Goal: Task Accomplishment & Management: Manage account settings

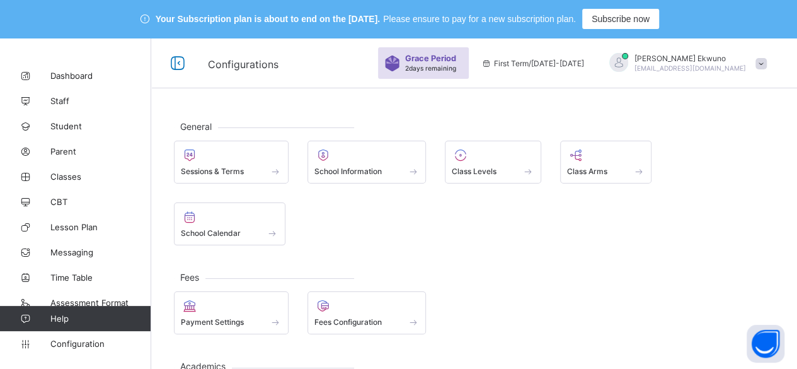
click at [728, 66] on span "[EMAIL_ADDRESS][DOMAIN_NAME]" at bounding box center [690, 68] width 112 height 8
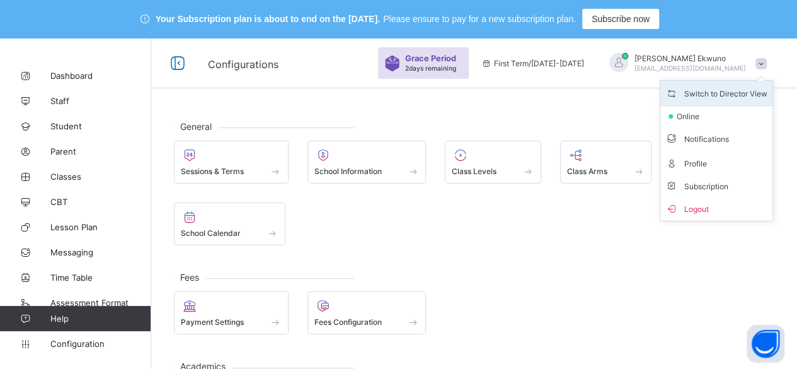
click at [717, 88] on span "Switch to Director View" at bounding box center [716, 93] width 102 height 14
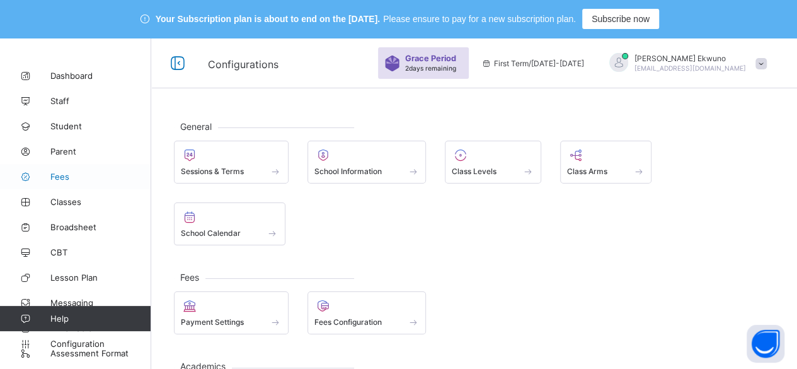
click at [66, 177] on span "Fees" at bounding box center [100, 176] width 101 height 10
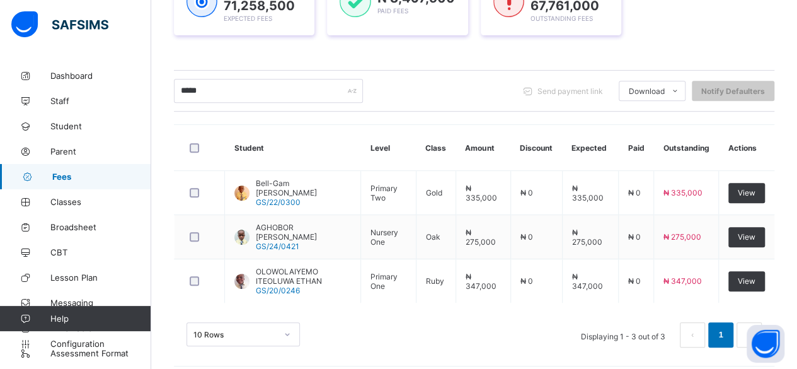
scroll to position [262, 0]
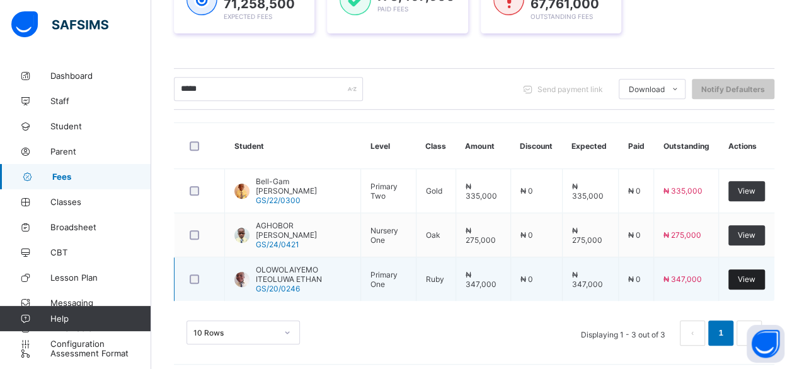
click at [750, 274] on span "View" at bounding box center [747, 278] width 18 height 9
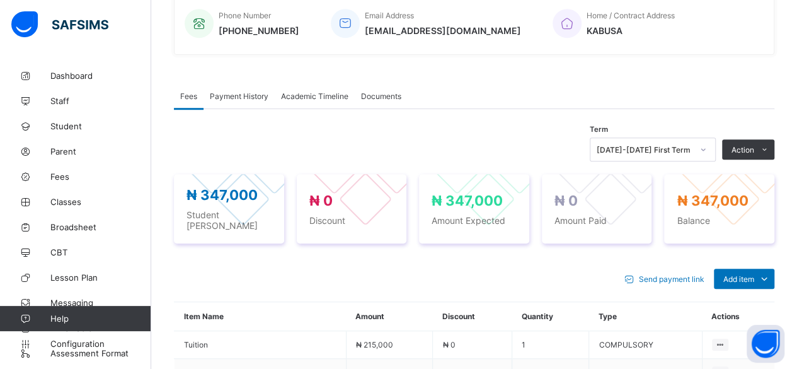
scroll to position [354, 0]
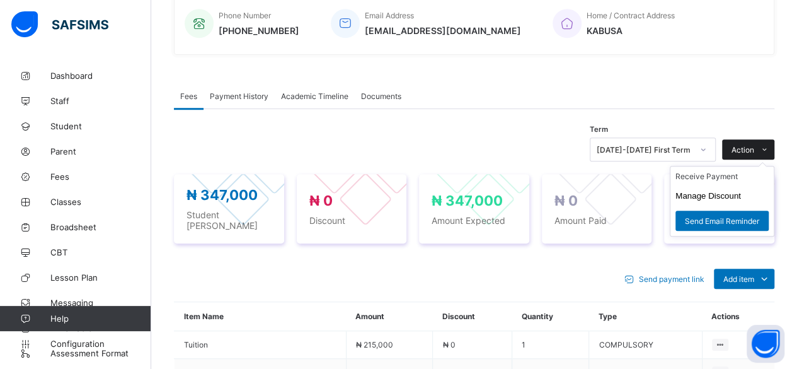
click at [754, 149] on span "Action" at bounding box center [742, 149] width 23 height 9
click at [726, 192] on button "Manage Discount" at bounding box center [708, 195] width 66 height 9
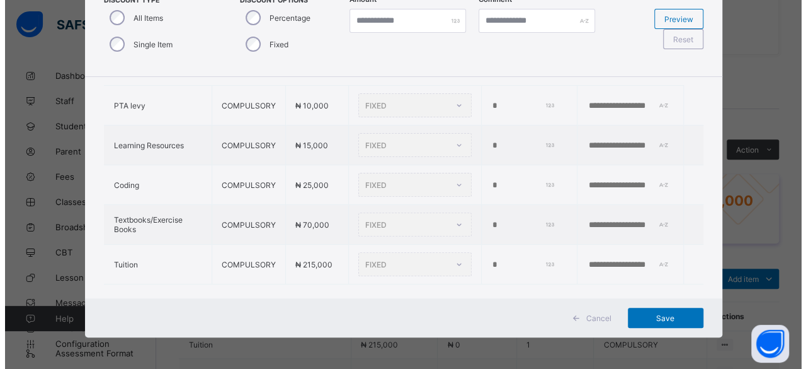
scroll to position [79, 0]
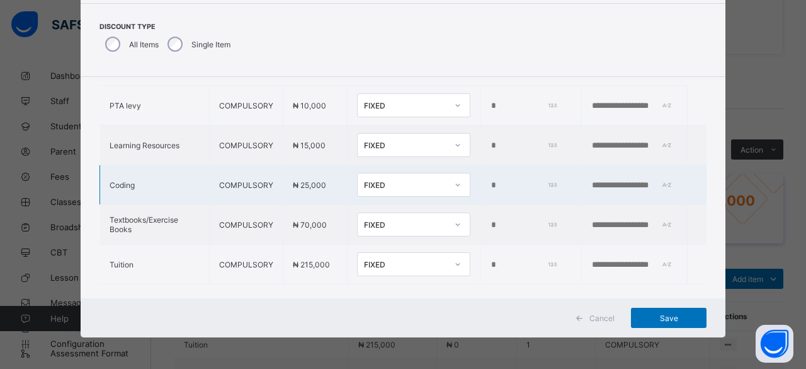
click at [481, 181] on td "*" at bounding box center [531, 185] width 101 height 40
click at [490, 181] on input "*" at bounding box center [523, 185] width 66 height 10
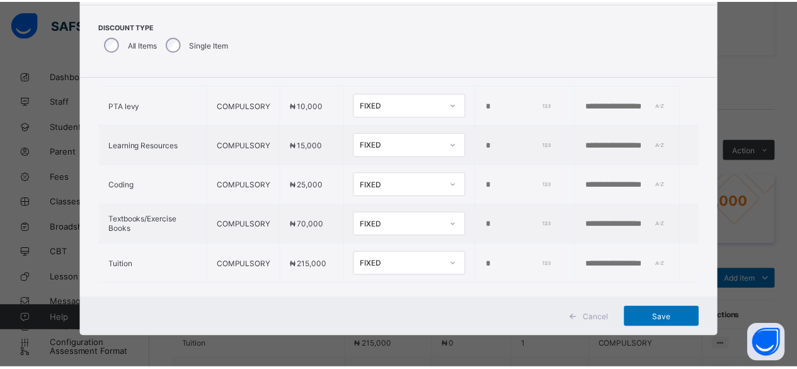
scroll to position [86, 0]
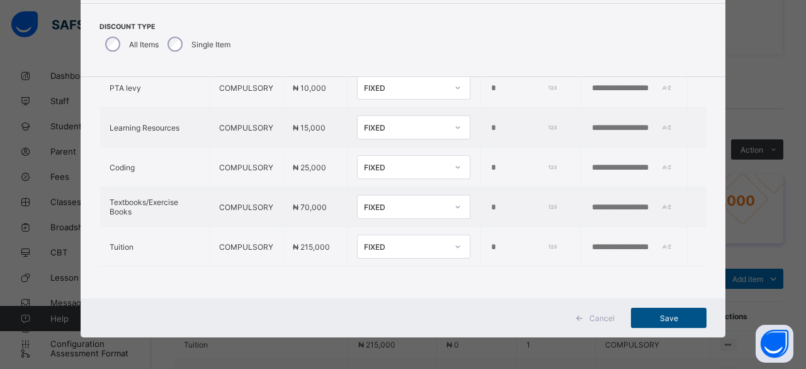
type input "*****"
click at [668, 321] on span "Save" at bounding box center [669, 317] width 57 height 9
type input "*"
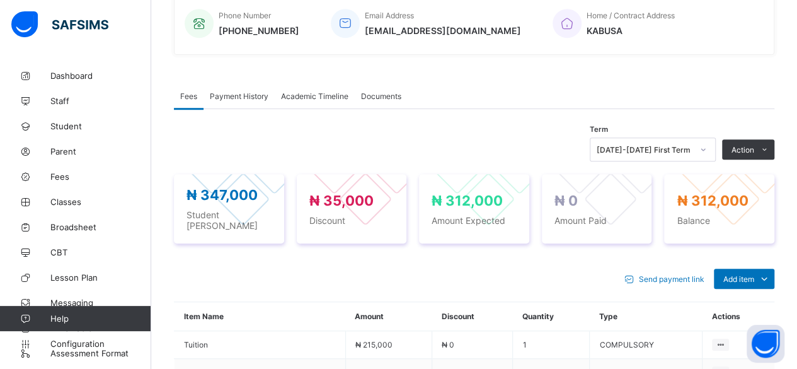
click at [477, 131] on div "Term 2025-2026 First Term Action Receive Payment Manage Discount Send Email Rem…" at bounding box center [474, 361] width 600 height 460
click at [62, 180] on span "Fees" at bounding box center [100, 176] width 101 height 10
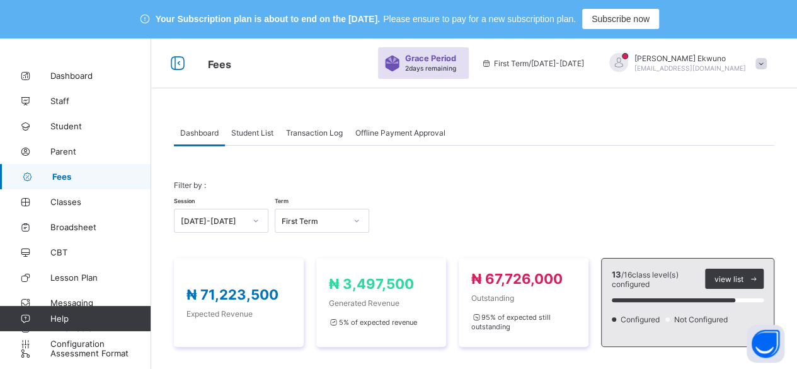
click at [248, 132] on span "Student List" at bounding box center [252, 132] width 42 height 9
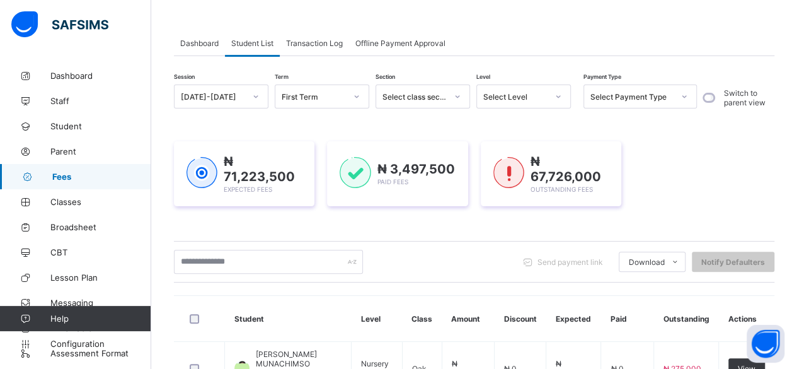
scroll to position [91, 0]
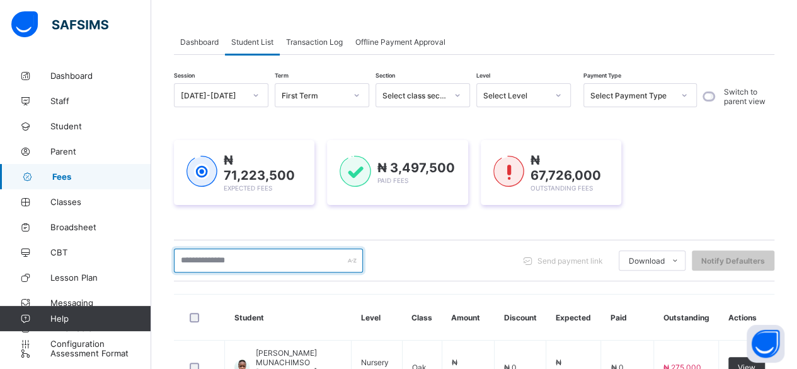
click at [276, 258] on input "text" at bounding box center [268, 260] width 189 height 24
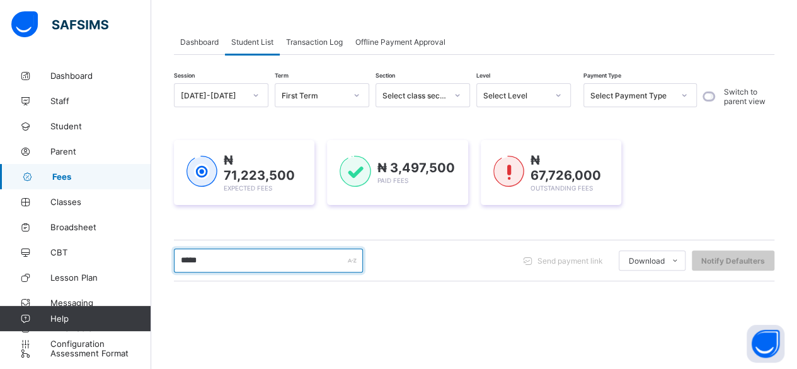
type input "*****"
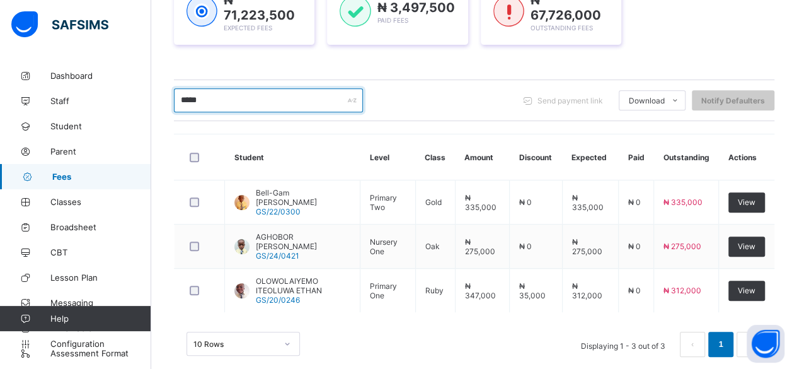
scroll to position [262, 0]
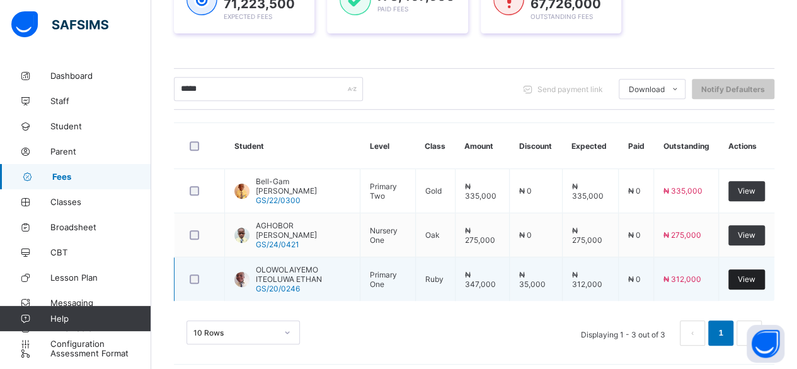
click at [755, 275] on span "View" at bounding box center [747, 278] width 18 height 9
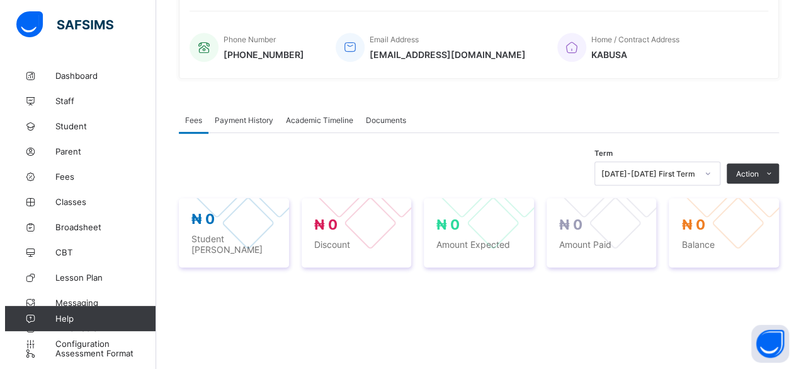
scroll to position [331, 0]
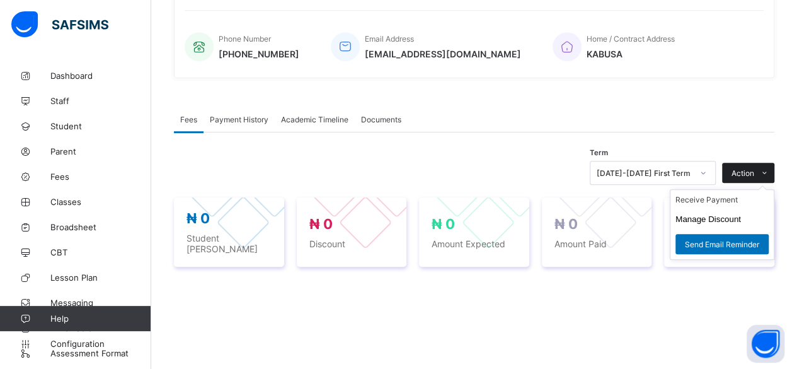
click at [754, 170] on span "Action" at bounding box center [742, 172] width 23 height 9
click at [731, 215] on button "Manage Discount" at bounding box center [708, 218] width 66 height 9
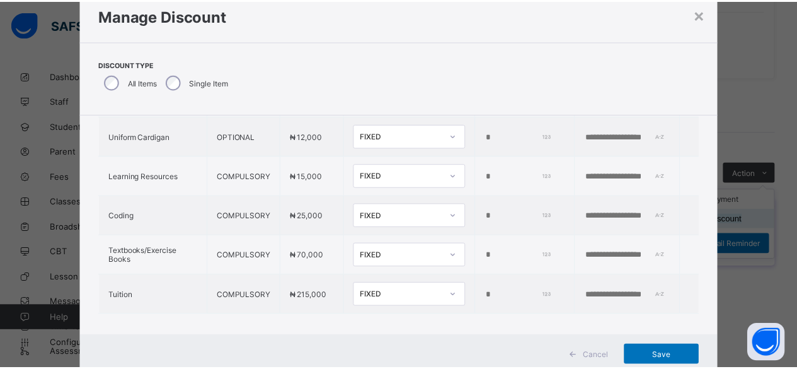
scroll to position [125, 0]
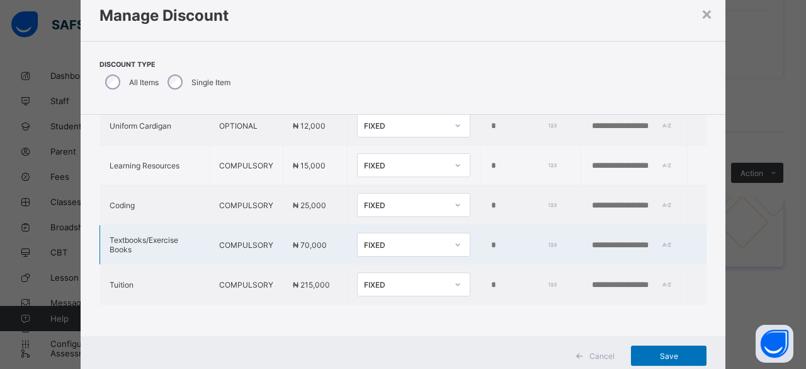
click at [490, 240] on input "*" at bounding box center [523, 245] width 66 height 10
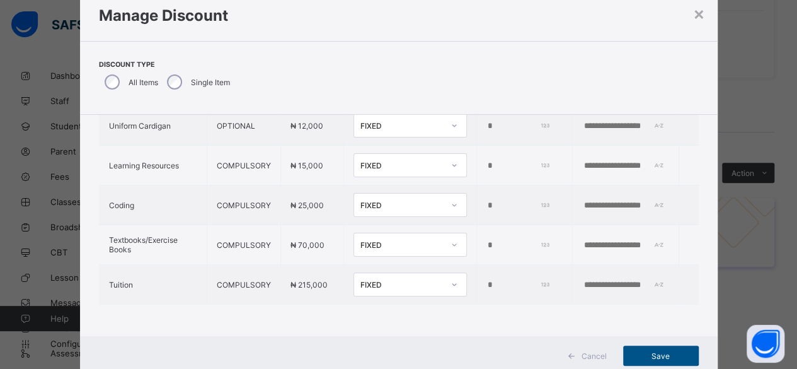
type input "*****"
click at [664, 355] on span "Save" at bounding box center [660, 355] width 57 height 9
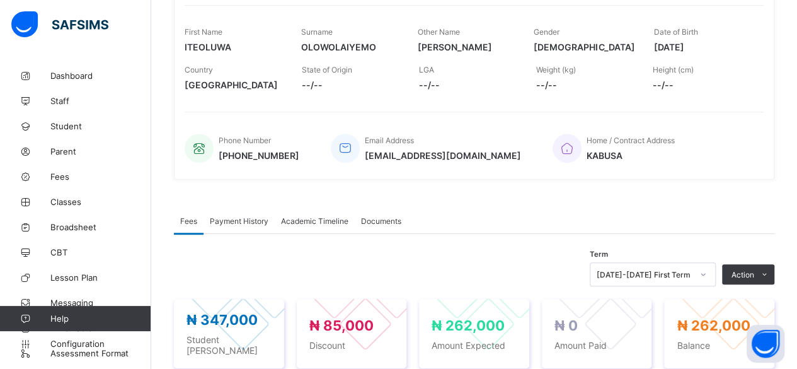
scroll to position [239, 0]
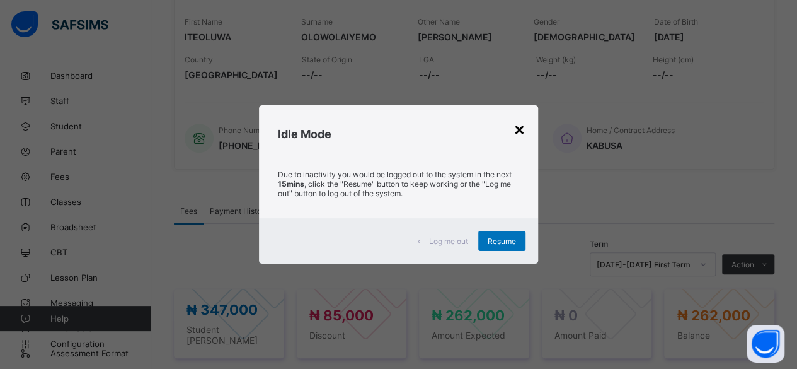
click at [522, 130] on div "×" at bounding box center [519, 128] width 12 height 21
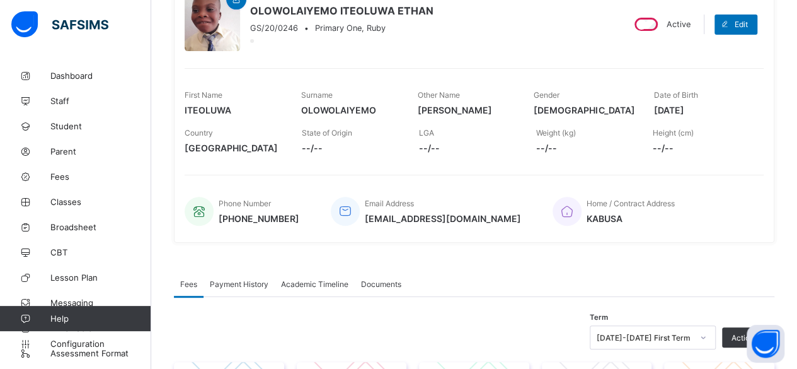
scroll to position [0, 0]
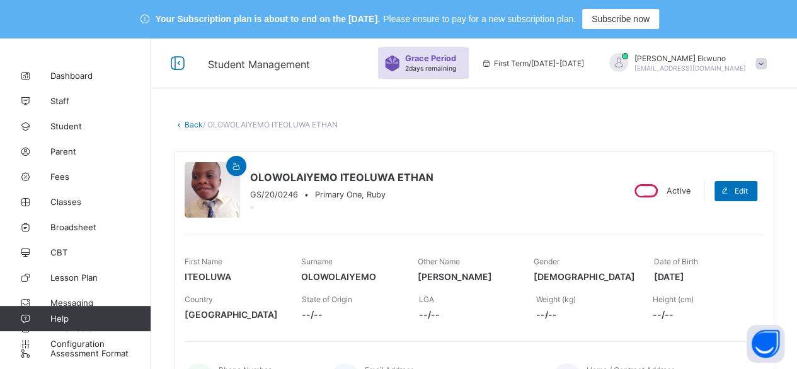
click at [192, 123] on link "Back" at bounding box center [194, 124] width 18 height 9
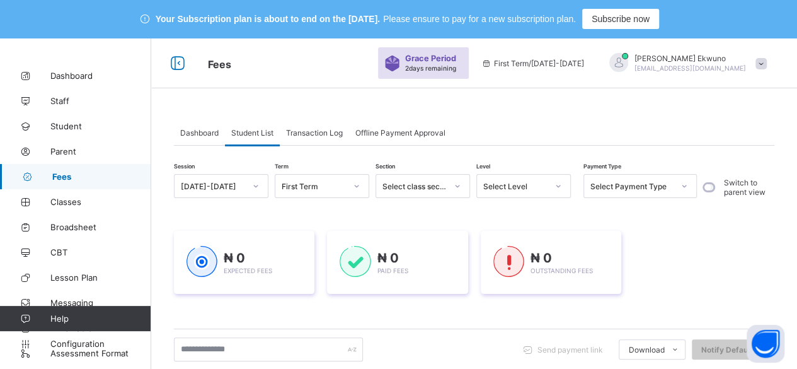
click at [265, 134] on span "Student List" at bounding box center [252, 132] width 42 height 9
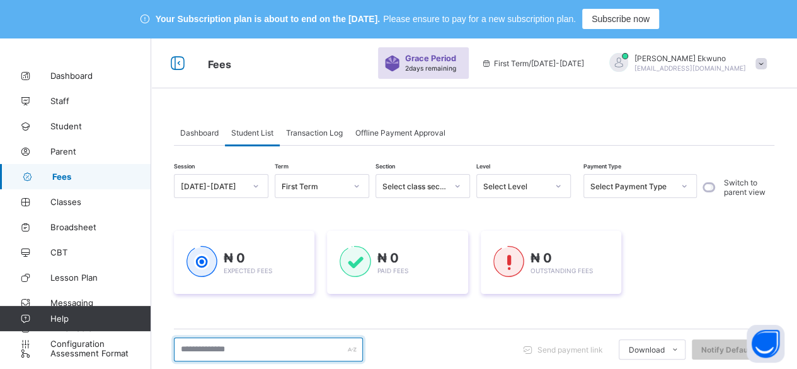
click at [232, 352] on input "text" at bounding box center [268, 349] width 189 height 24
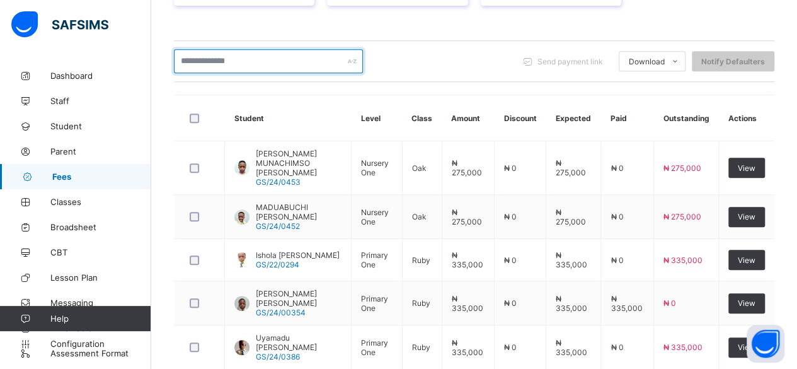
scroll to position [301, 0]
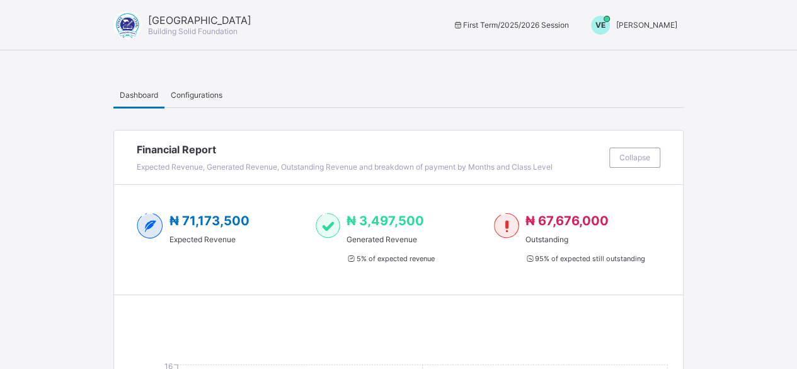
click at [650, 28] on span "[PERSON_NAME]" at bounding box center [646, 24] width 61 height 9
click at [643, 53] on span "Switch to Admin View" at bounding box center [630, 54] width 96 height 14
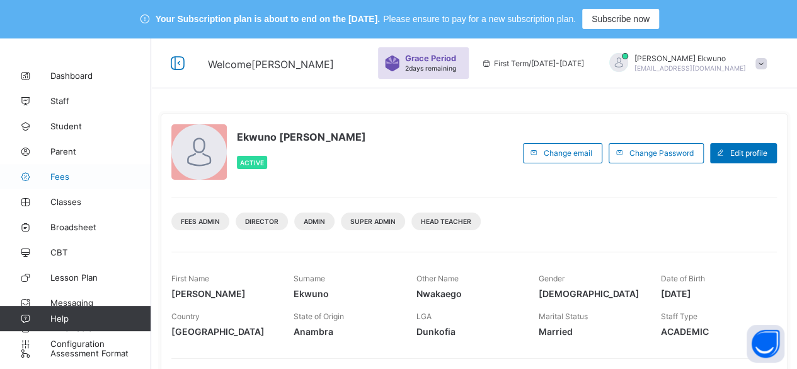
click at [57, 180] on span "Fees" at bounding box center [100, 176] width 101 height 10
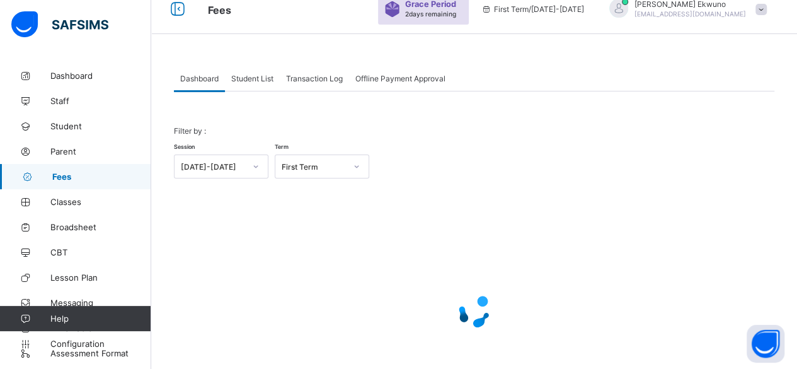
scroll to position [54, 0]
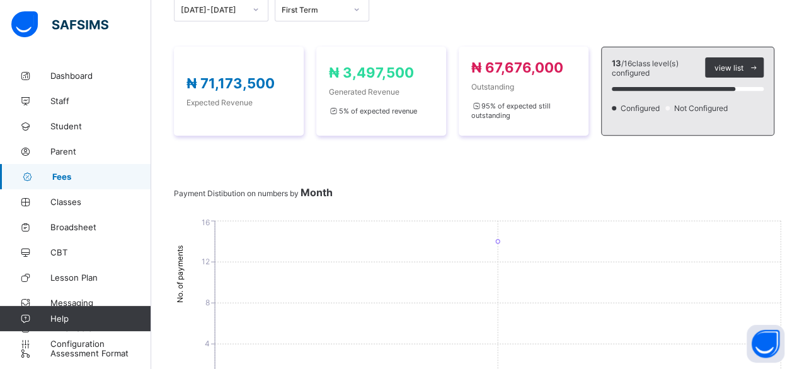
click at [271, 250] on icon "0 4 8 12 16 No. of payments August Months" at bounding box center [479, 311] width 610 height 189
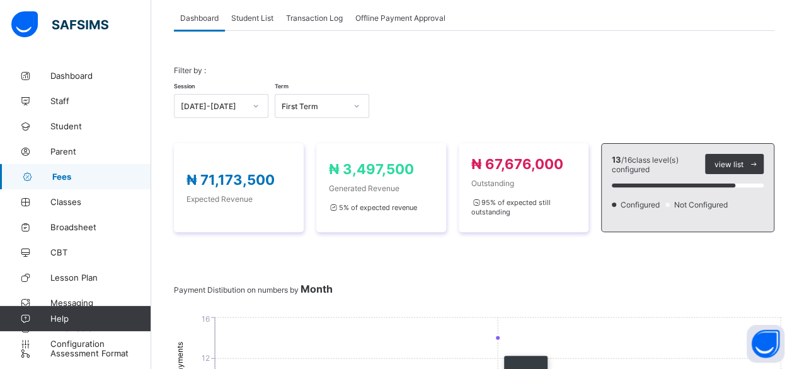
scroll to position [59, 0]
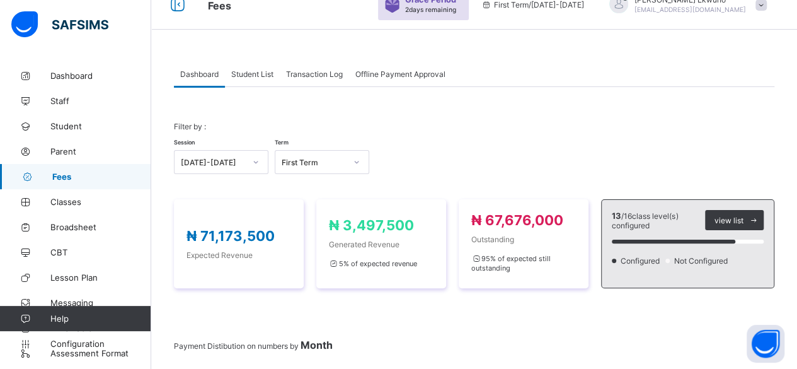
click at [263, 77] on span "Student List" at bounding box center [252, 73] width 42 height 9
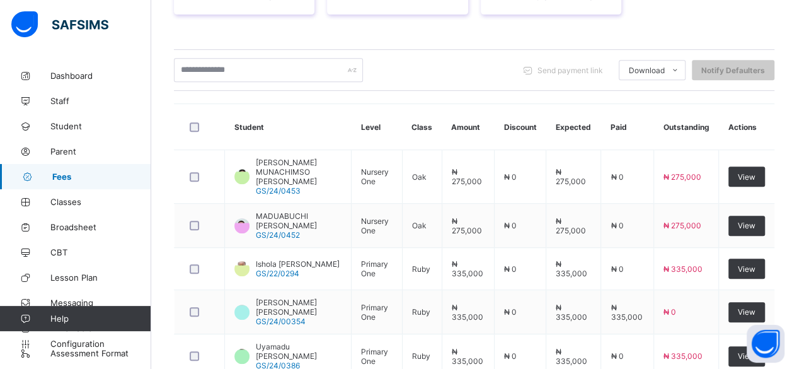
scroll to position [281, 0]
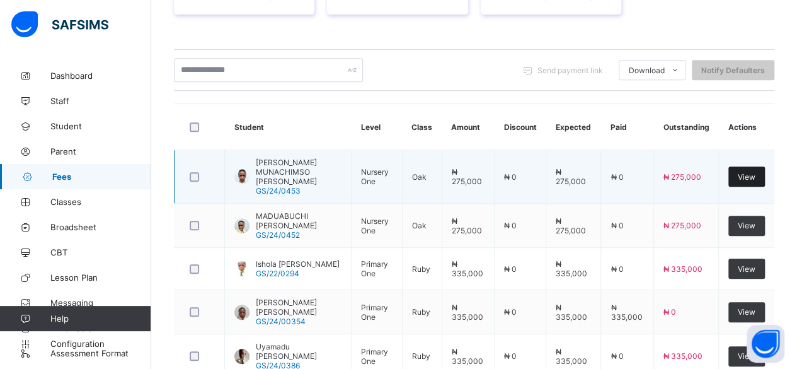
click at [743, 170] on div "View" at bounding box center [746, 176] width 37 height 20
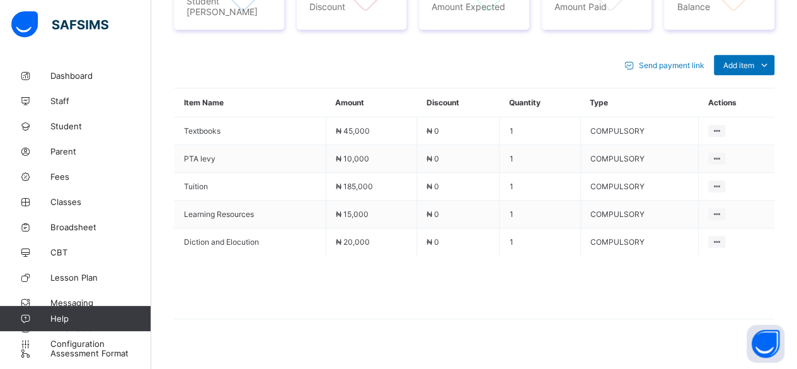
scroll to position [571, 0]
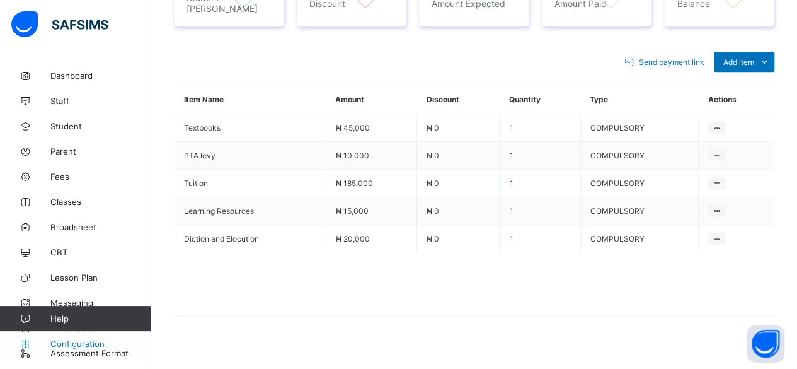
click at [74, 343] on span "Configuration" at bounding box center [100, 343] width 100 height 10
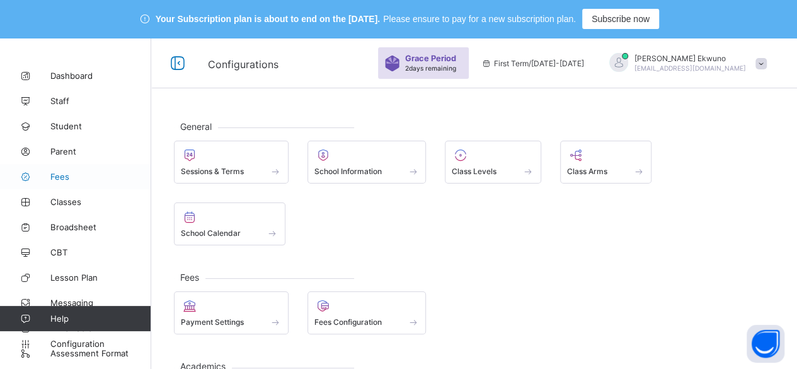
click at [70, 178] on span "Fees" at bounding box center [100, 176] width 101 height 10
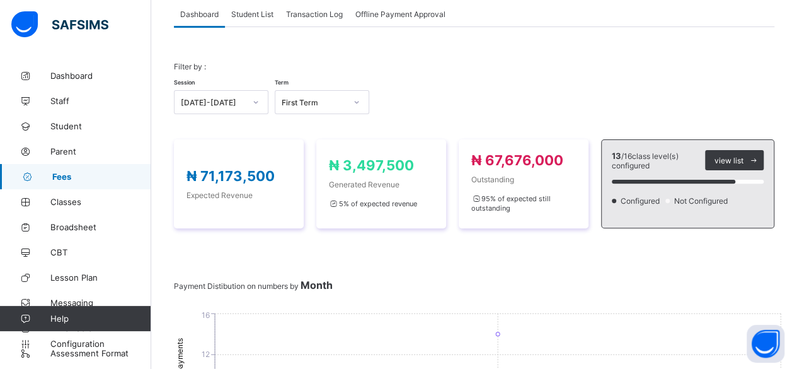
scroll to position [127, 0]
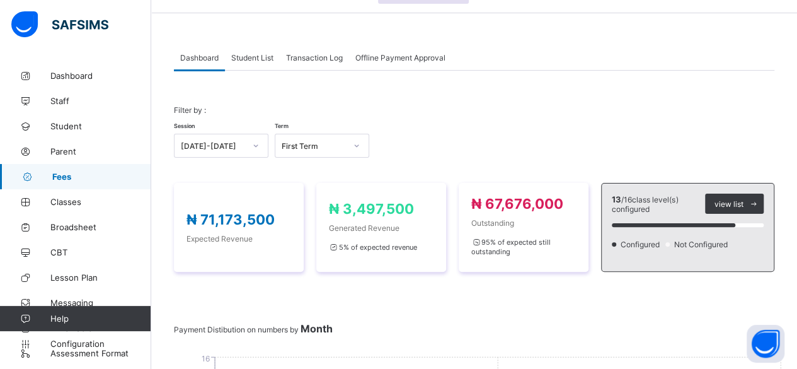
click at [256, 65] on div "Student List" at bounding box center [252, 57] width 55 height 25
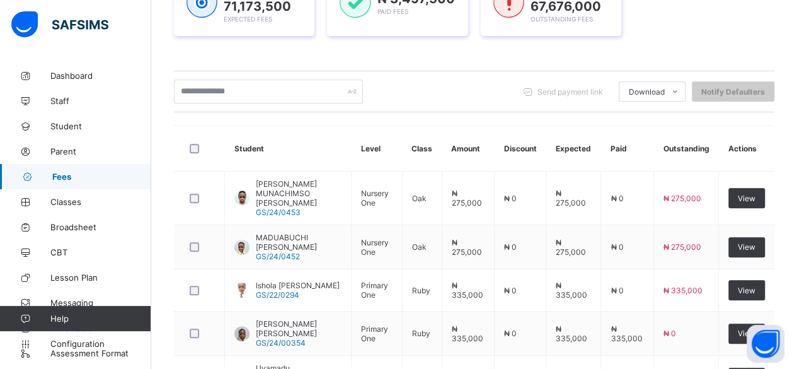
scroll to position [262, 0]
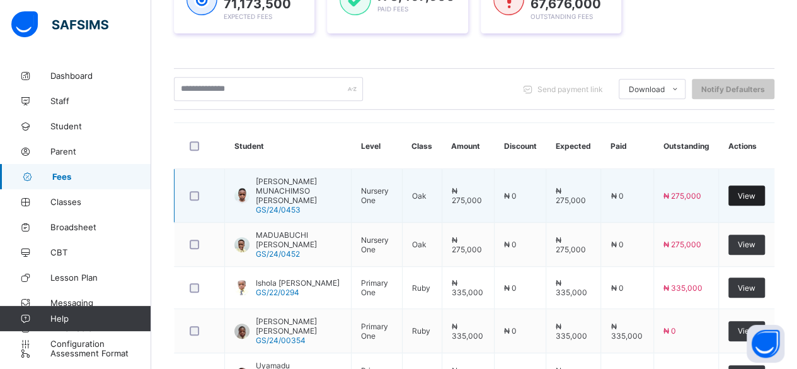
click at [755, 191] on span "View" at bounding box center [747, 195] width 18 height 9
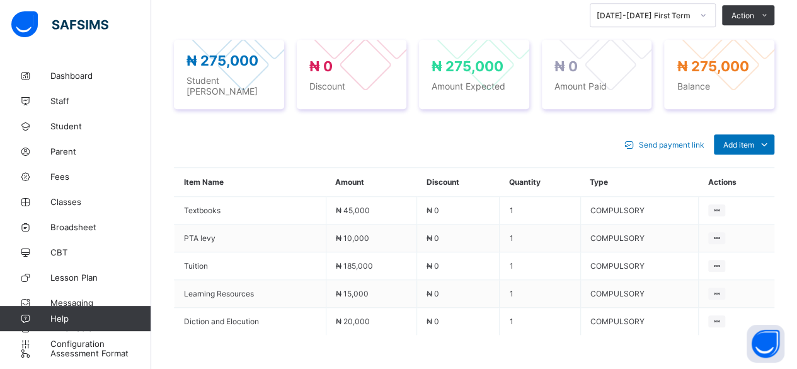
scroll to position [498, 0]
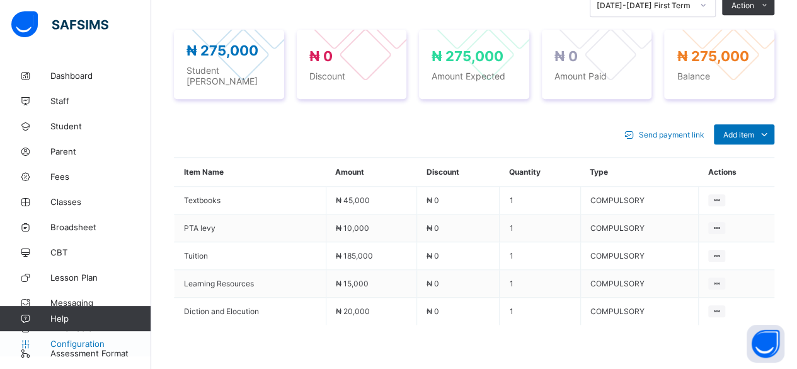
click at [69, 338] on span "Configuration" at bounding box center [100, 343] width 100 height 10
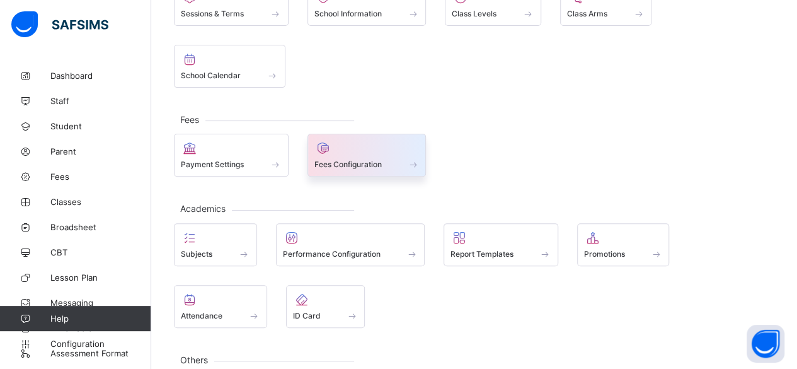
click at [357, 156] on span at bounding box center [366, 157] width 105 height 3
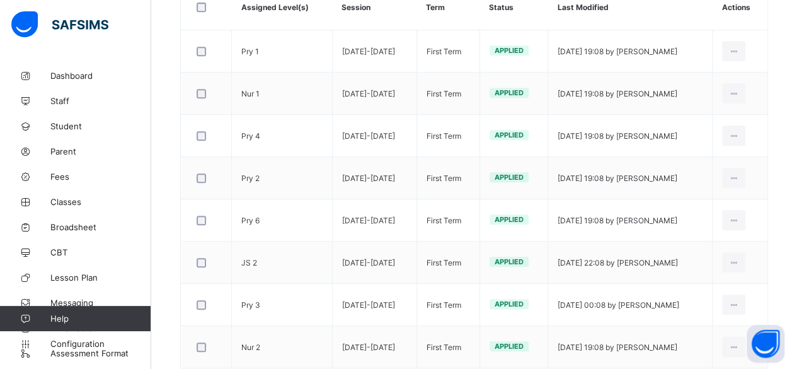
scroll to position [294, 0]
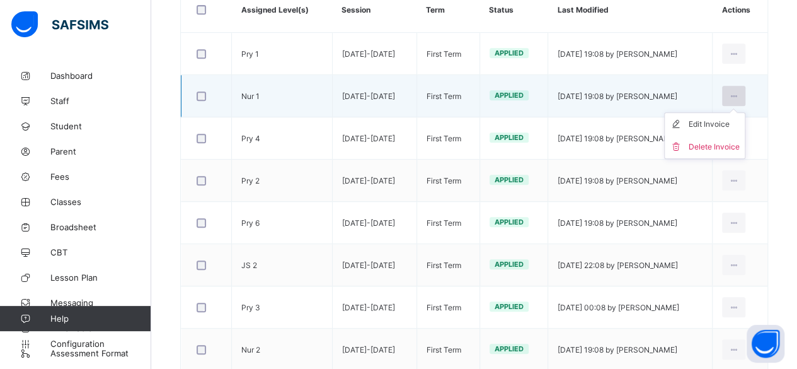
click at [739, 94] on icon at bounding box center [733, 95] width 11 height 9
click at [729, 125] on div "Edit Invoice" at bounding box center [714, 124] width 51 height 13
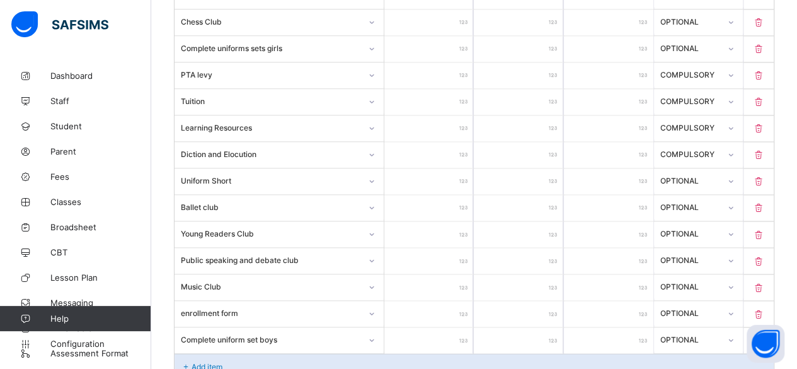
scroll to position [957, 0]
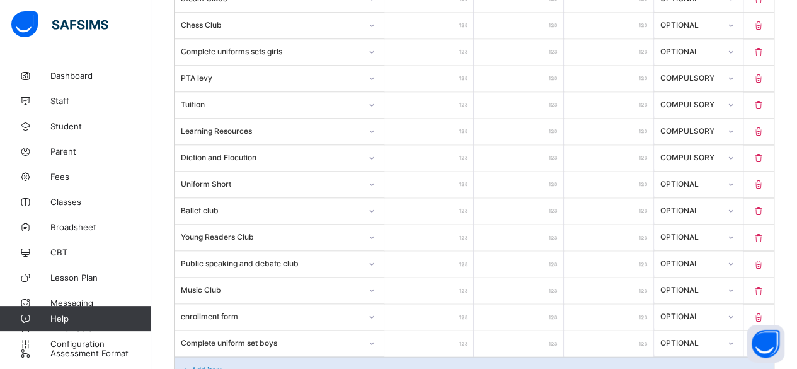
click at [456, 93] on input "******" at bounding box center [428, 105] width 89 height 26
click at [453, 92] on input "******" at bounding box center [428, 105] width 89 height 26
type input "*****"
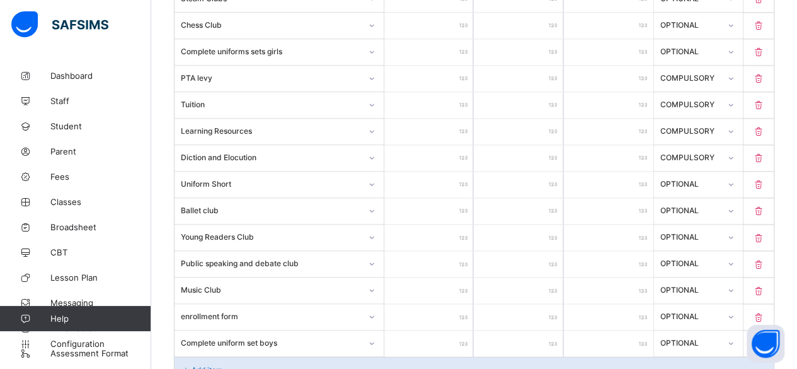
type input "****"
type input "*"
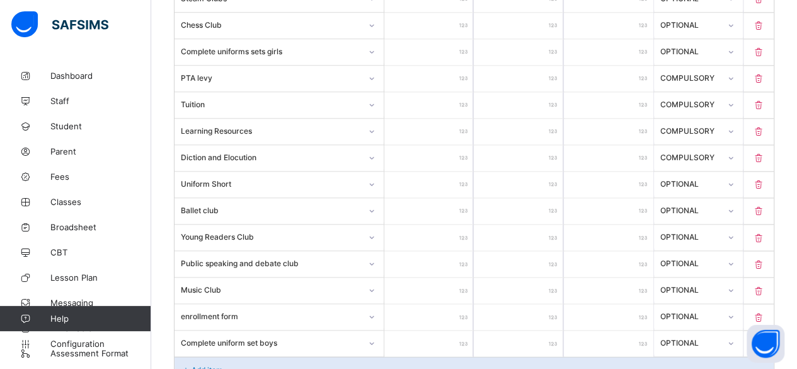
type input "*"
type input "**"
type input "***"
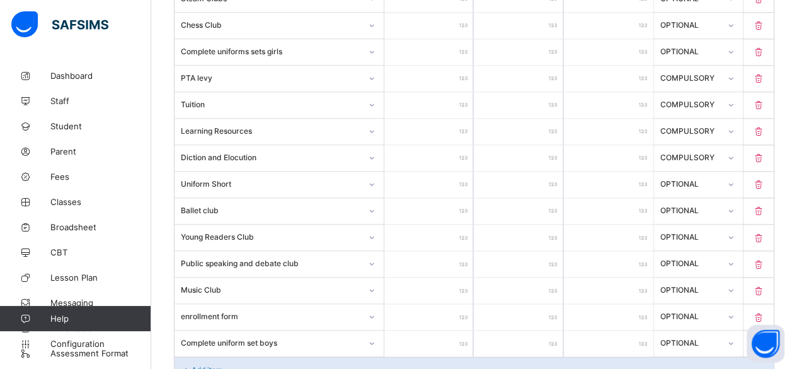
type input "****"
type input "*****"
type input "******"
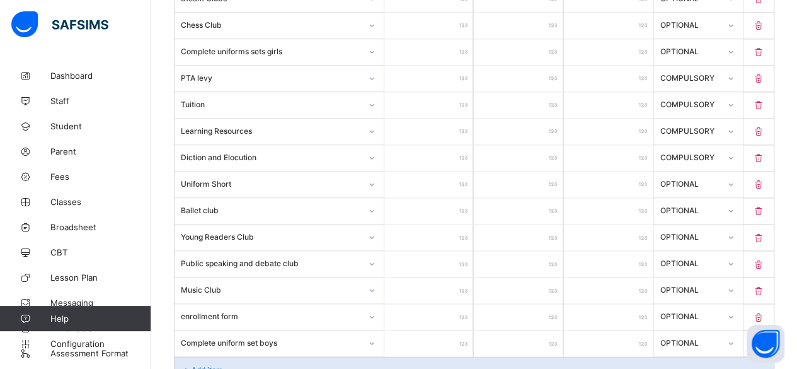
type input "******"
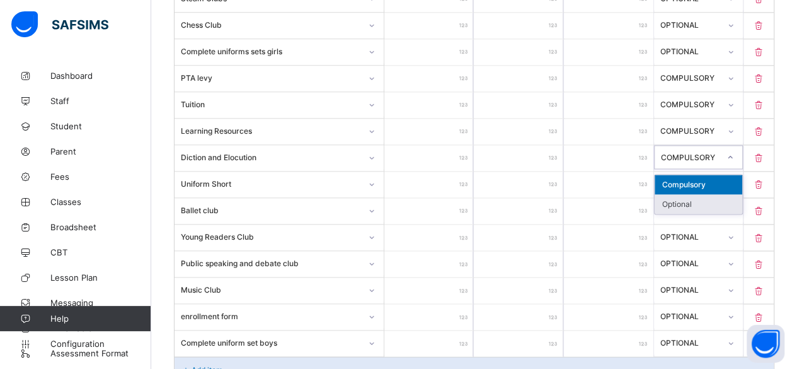
click at [693, 194] on div "Optional" at bounding box center [699, 204] width 88 height 20
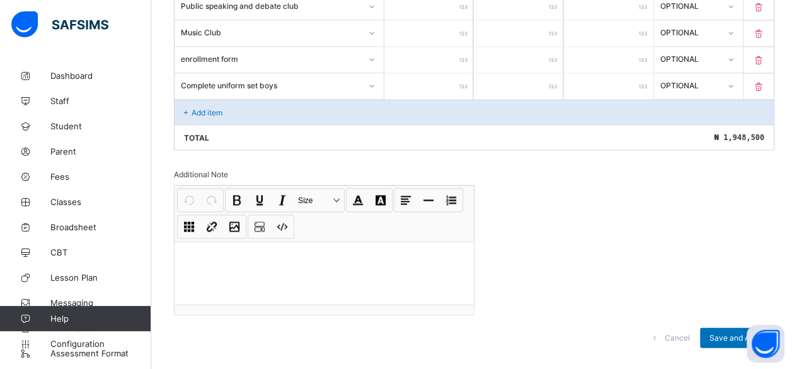
scroll to position [1214, 0]
click at [730, 332] on span "Save and Apply" at bounding box center [736, 336] width 55 height 9
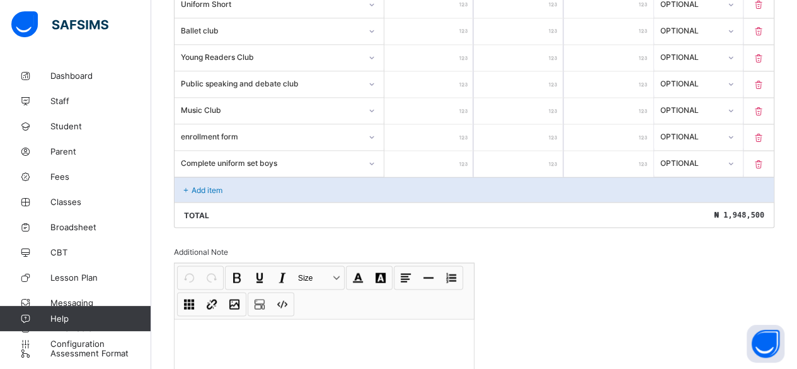
scroll to position [1131, 0]
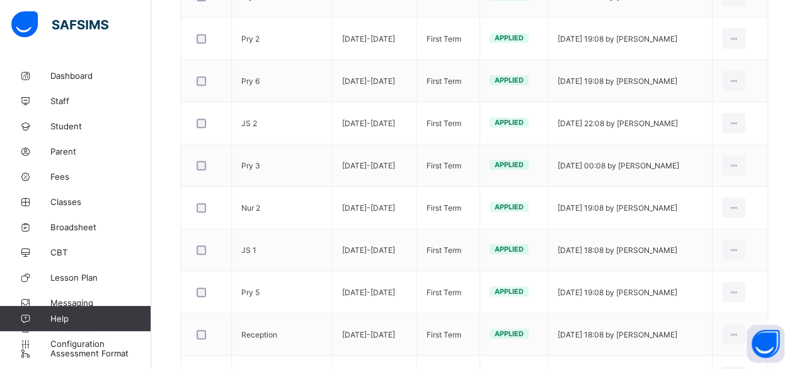
scroll to position [391, 0]
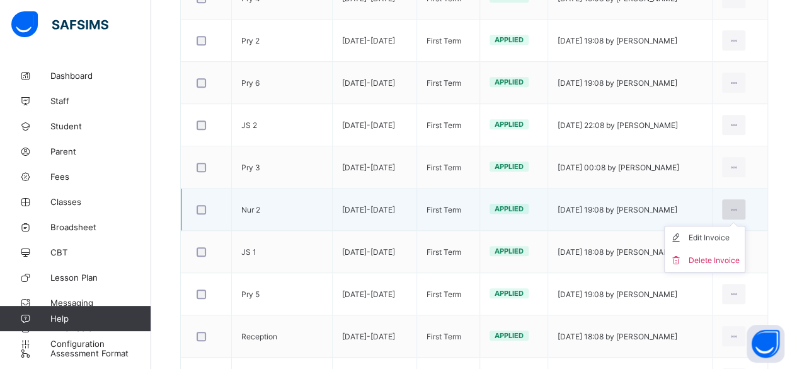
click at [739, 206] on icon at bounding box center [733, 209] width 11 height 9
click at [723, 237] on div "Edit Invoice" at bounding box center [714, 237] width 51 height 13
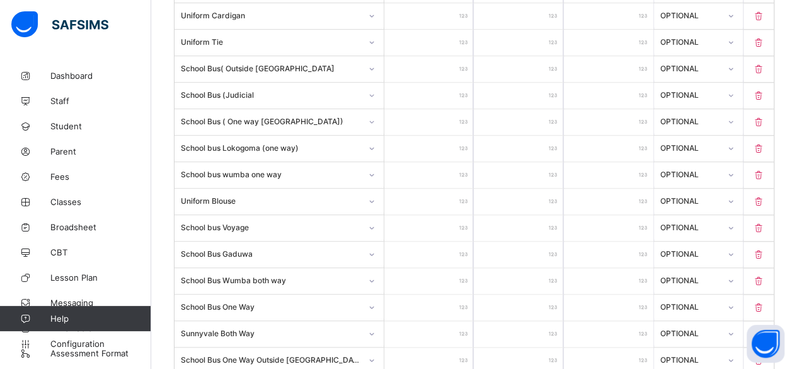
scroll to position [764, 0]
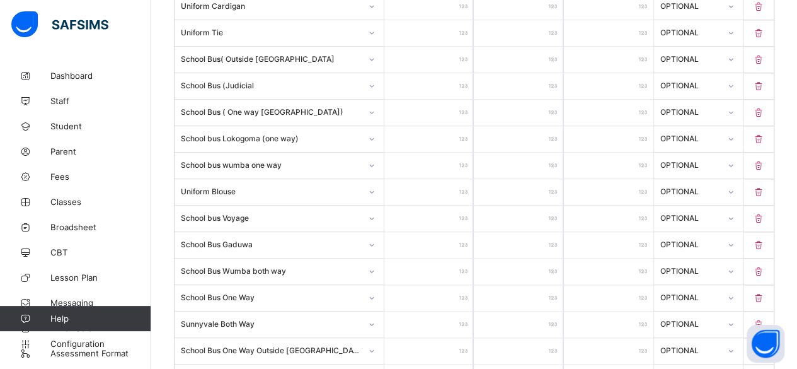
click at [450, 180] on input "****" at bounding box center [428, 192] width 89 height 26
click at [461, 179] on input "****" at bounding box center [428, 192] width 89 height 26
type input "***"
type input "**"
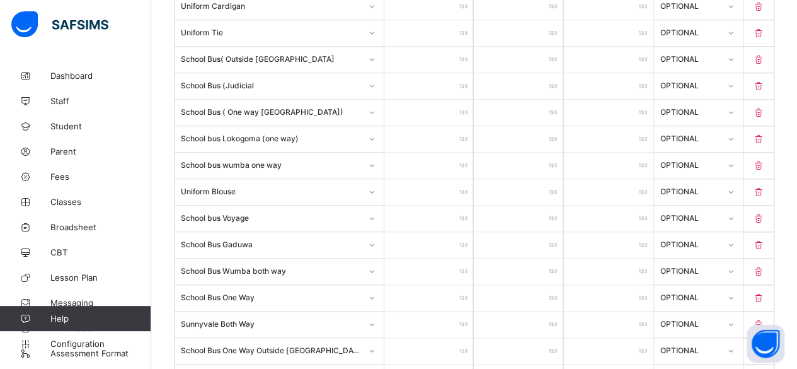
type input "**"
type input "*"
type input "**"
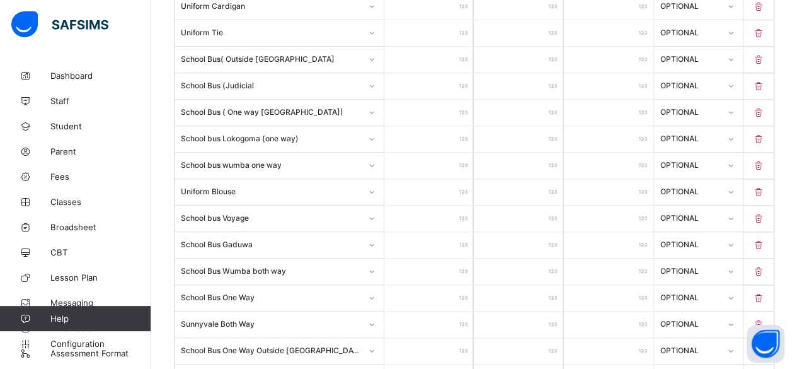
type input "***"
type input "****"
type input "*****"
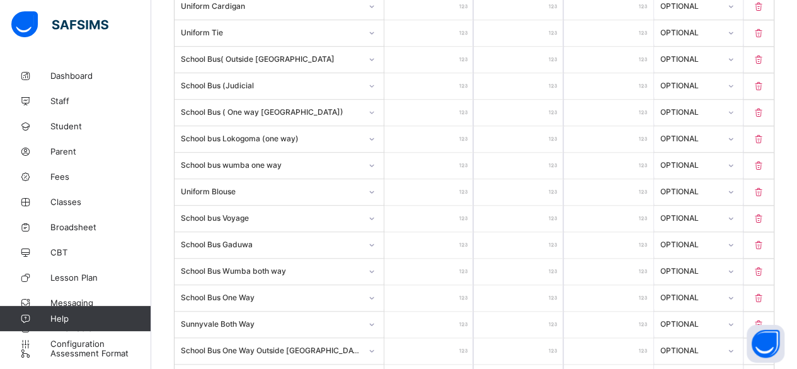
type input "*****"
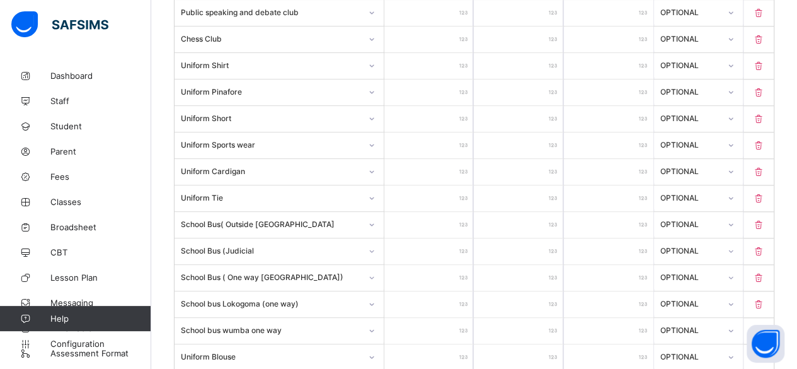
scroll to position [586, 0]
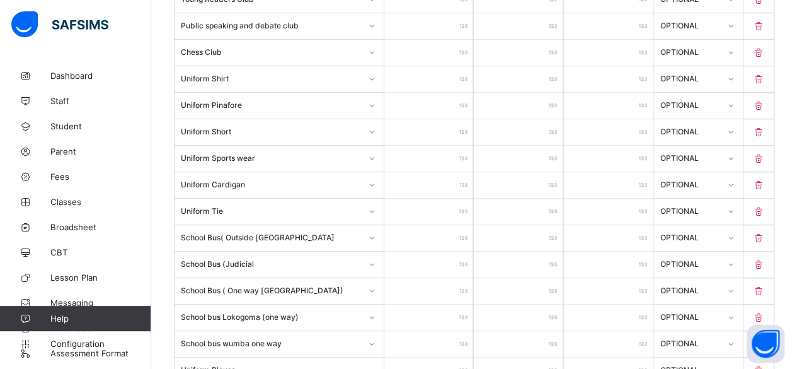
type input "*****"
click at [451, 68] on input "*****" at bounding box center [428, 79] width 89 height 26
click at [455, 72] on input "*****" at bounding box center [428, 79] width 89 height 26
type input "****"
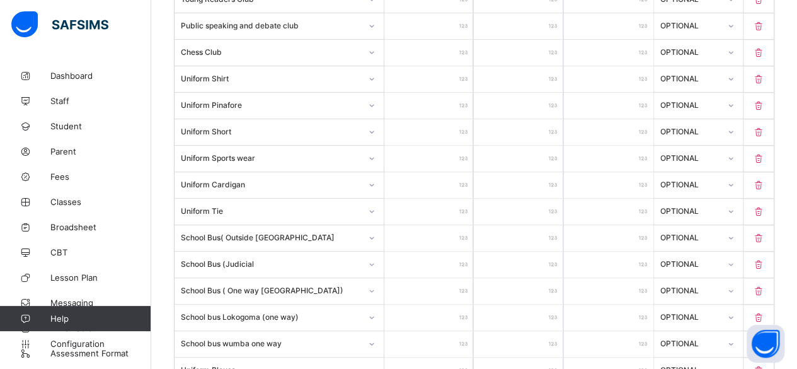
type input "*****"
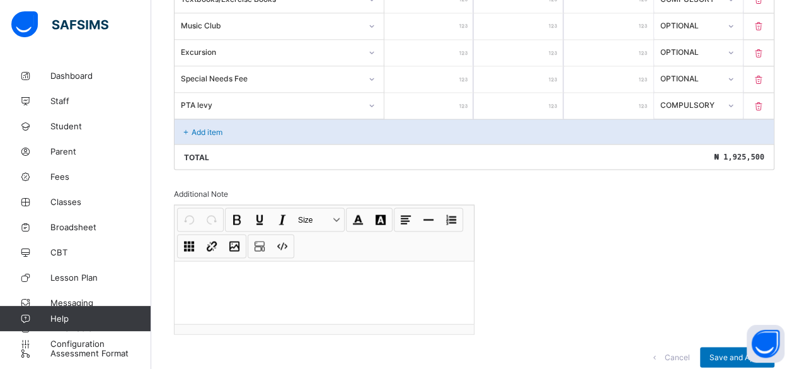
scroll to position [1162, 0]
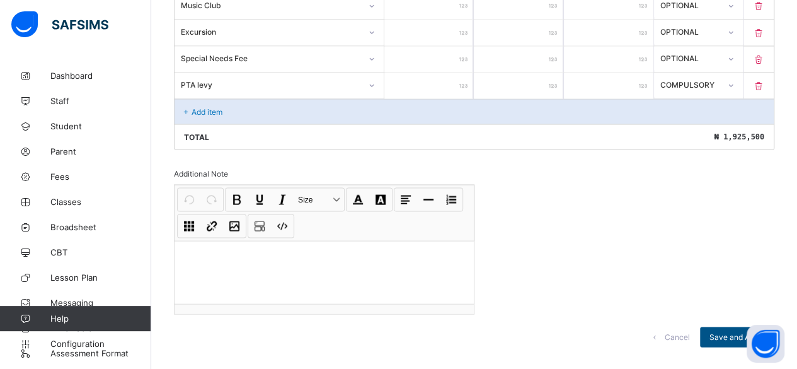
type input "*****"
click at [733, 331] on span "Save and Apply" at bounding box center [736, 335] width 55 height 9
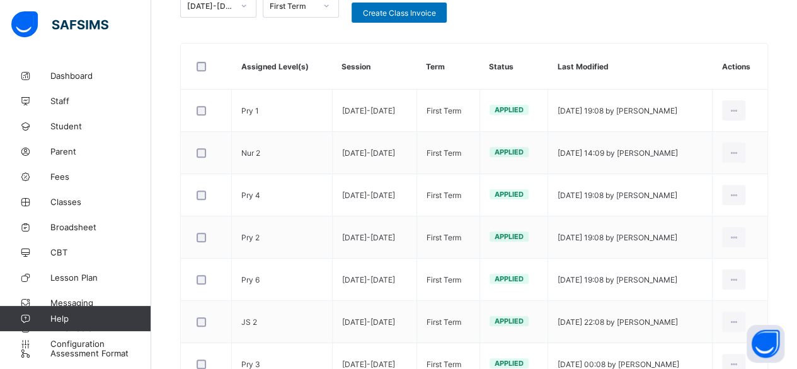
scroll to position [237, 0]
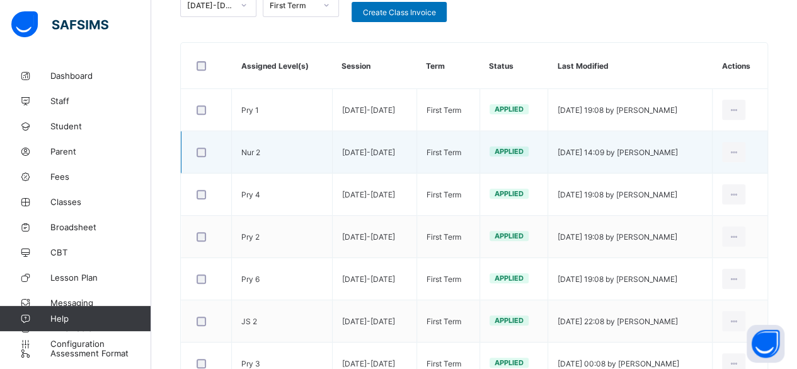
click at [261, 156] on td "Nur 2" at bounding box center [282, 152] width 101 height 42
click at [739, 151] on icon at bounding box center [733, 151] width 11 height 9
click at [723, 176] on div "Edit Invoice" at bounding box center [714, 180] width 51 height 13
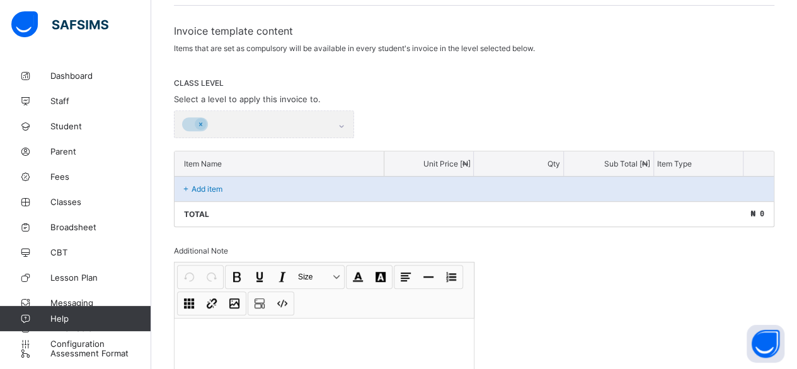
click at [202, 184] on p "Add item" at bounding box center [207, 188] width 31 height 9
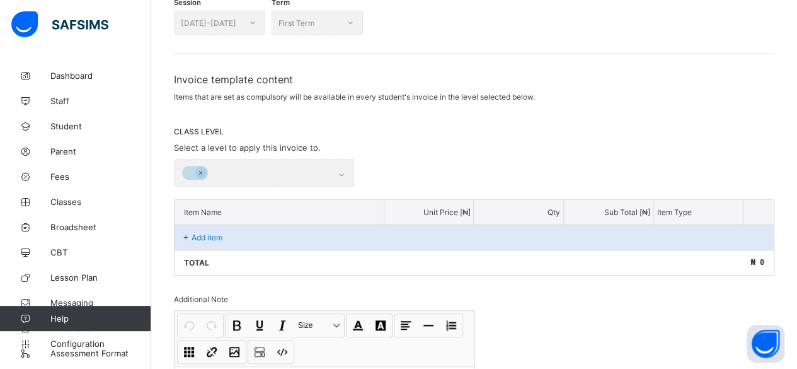
scroll to position [186, 0]
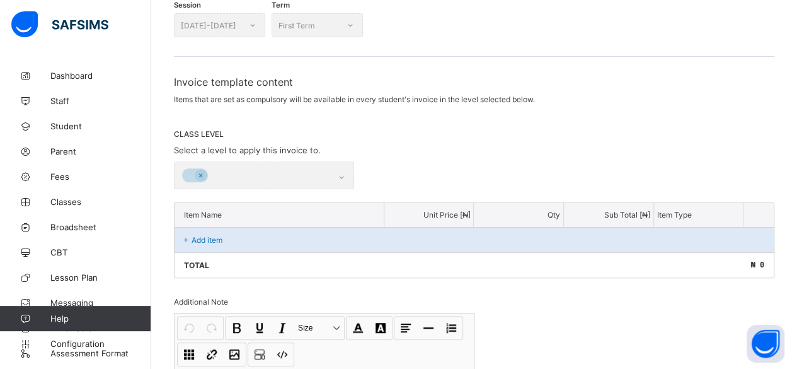
click at [198, 171] on div at bounding box center [264, 175] width 180 height 28
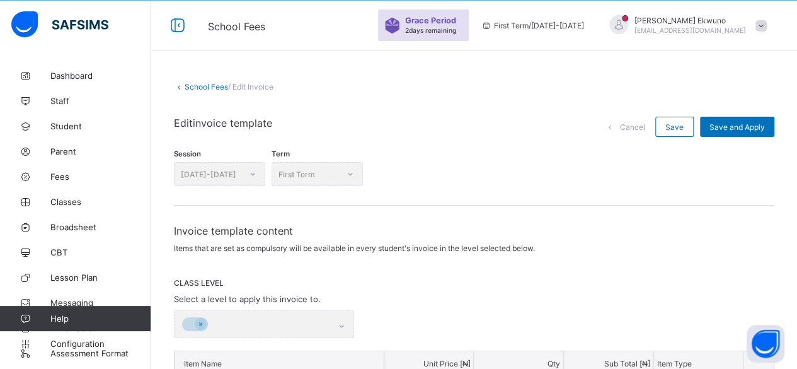
scroll to position [37, 0]
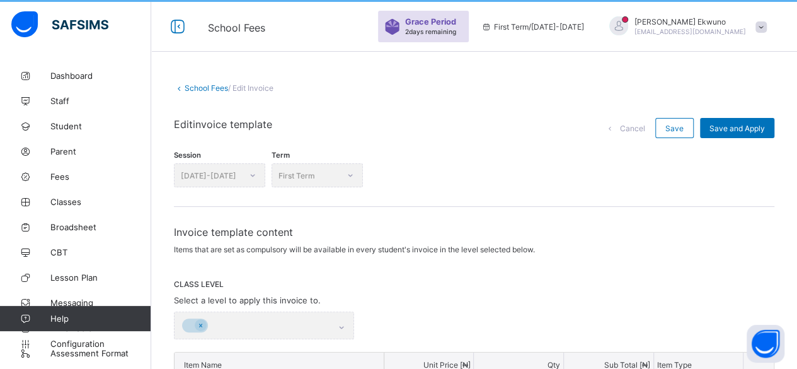
click at [215, 86] on link "School Fees" at bounding box center [206, 87] width 43 height 9
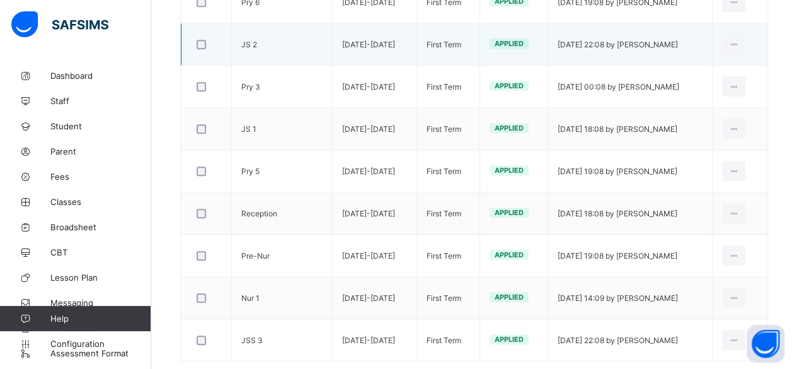
scroll to position [540, 0]
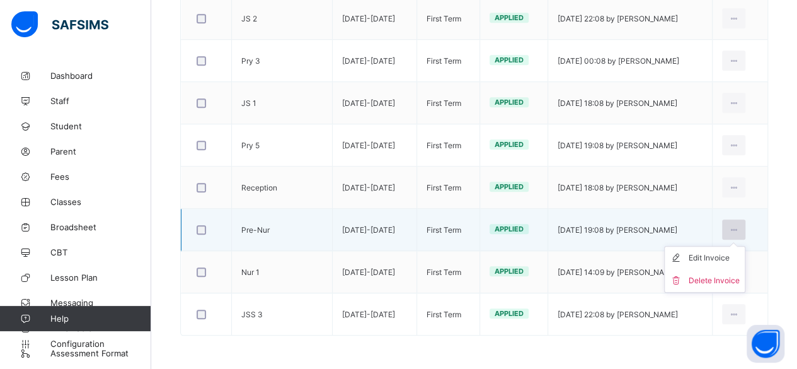
click at [739, 226] on icon at bounding box center [733, 229] width 11 height 9
click at [717, 256] on div "Edit Invoice" at bounding box center [714, 257] width 51 height 13
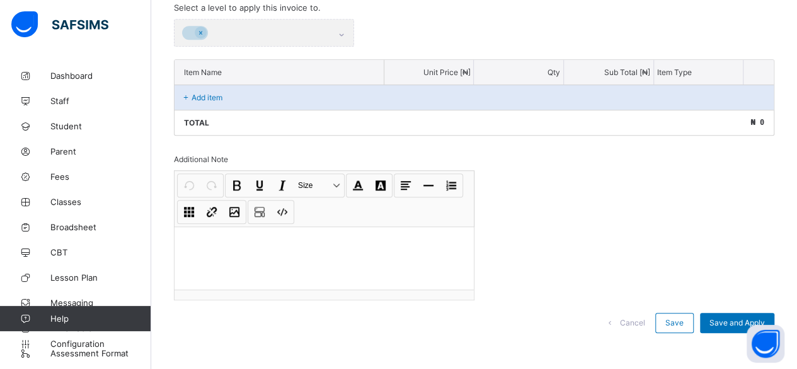
click at [208, 93] on p "Add item" at bounding box center [207, 97] width 31 height 9
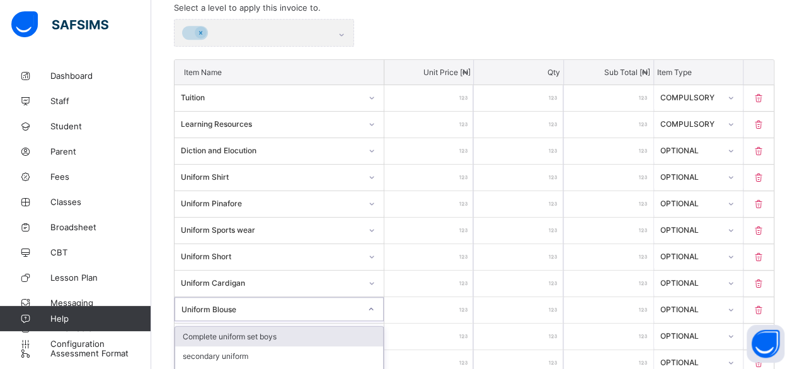
scroll to position [540, 0]
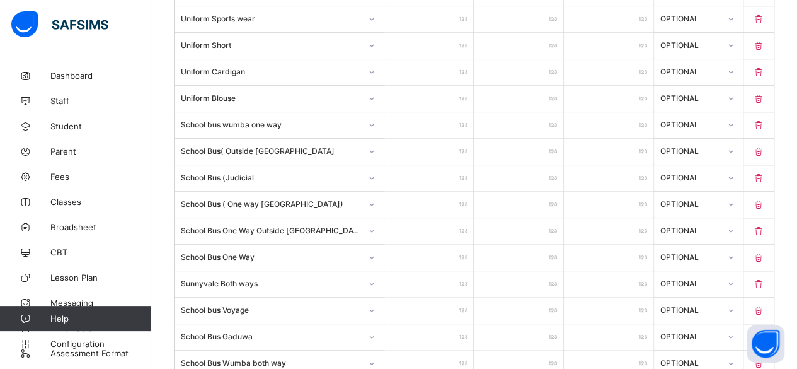
click at [450, 89] on input "*****" at bounding box center [428, 99] width 89 height 26
type input "****"
type input "*****"
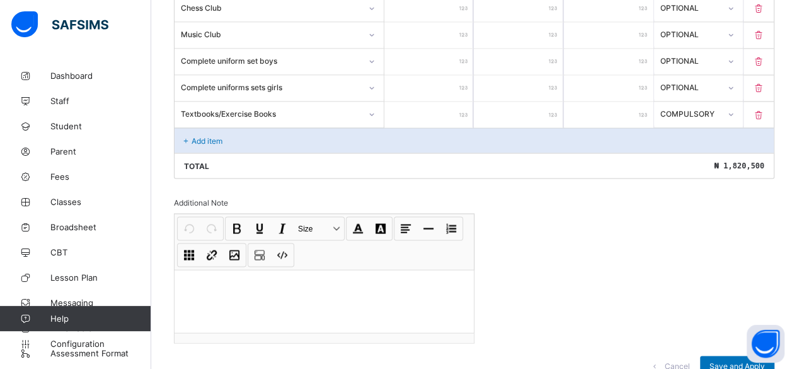
scroll to position [1110, 0]
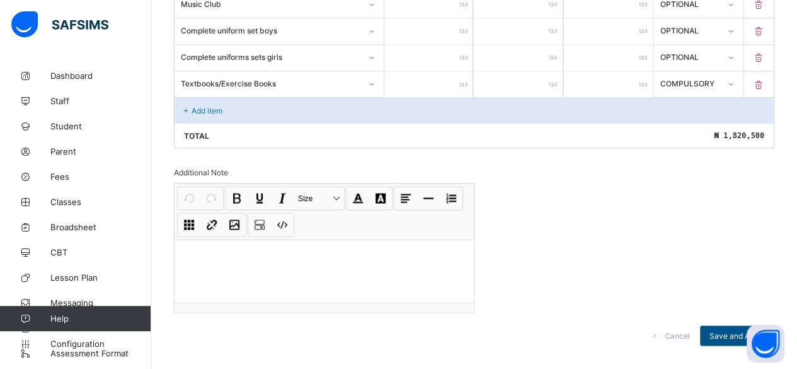
type input "*****"
click at [727, 330] on span "Save and Apply" at bounding box center [736, 334] width 55 height 9
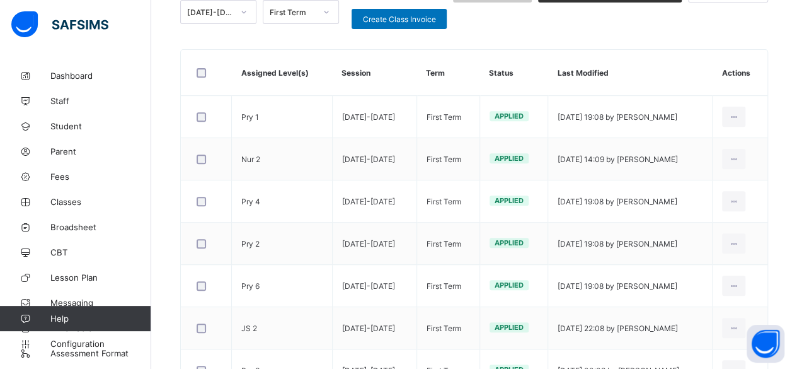
scroll to position [230, 0]
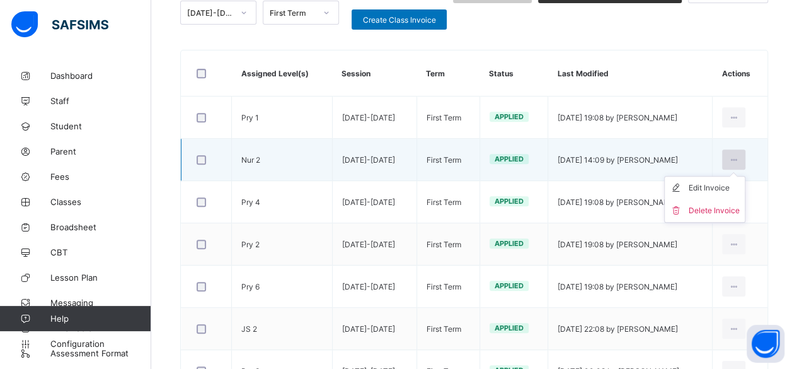
click at [739, 157] on icon at bounding box center [733, 159] width 11 height 9
click at [711, 189] on div "Edit Invoice" at bounding box center [714, 187] width 51 height 13
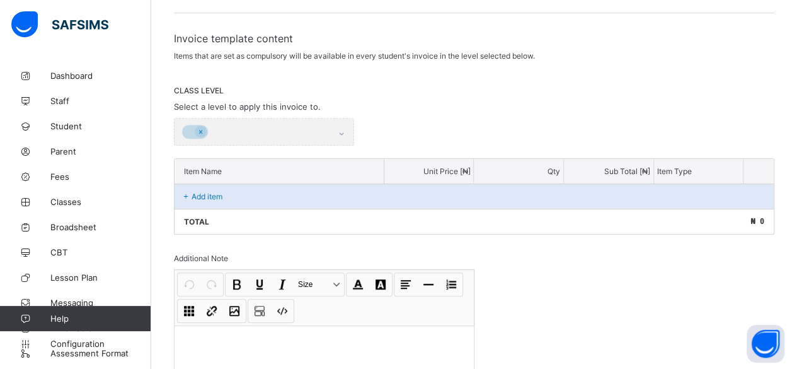
click at [203, 192] on p "Add item" at bounding box center [207, 196] width 31 height 9
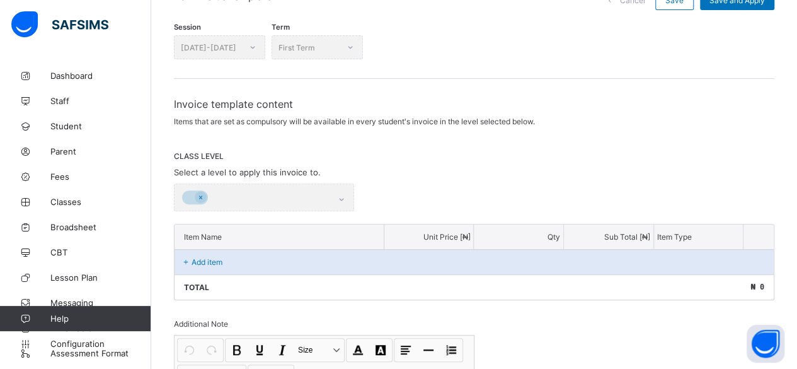
scroll to position [161, 0]
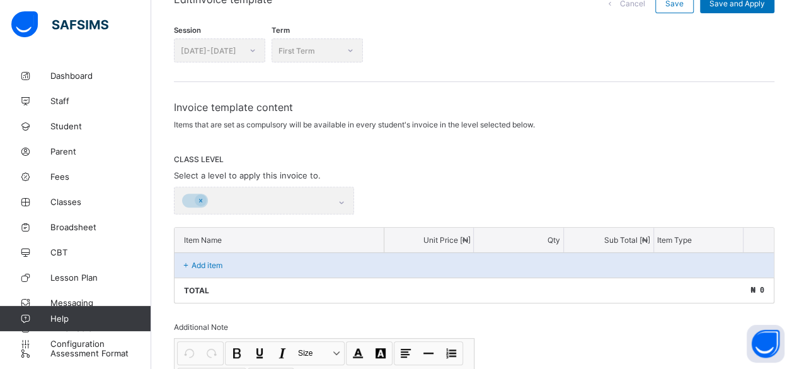
click at [203, 261] on p "Add item" at bounding box center [207, 264] width 31 height 9
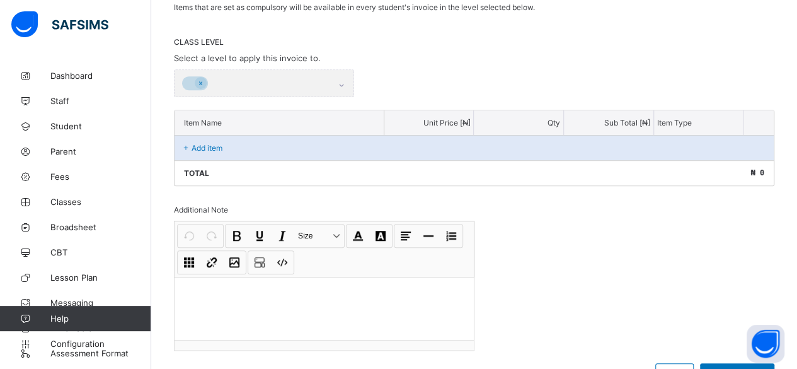
scroll to position [281, 0]
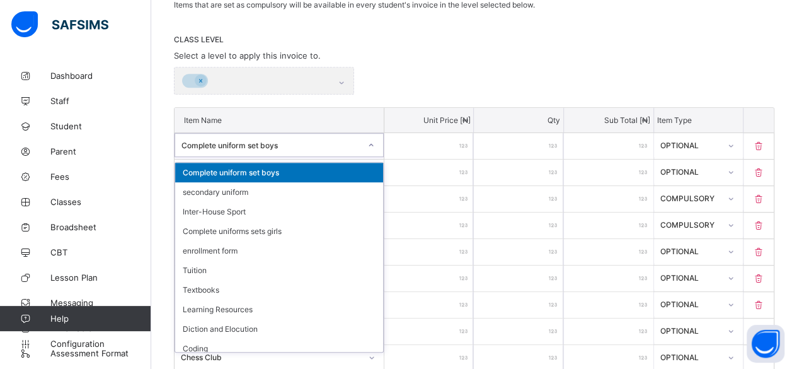
click at [420, 145] on input "*****" at bounding box center [428, 146] width 89 height 26
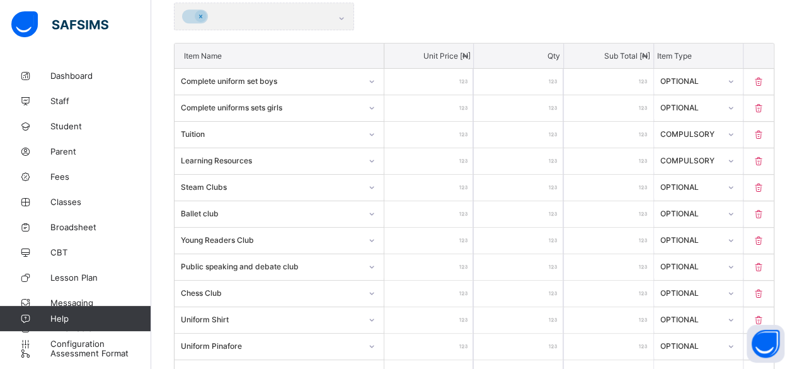
scroll to position [343, 0]
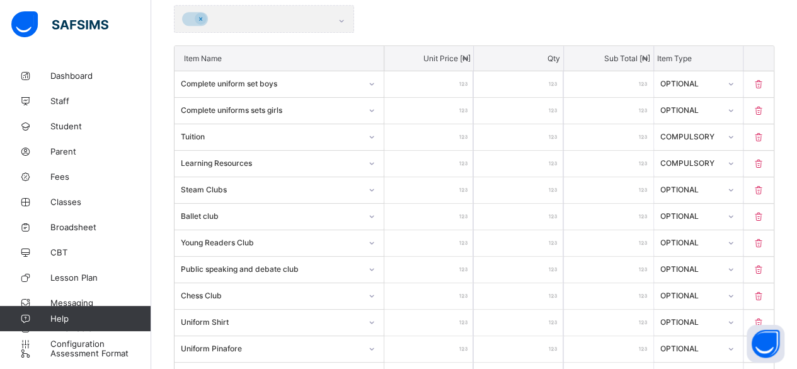
click at [449, 130] on input "******" at bounding box center [428, 137] width 89 height 26
type input "*****"
type input "******"
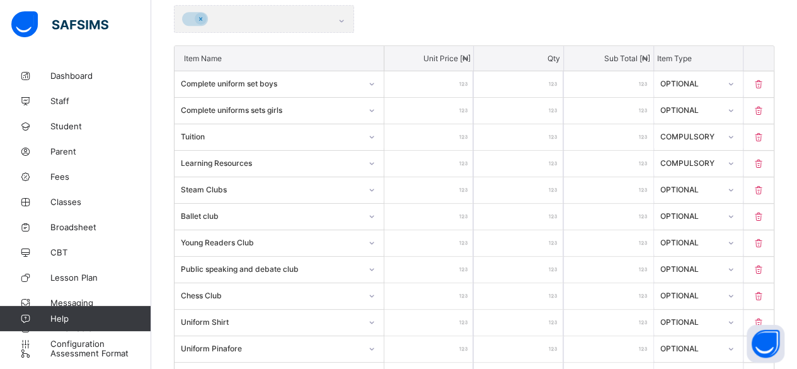
type input "******"
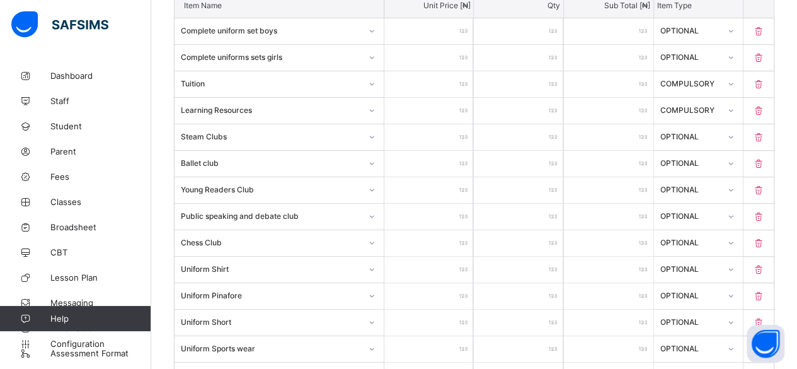
scroll to position [393, 0]
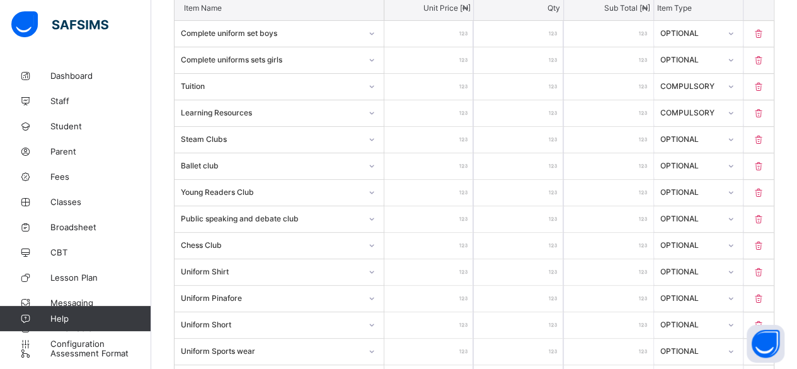
click at [416, 161] on input "*****" at bounding box center [428, 166] width 89 height 26
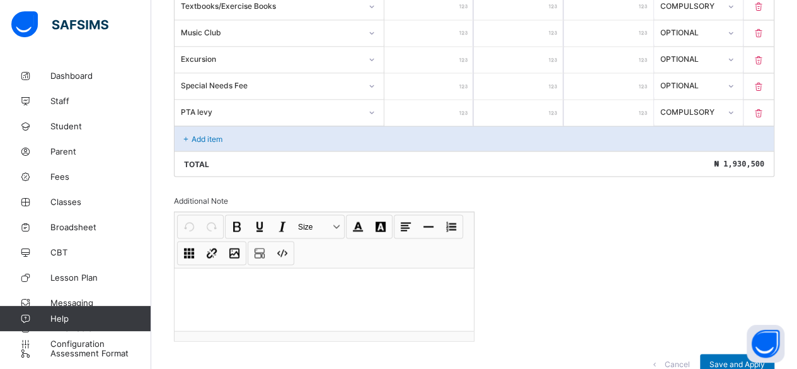
scroll to position [1162, 0]
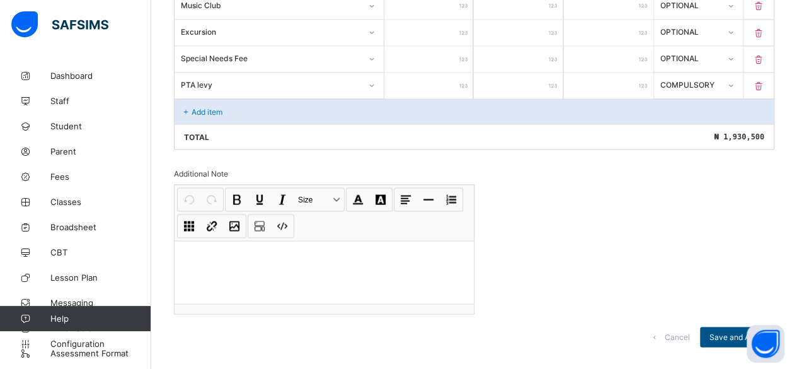
click at [723, 331] on span "Save and Apply" at bounding box center [736, 335] width 55 height 9
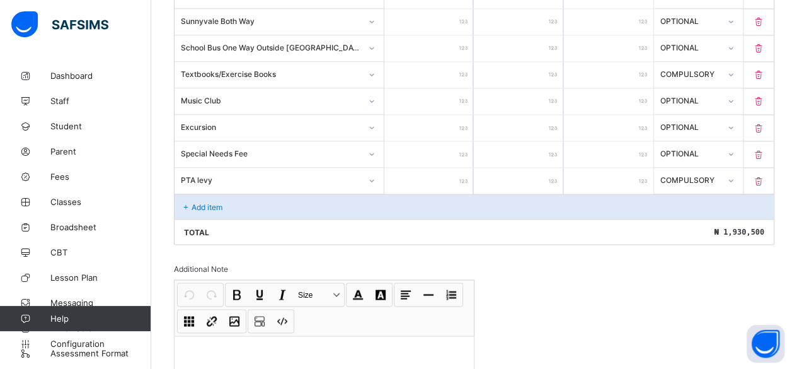
scroll to position [1066, 0]
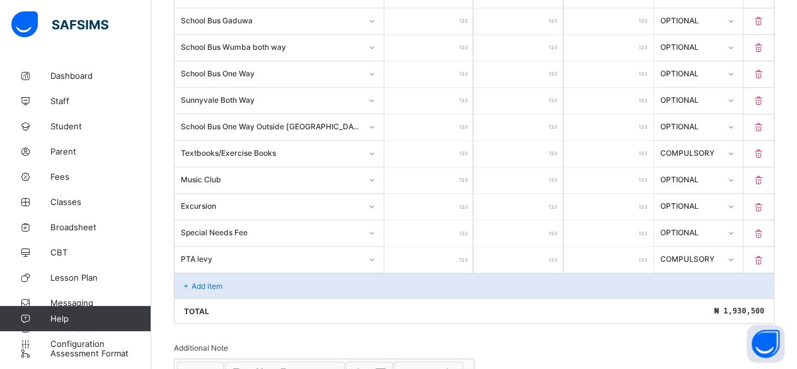
scroll to position [975, 0]
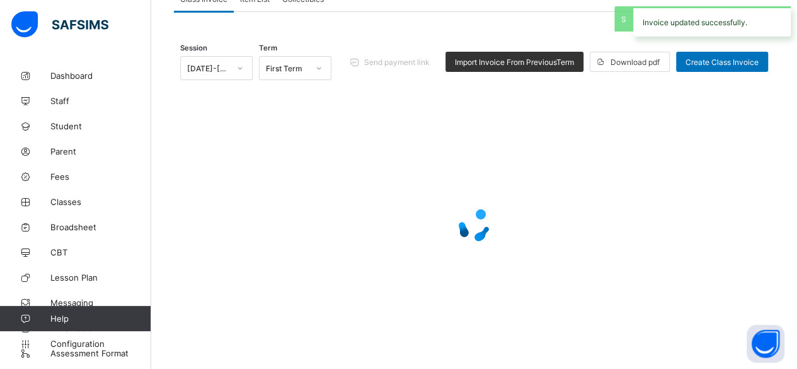
scroll to position [540, 0]
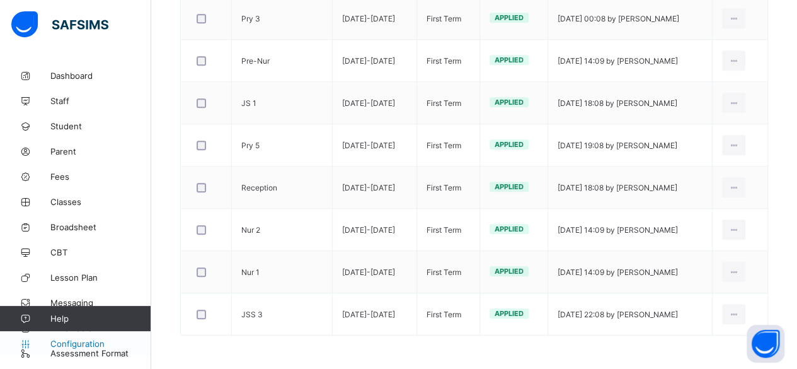
click at [83, 340] on span "Configuration" at bounding box center [100, 343] width 100 height 10
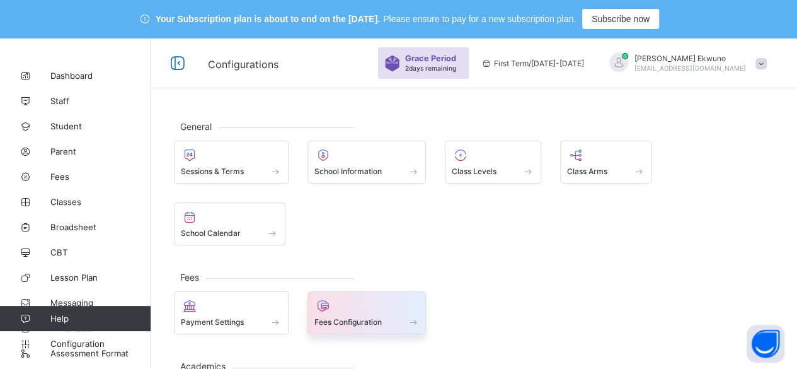
click at [366, 313] on span at bounding box center [366, 314] width 105 height 3
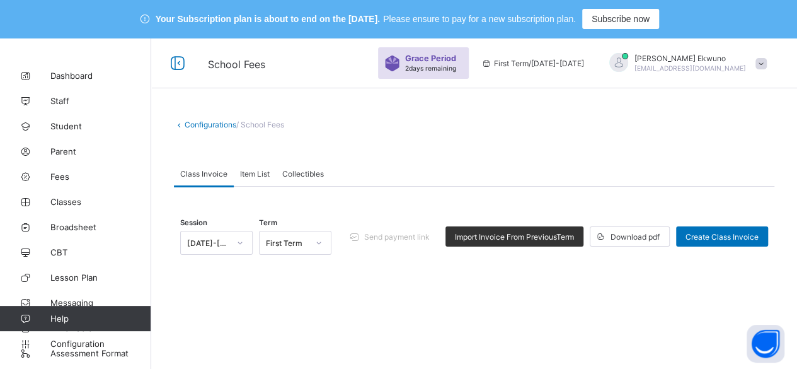
click at [258, 174] on span "Item List" at bounding box center [255, 173] width 30 height 9
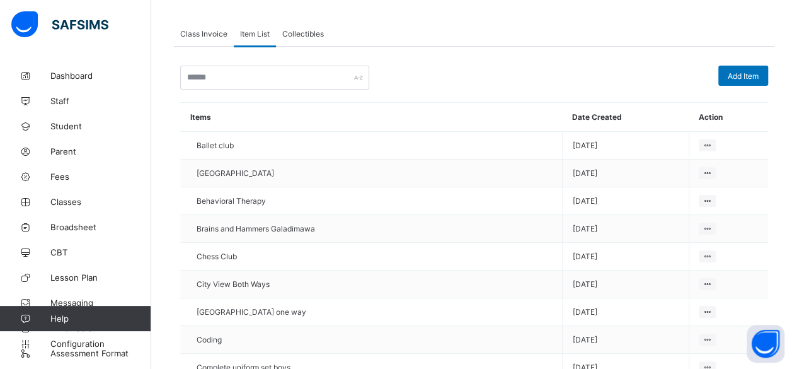
scroll to position [148, 0]
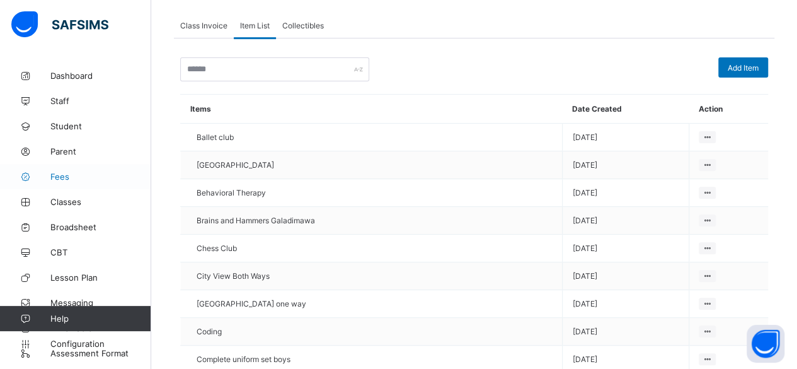
click at [63, 180] on span "Fees" at bounding box center [100, 176] width 101 height 10
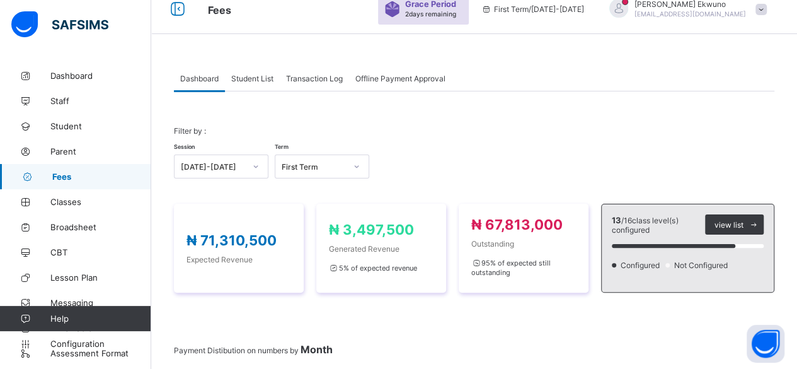
scroll to position [42, 0]
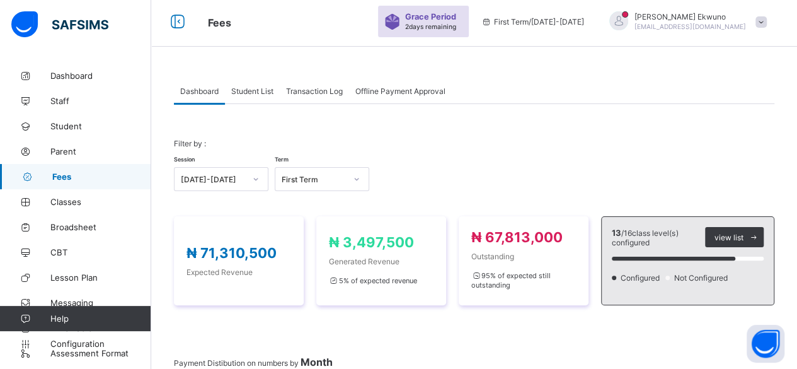
click at [261, 91] on span "Student List" at bounding box center [252, 90] width 42 height 9
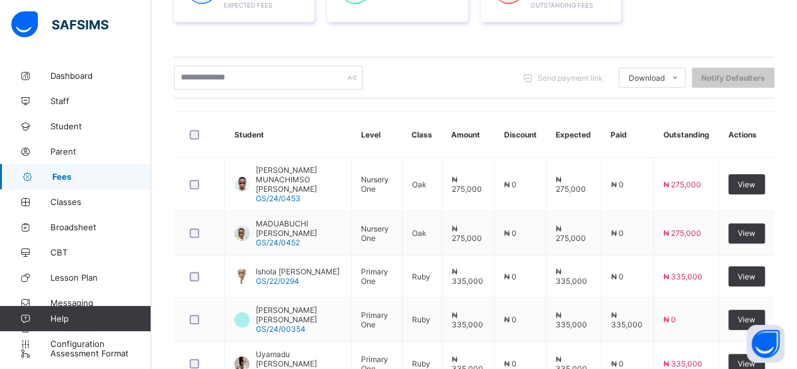
scroll to position [304, 0]
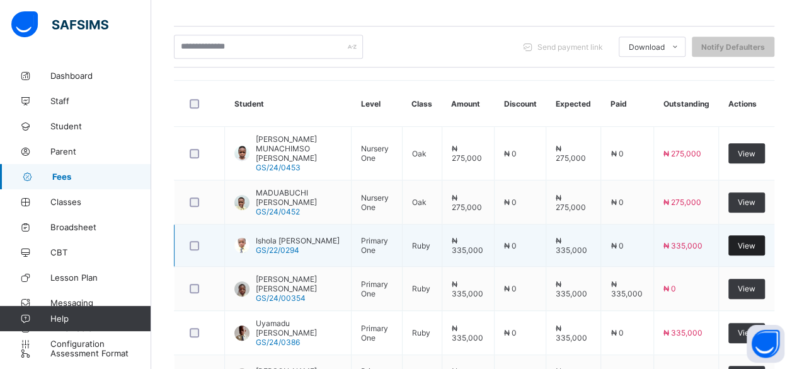
click at [755, 241] on span "View" at bounding box center [747, 245] width 18 height 9
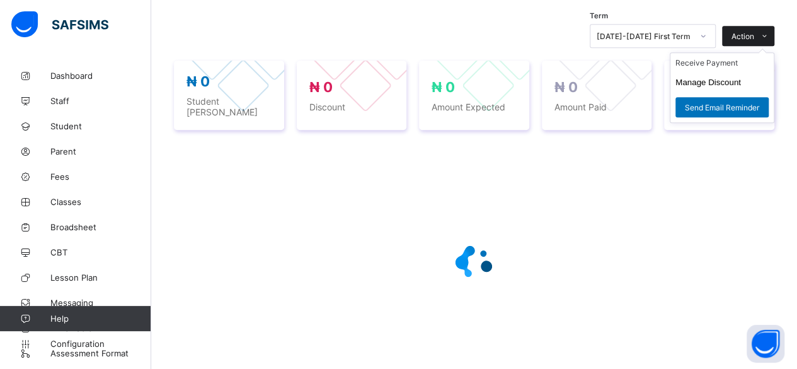
click at [754, 37] on span "Action" at bounding box center [742, 35] width 23 height 9
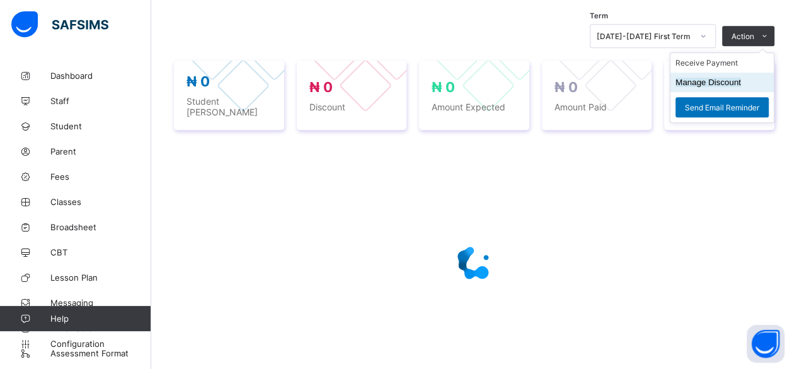
click at [704, 81] on button "Manage Discount" at bounding box center [708, 81] width 66 height 9
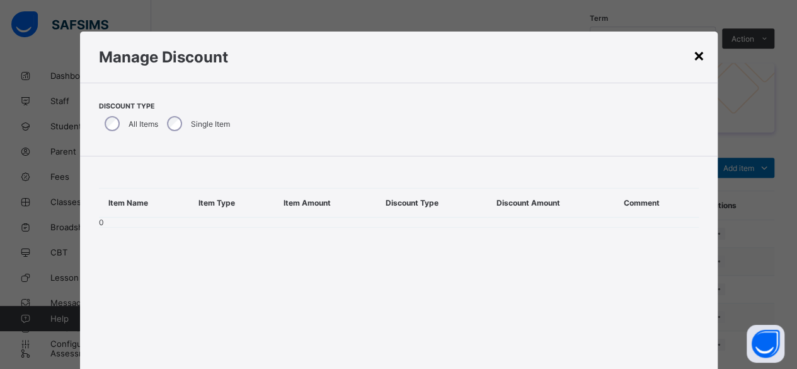
click at [694, 55] on div "×" at bounding box center [699, 54] width 12 height 21
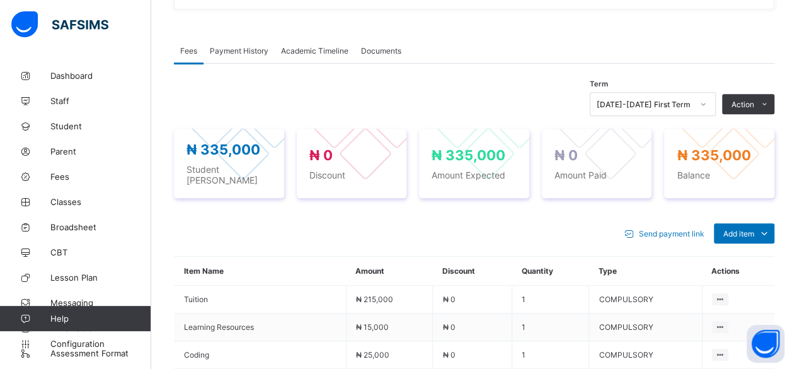
scroll to position [399, 0]
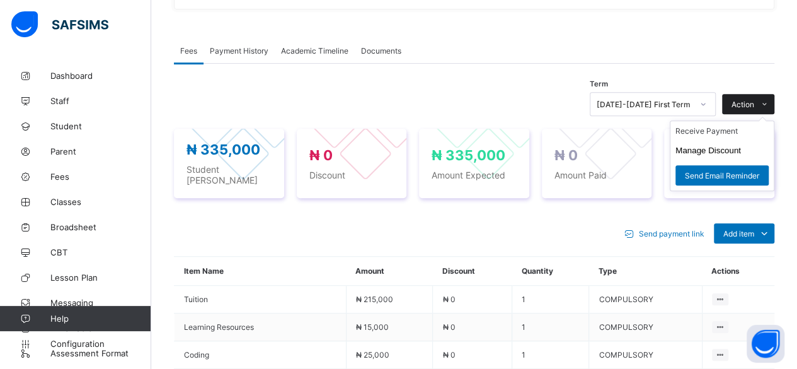
click at [752, 104] on span "Action" at bounding box center [742, 104] width 23 height 9
click at [714, 146] on button "Manage Discount" at bounding box center [708, 150] width 66 height 9
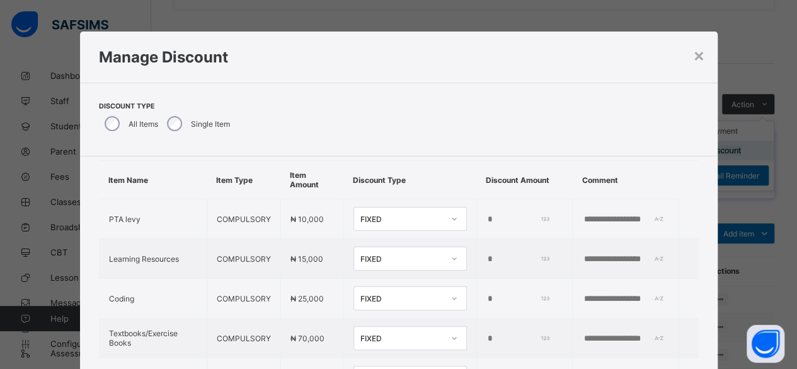
scroll to position [0, 0]
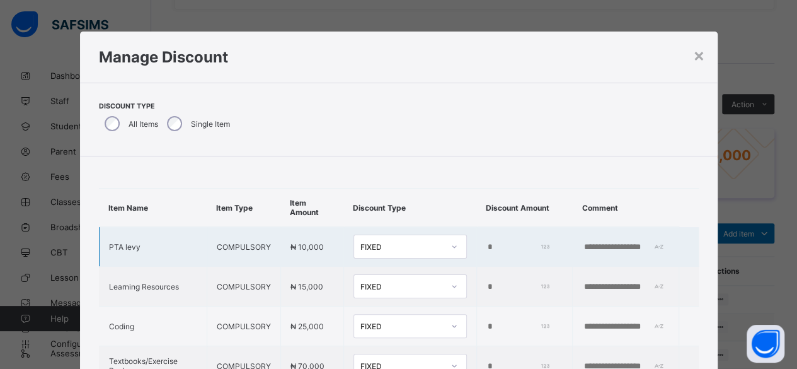
click at [486, 244] on input "*" at bounding box center [517, 247] width 62 height 10
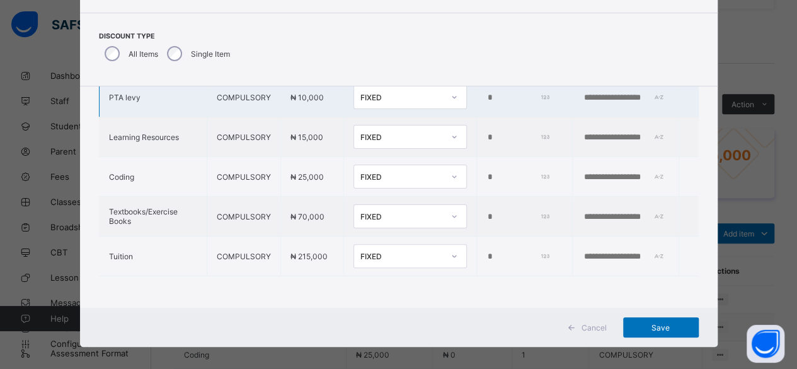
scroll to position [79, 0]
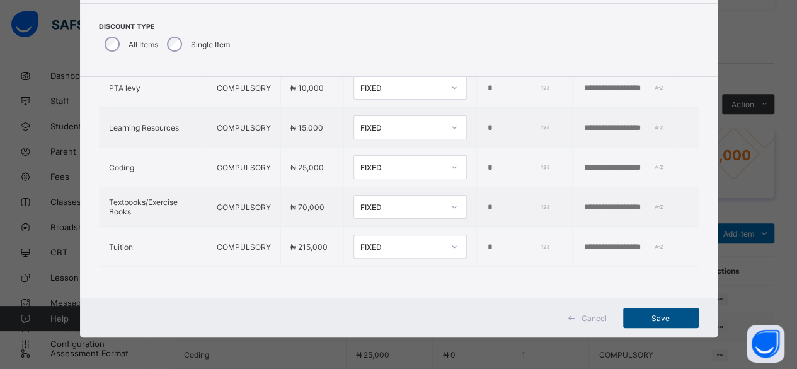
type input "*****"
click at [658, 320] on span "Save" at bounding box center [660, 317] width 57 height 9
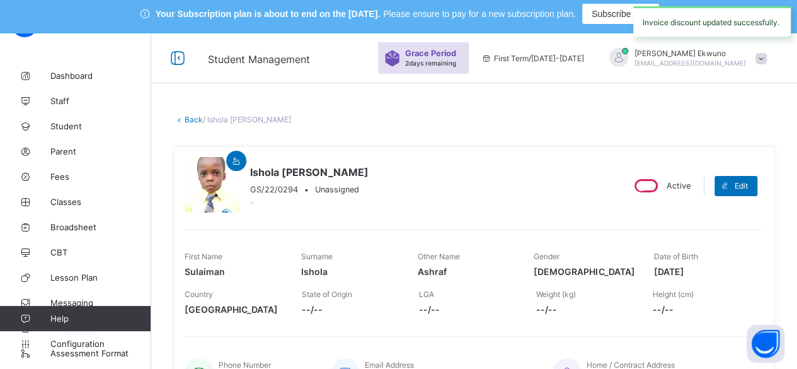
scroll to position [0, 0]
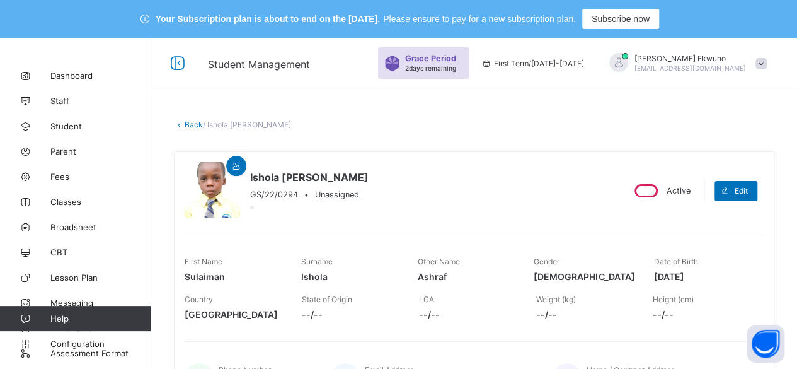
click at [194, 124] on link "Back" at bounding box center [194, 124] width 18 height 9
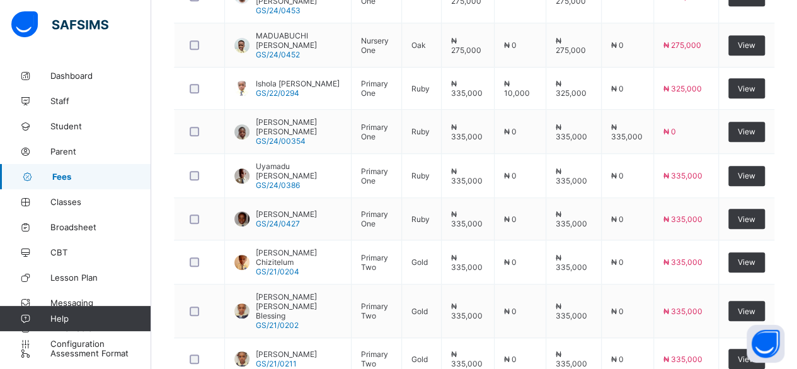
scroll to position [463, 0]
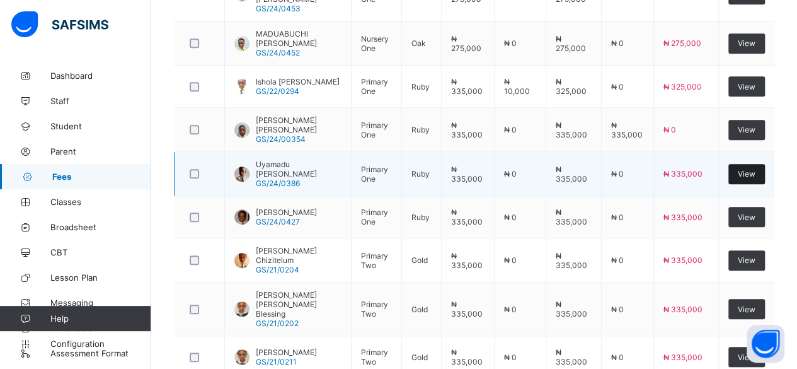
click at [755, 169] on span "View" at bounding box center [747, 173] width 18 height 9
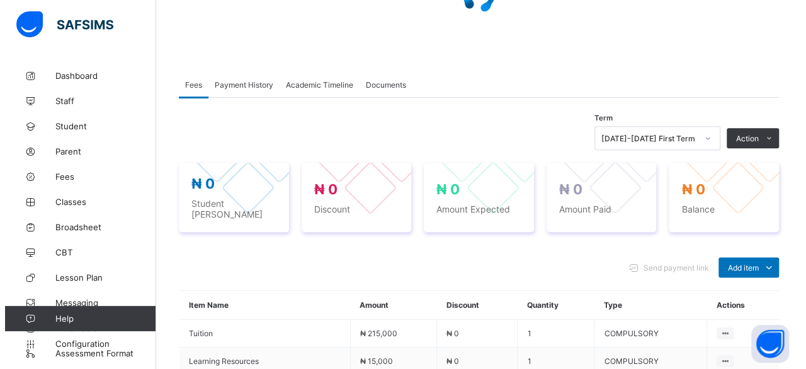
scroll to position [198, 0]
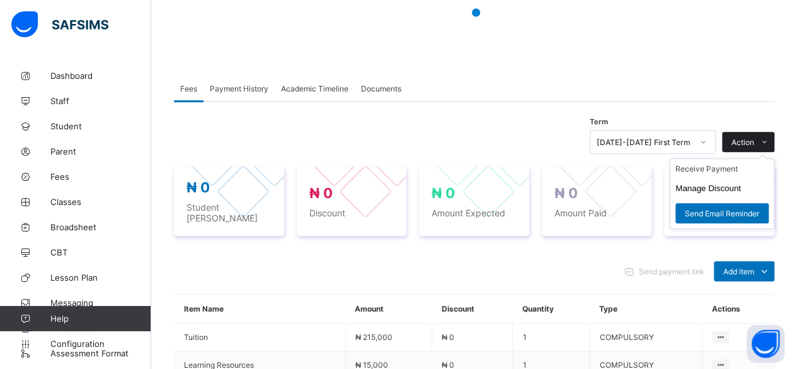
click at [754, 140] on span "Action" at bounding box center [742, 141] width 23 height 9
click at [718, 186] on button "Manage Discount" at bounding box center [708, 187] width 66 height 9
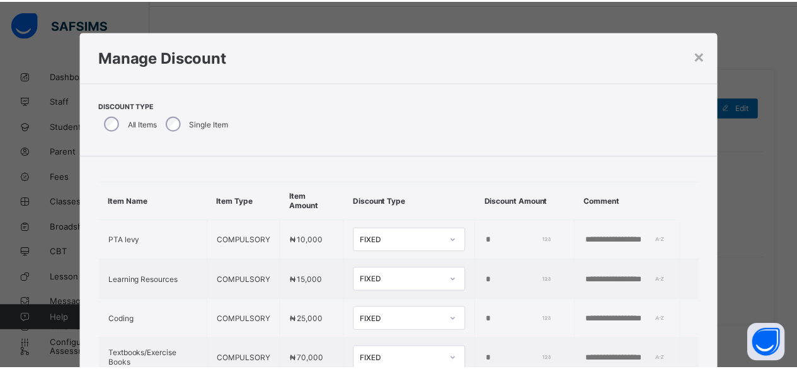
scroll to position [0, 0]
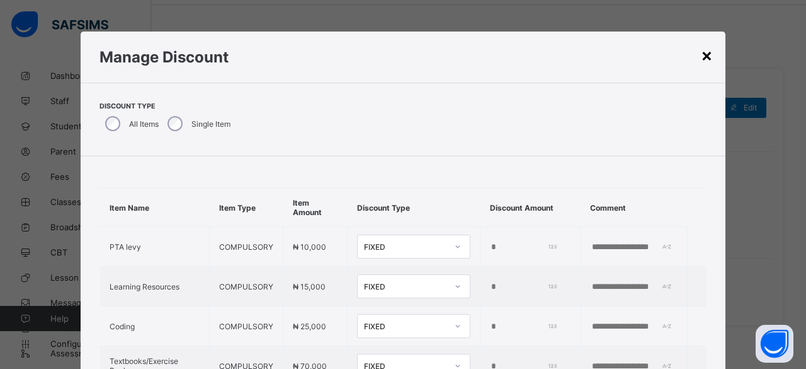
click at [709, 54] on div "×" at bounding box center [707, 54] width 12 height 21
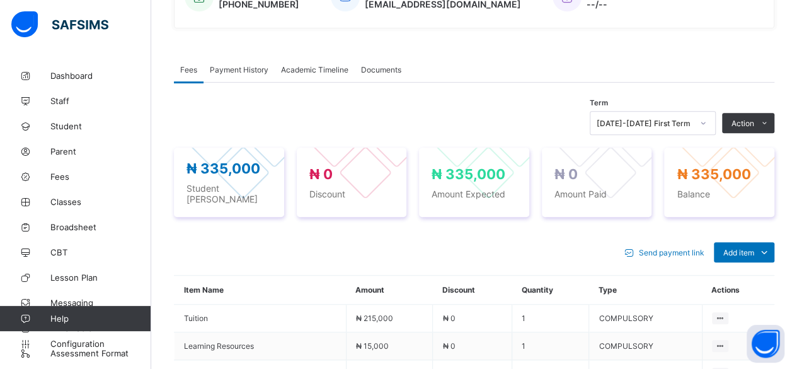
scroll to position [380, 0]
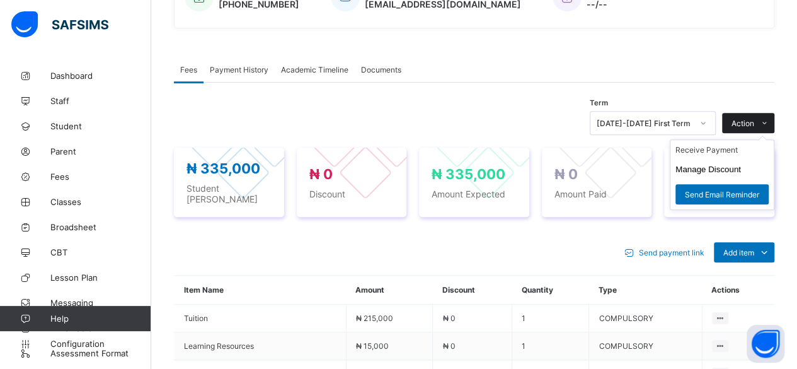
click at [754, 118] on span "Action" at bounding box center [742, 122] width 23 height 9
click at [718, 164] on button "Manage Discount" at bounding box center [708, 168] width 66 height 9
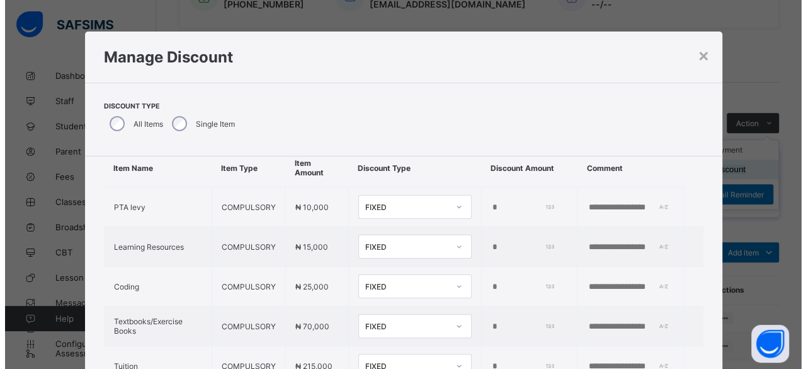
scroll to position [37, 0]
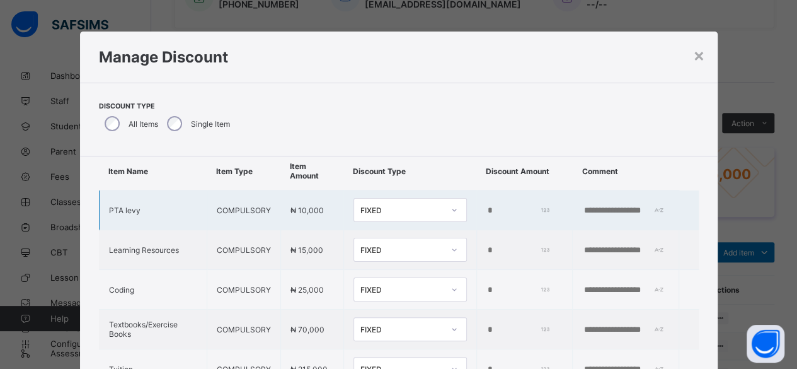
click at [486, 211] on input "*" at bounding box center [517, 210] width 62 height 10
type input "*"
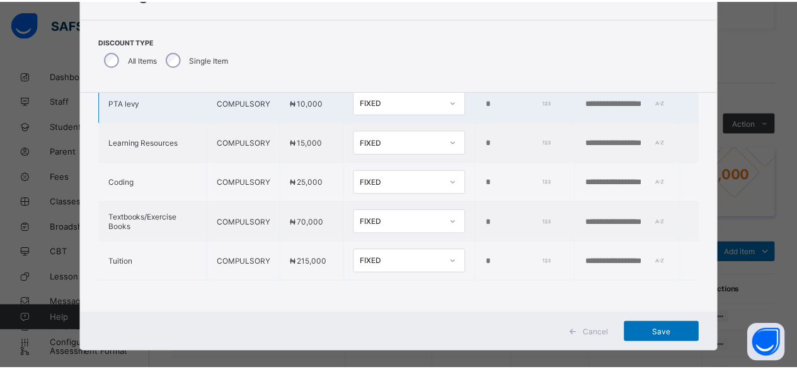
scroll to position [79, 0]
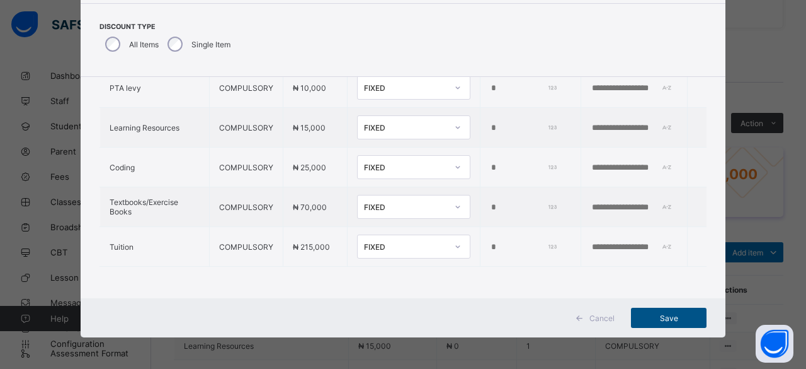
type input "*****"
click at [668, 316] on span "Save" at bounding box center [669, 317] width 57 height 9
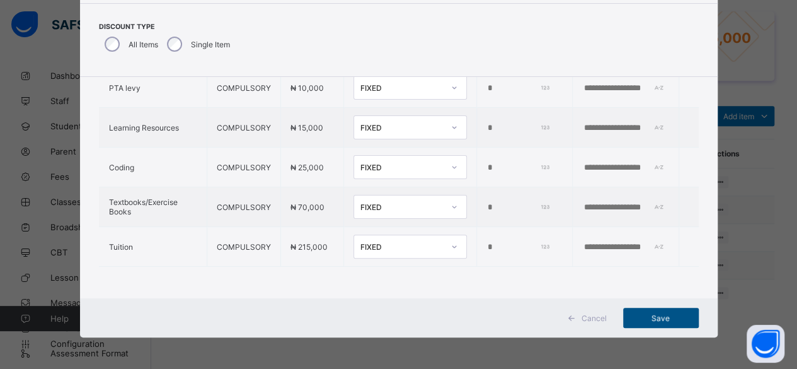
scroll to position [518, 0]
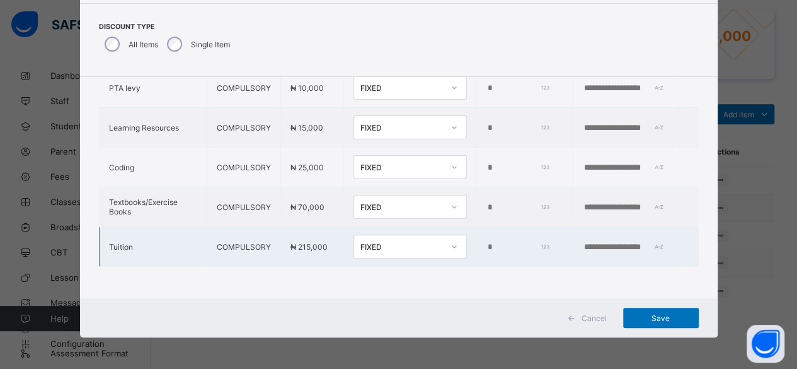
click at [655, 242] on input "text" at bounding box center [625, 247] width 87 height 10
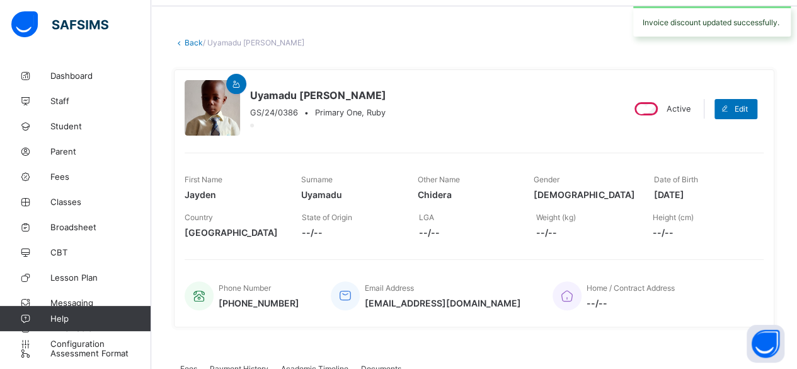
scroll to position [0, 0]
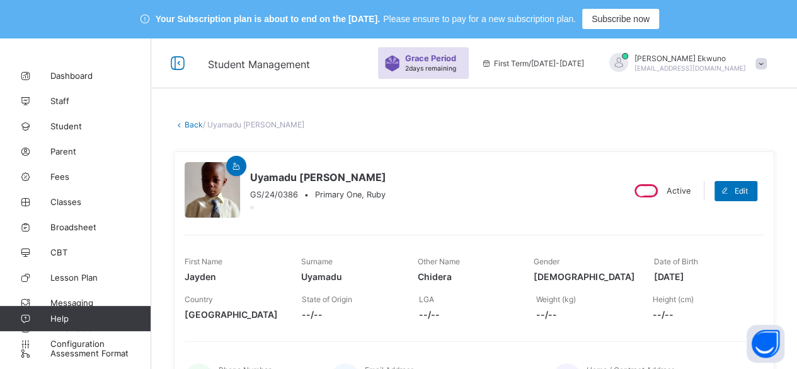
click at [194, 125] on link "Back" at bounding box center [194, 124] width 18 height 9
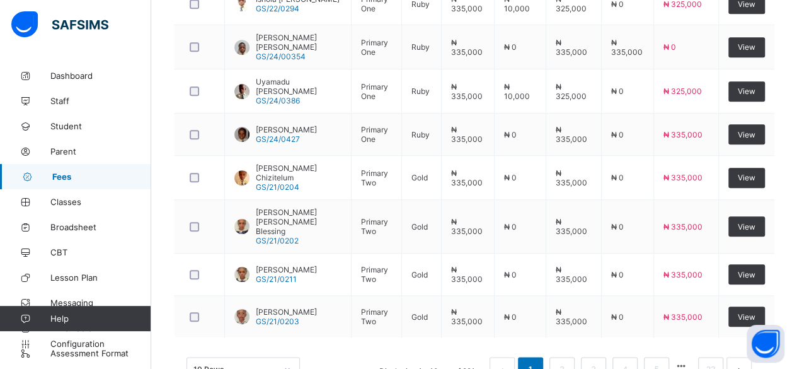
scroll to position [556, 0]
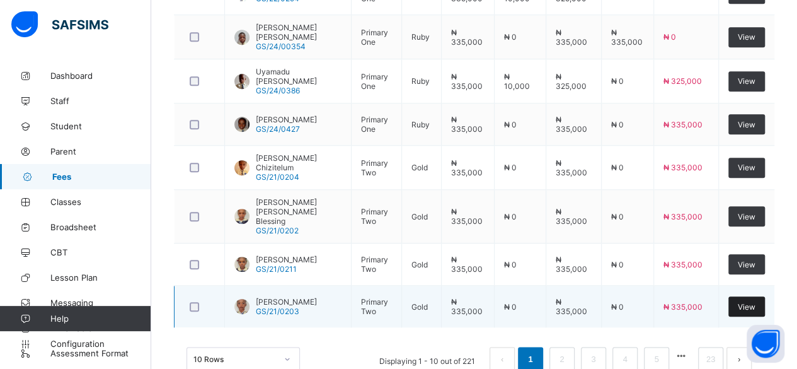
click at [755, 302] on span "View" at bounding box center [747, 306] width 18 height 9
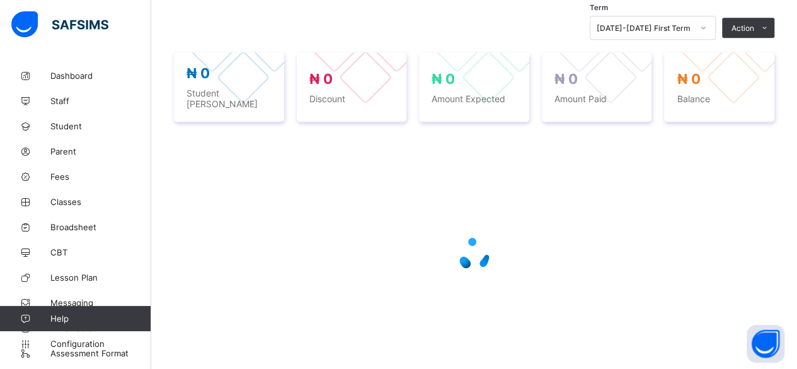
scroll to position [292, 0]
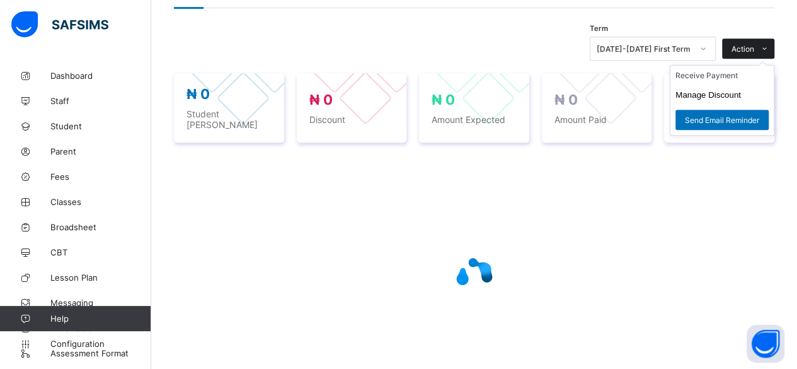
click at [754, 49] on span "Action" at bounding box center [742, 48] width 23 height 9
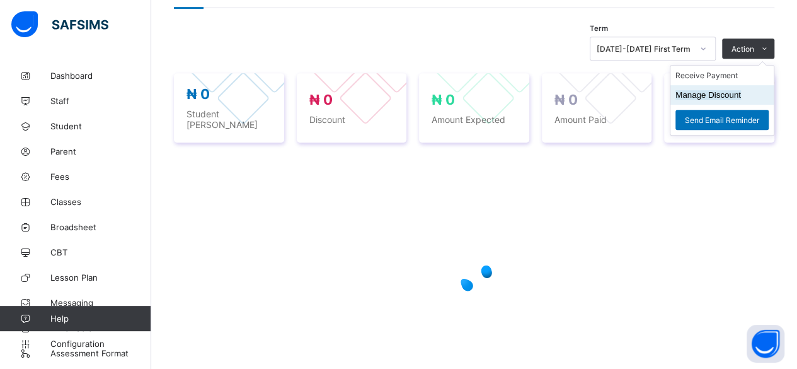
click at [712, 93] on button "Manage Discount" at bounding box center [708, 94] width 66 height 9
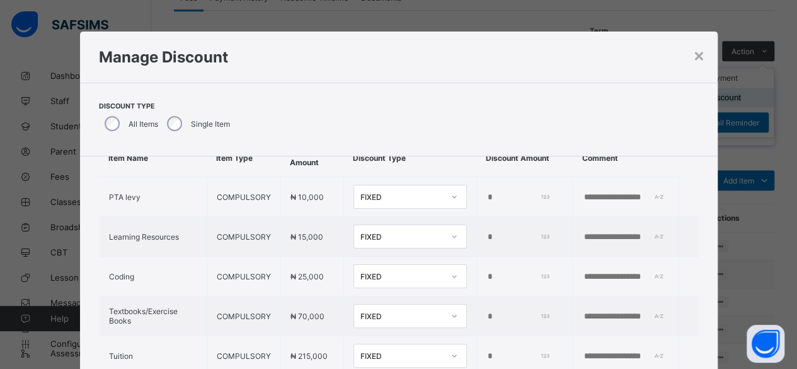
scroll to position [54, 0]
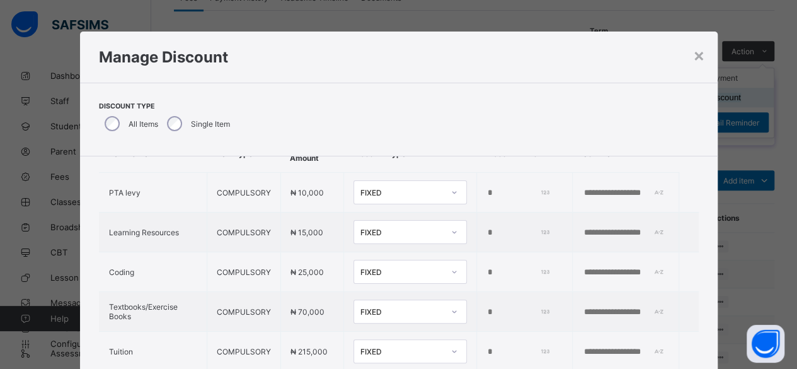
type input "*"
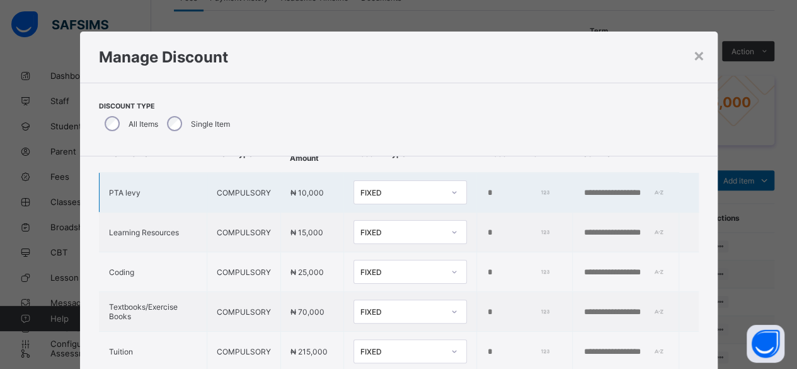
click at [486, 193] on input "*" at bounding box center [517, 193] width 62 height 10
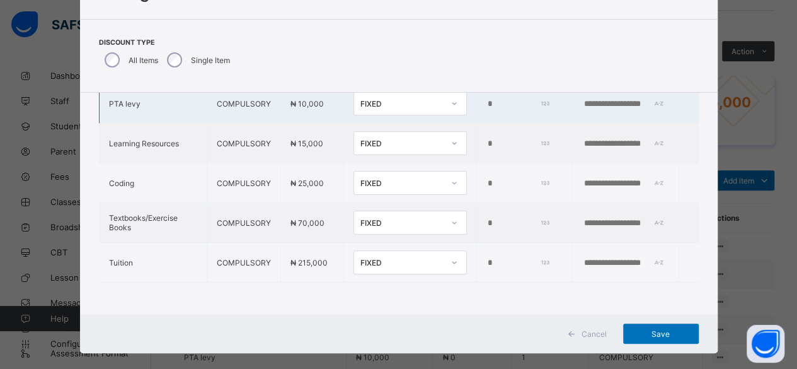
scroll to position [79, 0]
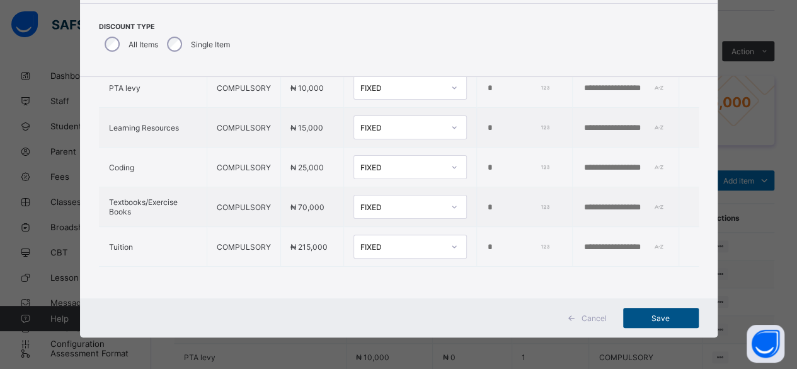
type input "*****"
click at [655, 317] on span "Save" at bounding box center [660, 317] width 57 height 9
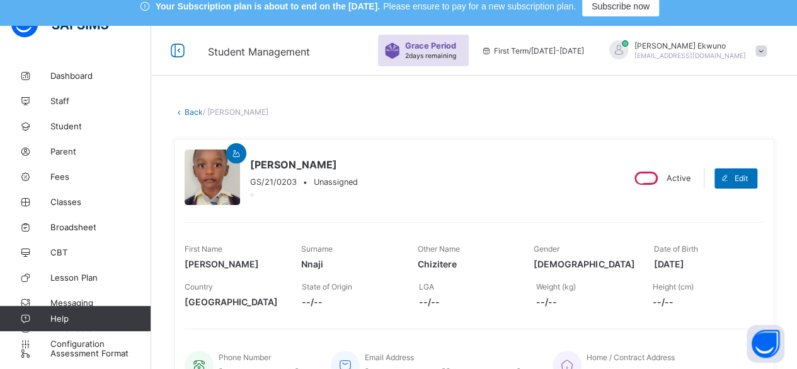
scroll to position [0, 0]
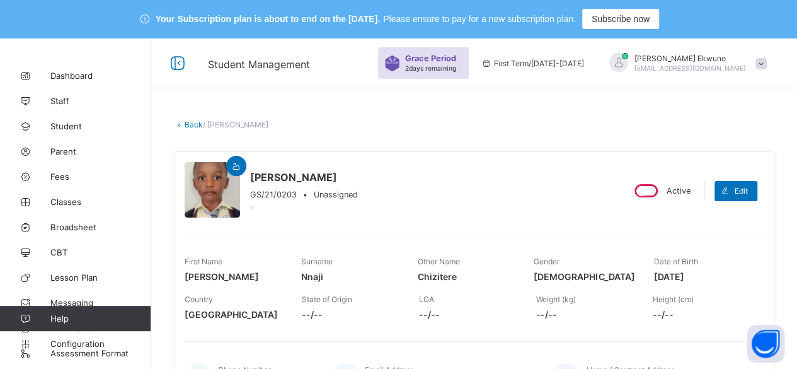
click at [193, 126] on link "Back" at bounding box center [194, 124] width 18 height 9
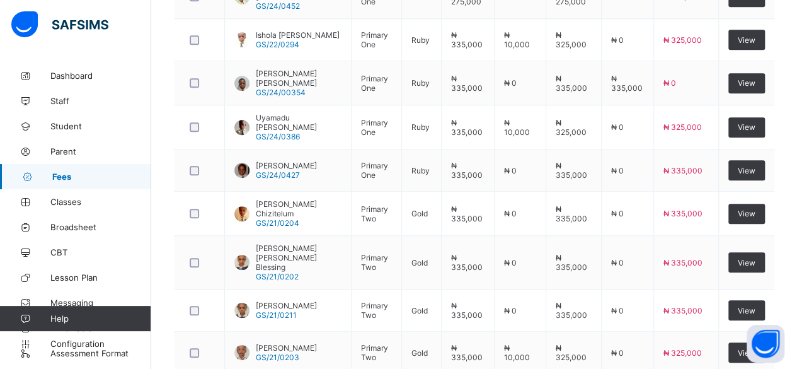
scroll to position [556, 0]
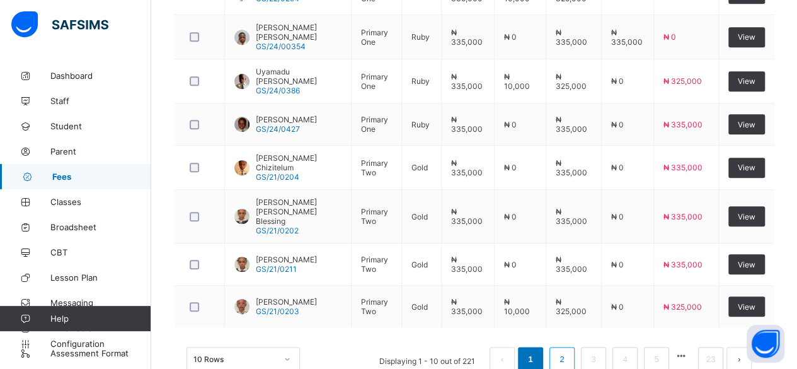
click at [568, 351] on link "2" at bounding box center [562, 359] width 12 height 16
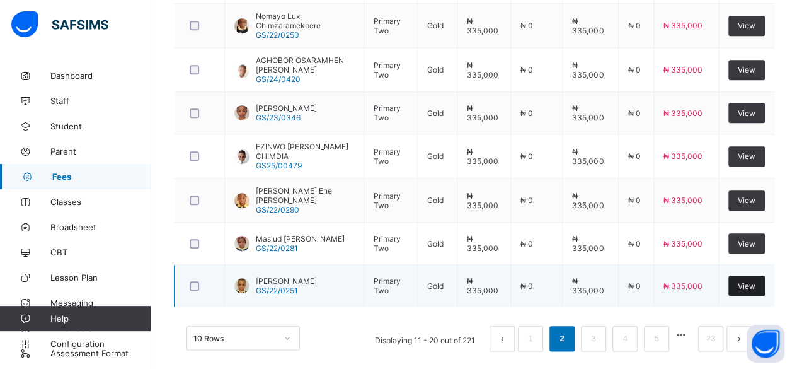
click at [748, 281] on span "View" at bounding box center [747, 285] width 18 height 9
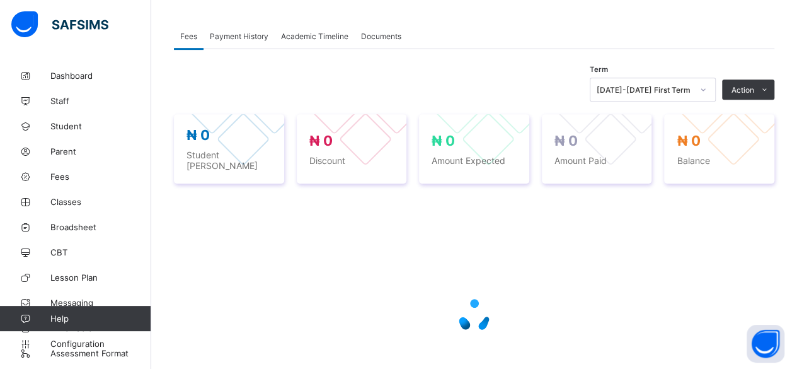
scroll to position [242, 0]
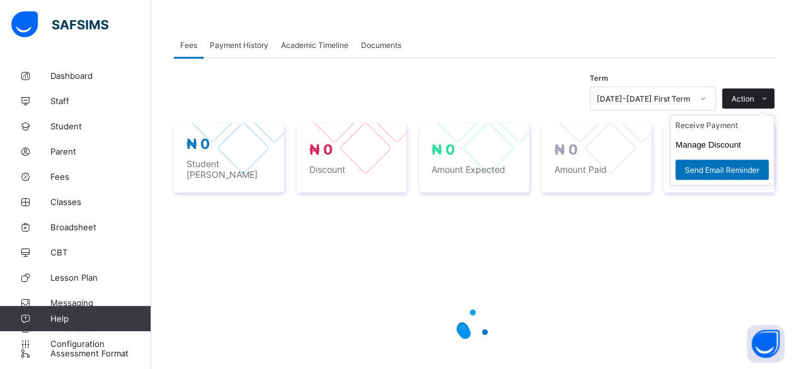
click at [769, 97] on icon at bounding box center [764, 98] width 9 height 8
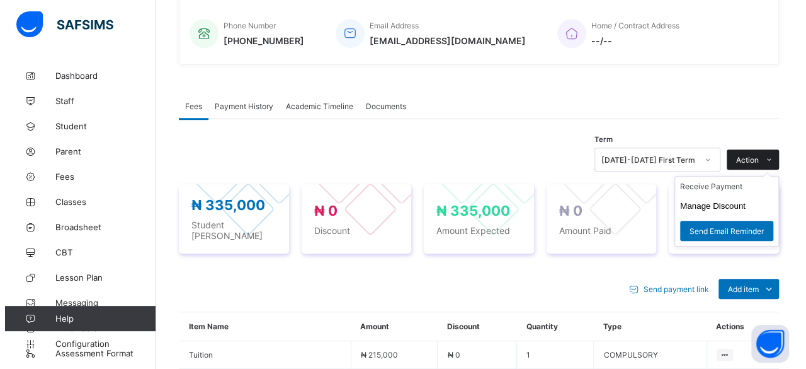
scroll to position [349, 0]
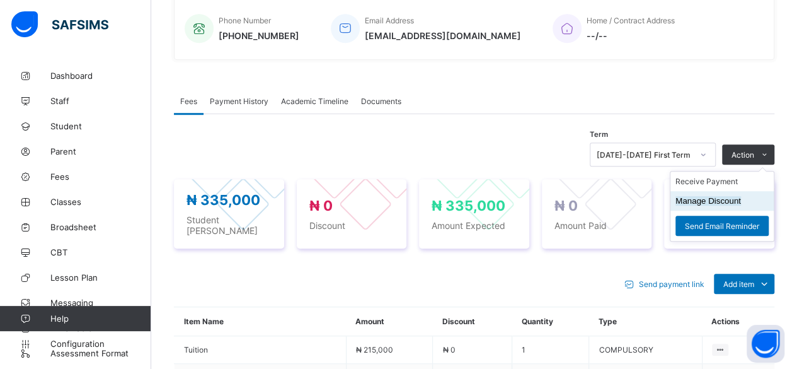
click at [707, 197] on button "Manage Discount" at bounding box center [708, 200] width 66 height 9
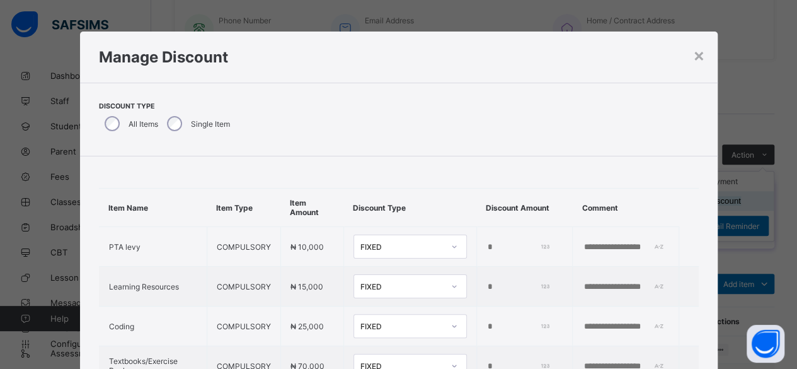
type input "*"
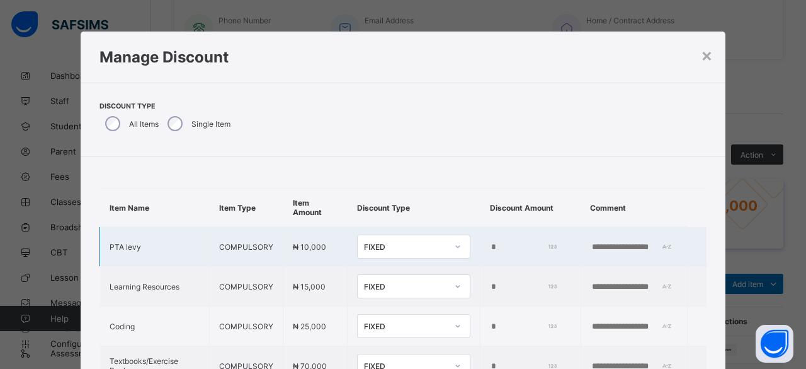
click at [490, 244] on input "*" at bounding box center [523, 247] width 66 height 10
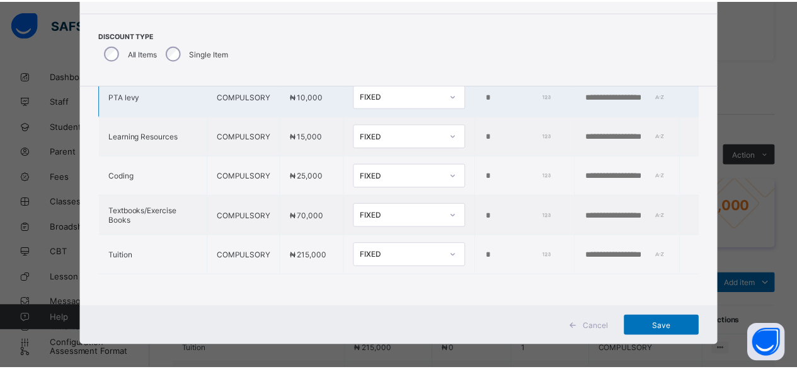
scroll to position [79, 0]
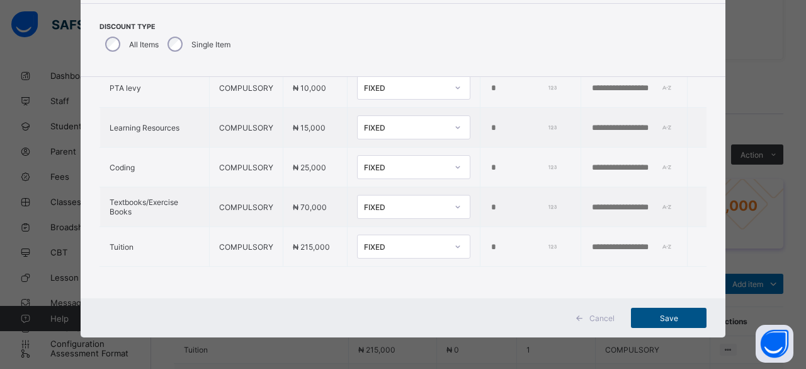
type input "*****"
click at [656, 321] on span "Save" at bounding box center [669, 317] width 57 height 9
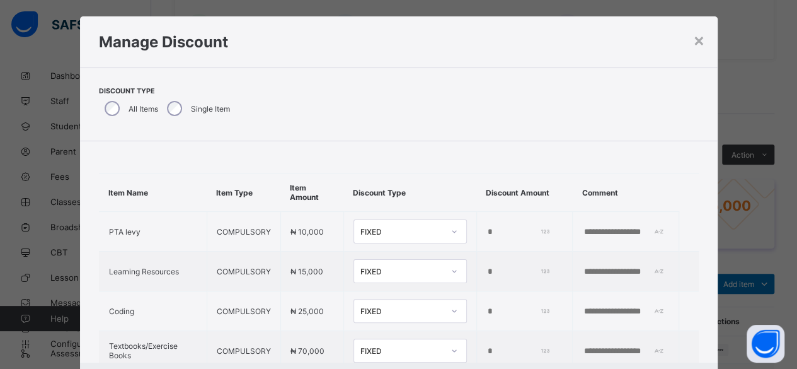
scroll to position [0, 0]
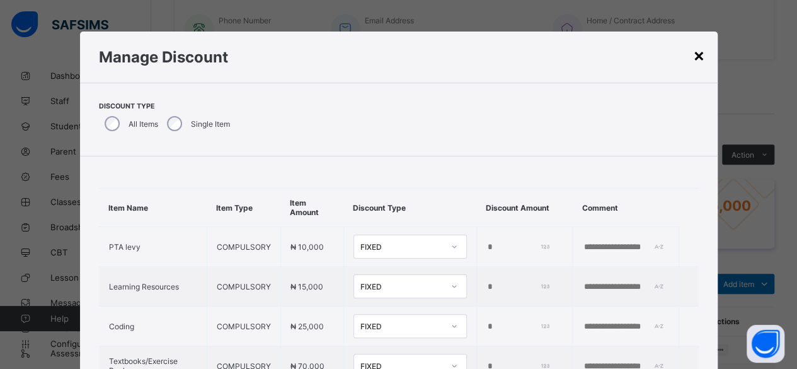
click at [700, 57] on div "×" at bounding box center [699, 54] width 12 height 21
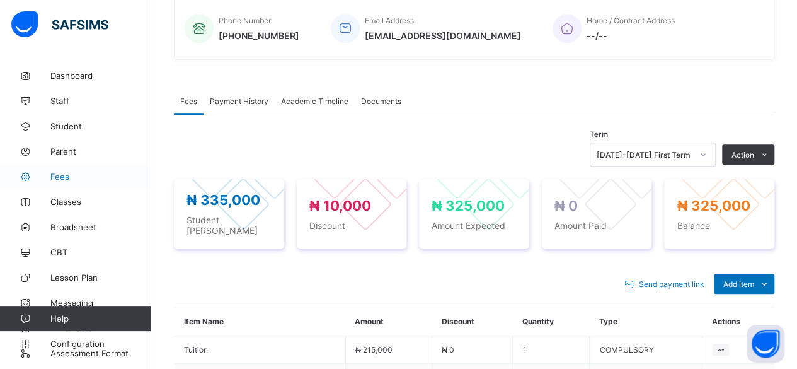
click at [59, 178] on span "Fees" at bounding box center [100, 176] width 101 height 10
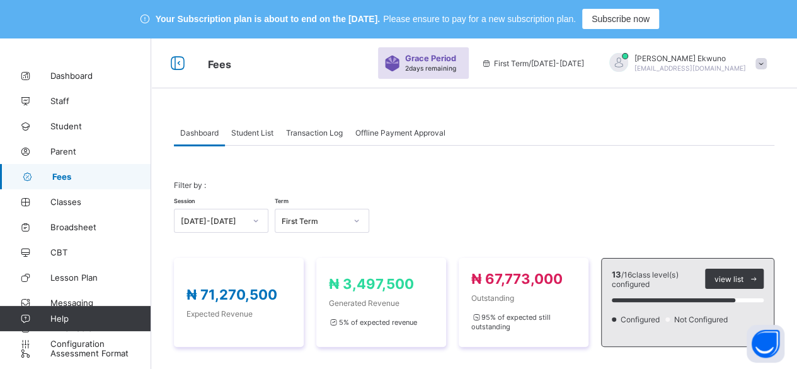
click at [252, 130] on span "Student List" at bounding box center [252, 132] width 42 height 9
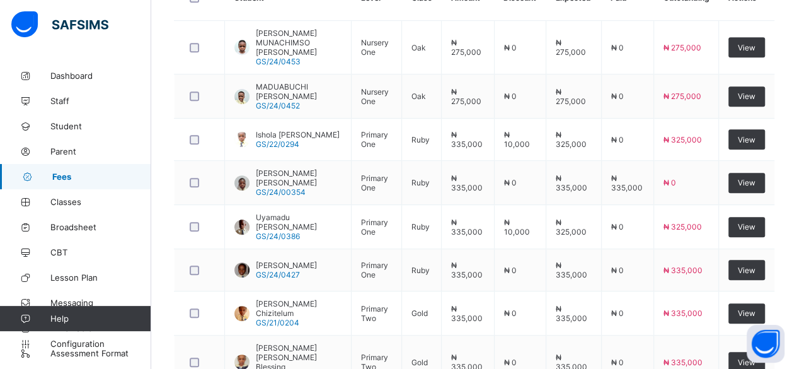
scroll to position [409, 0]
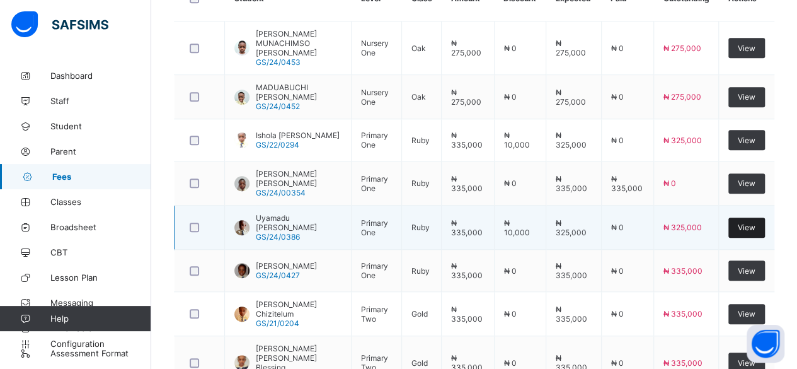
click at [752, 222] on span "View" at bounding box center [747, 226] width 18 height 9
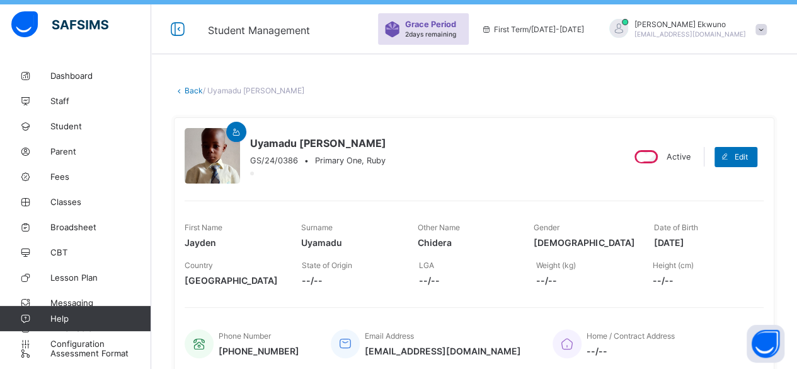
scroll to position [31, 0]
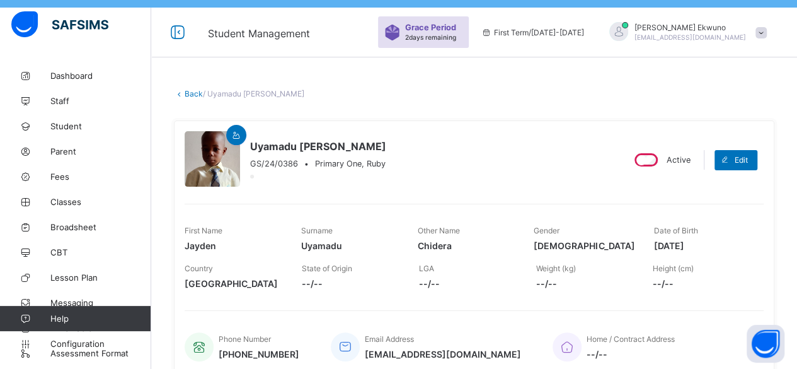
click at [197, 96] on link "Back" at bounding box center [194, 93] width 18 height 9
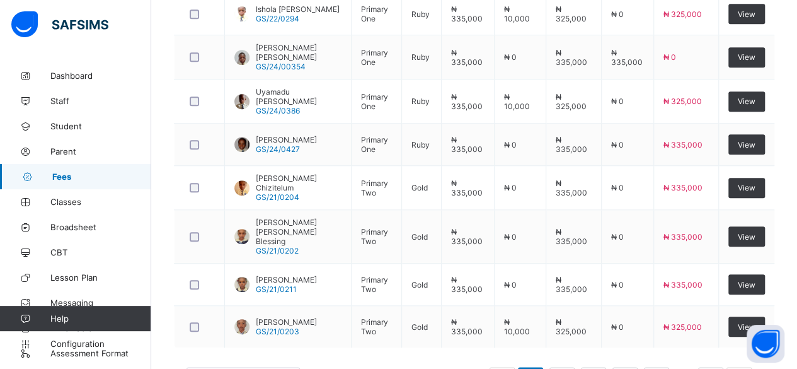
scroll to position [556, 0]
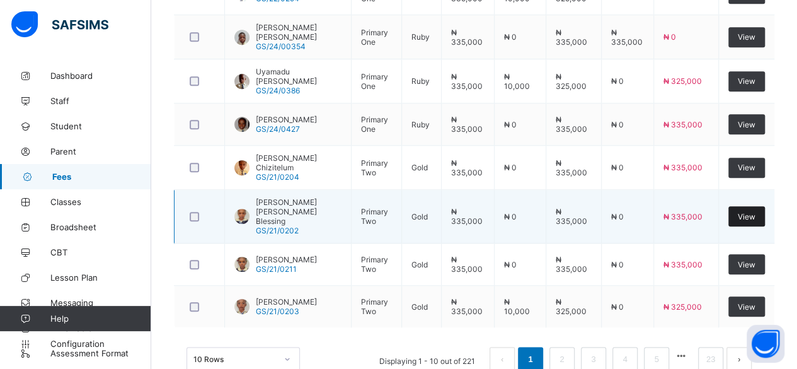
click at [755, 212] on span "View" at bounding box center [747, 216] width 18 height 9
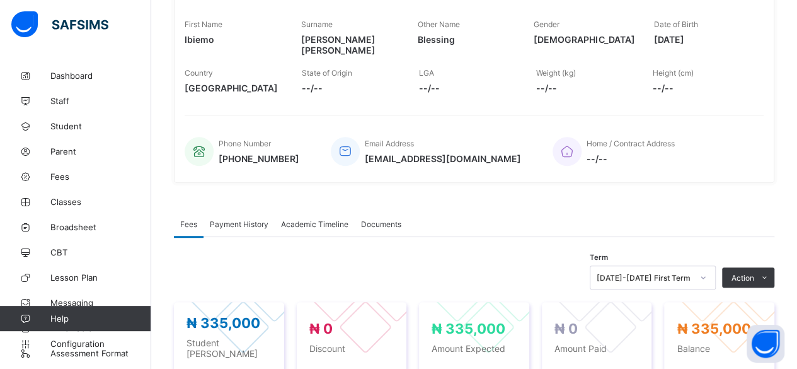
scroll to position [239, 0]
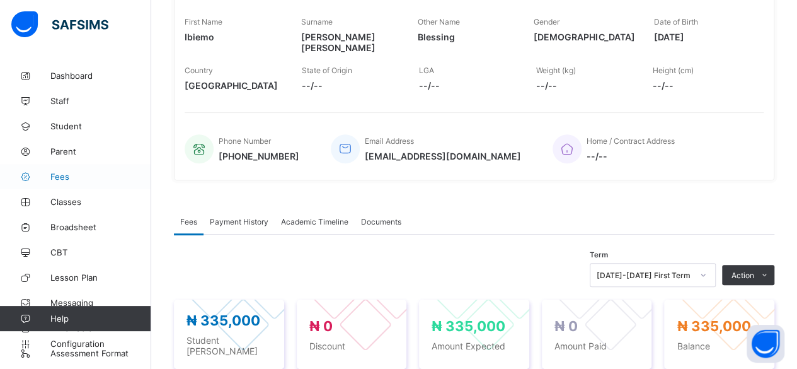
click at [64, 176] on span "Fees" at bounding box center [100, 176] width 101 height 10
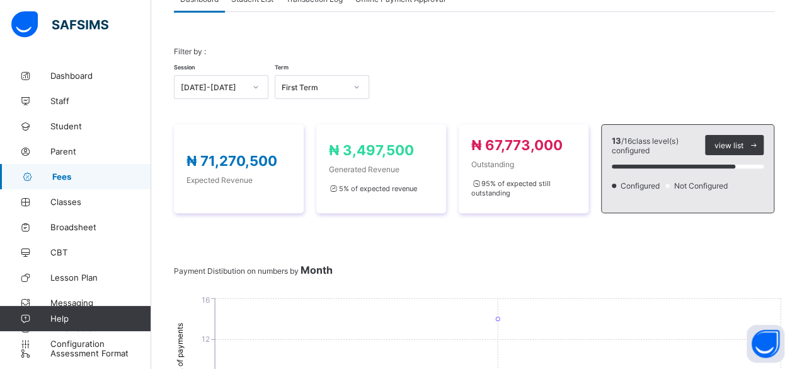
scroll to position [239, 0]
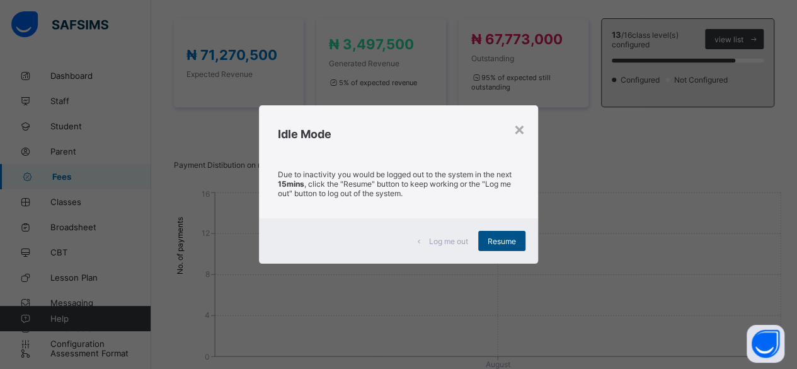
click at [507, 241] on span "Resume" at bounding box center [502, 240] width 28 height 9
click at [517, 139] on div "×" at bounding box center [519, 128] width 12 height 21
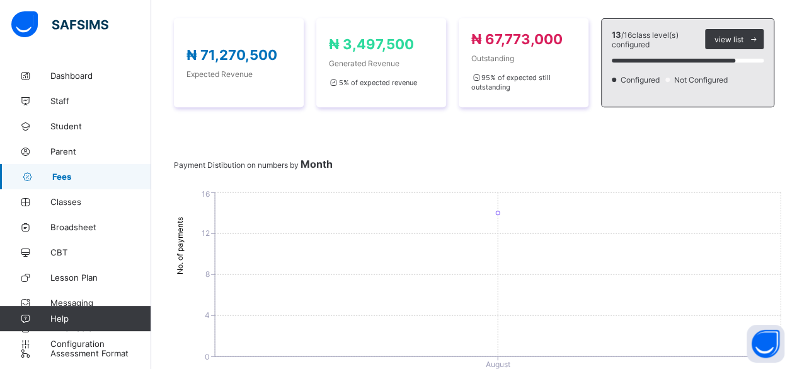
click at [60, 171] on span "Fees" at bounding box center [101, 176] width 99 height 10
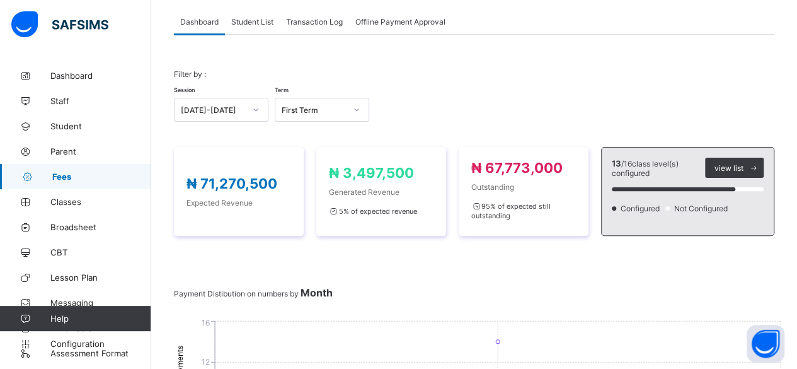
scroll to position [0, 0]
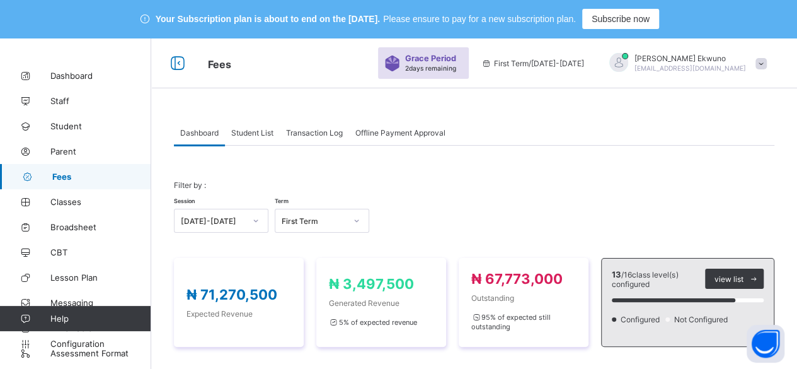
click at [254, 142] on div "Student List" at bounding box center [252, 132] width 55 height 25
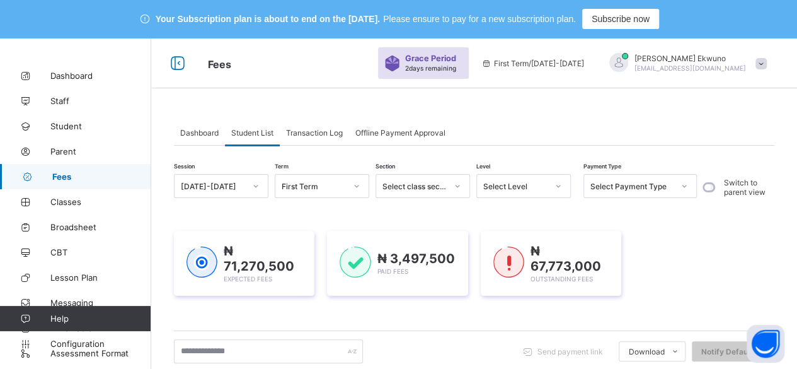
click at [250, 135] on span "Student List" at bounding box center [252, 132] width 42 height 9
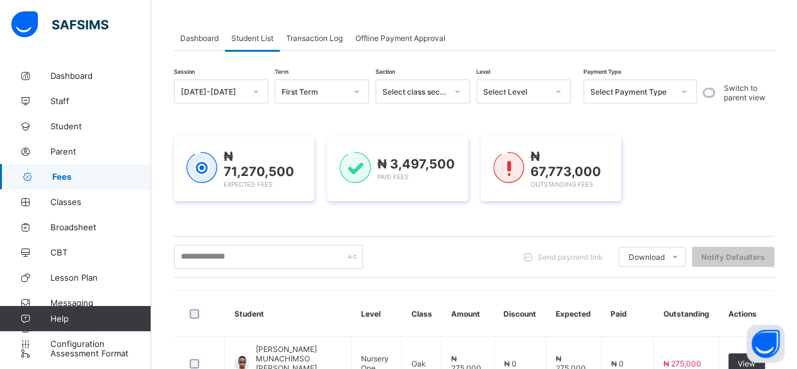
scroll to position [96, 0]
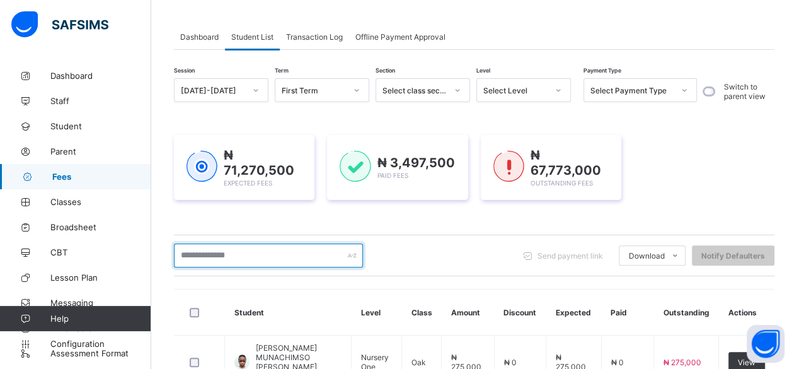
click at [280, 258] on input "text" at bounding box center [268, 255] width 189 height 24
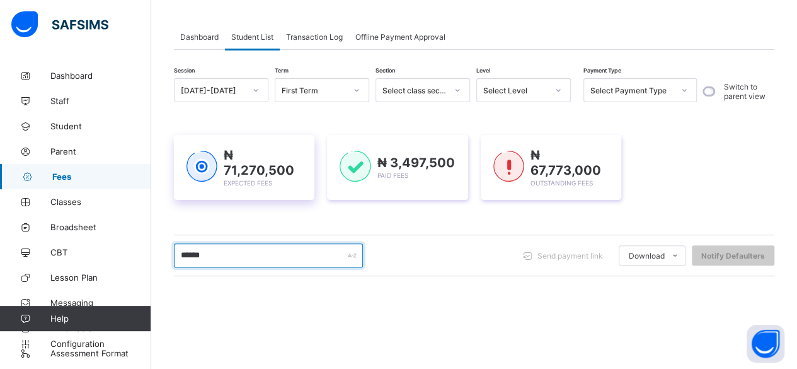
type input "******"
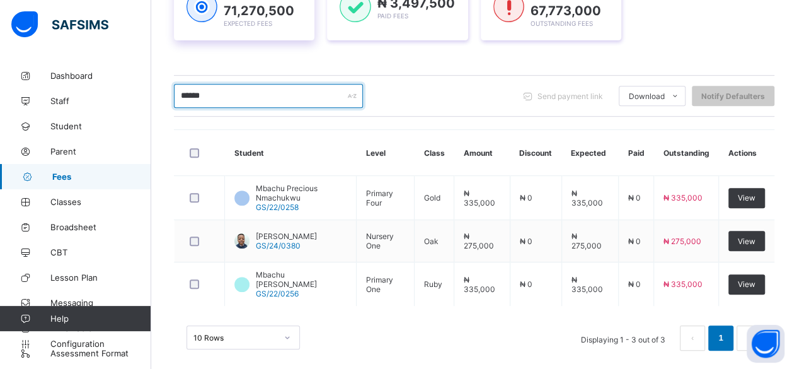
scroll to position [262, 0]
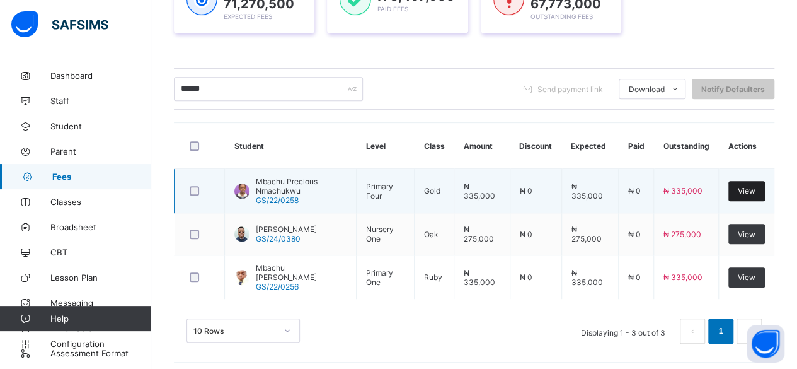
click at [753, 190] on span "View" at bounding box center [747, 190] width 18 height 9
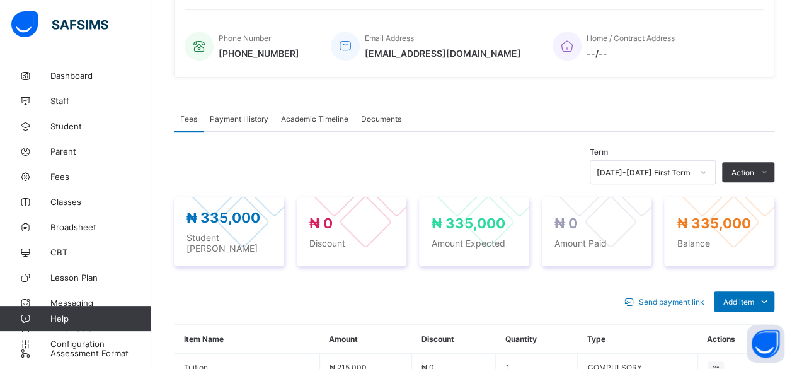
scroll to position [338, 0]
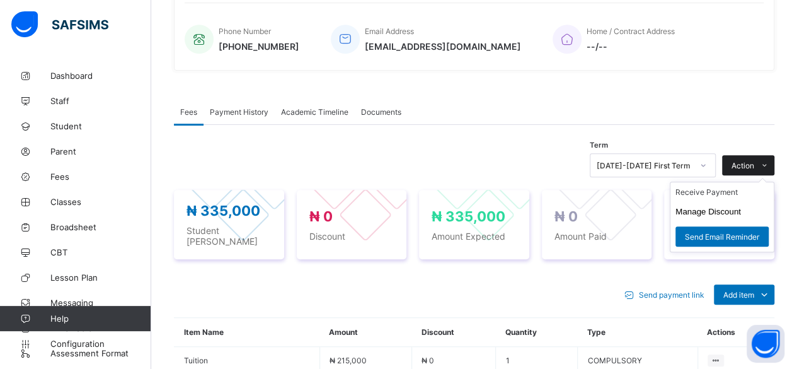
click at [754, 163] on span "Action" at bounding box center [742, 165] width 23 height 9
click at [709, 208] on button "Manage Discount" at bounding box center [708, 211] width 66 height 9
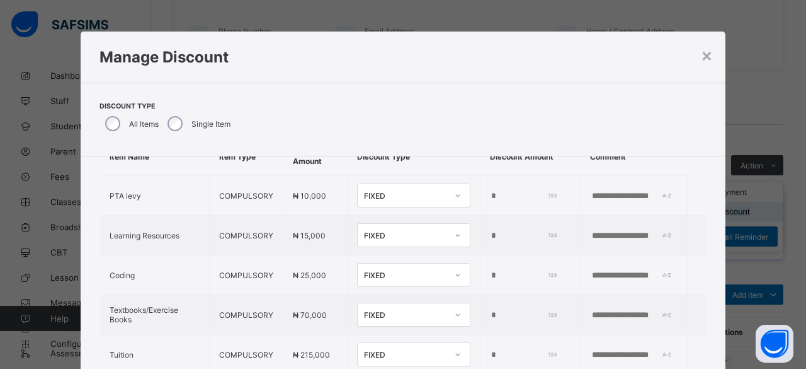
scroll to position [54, 0]
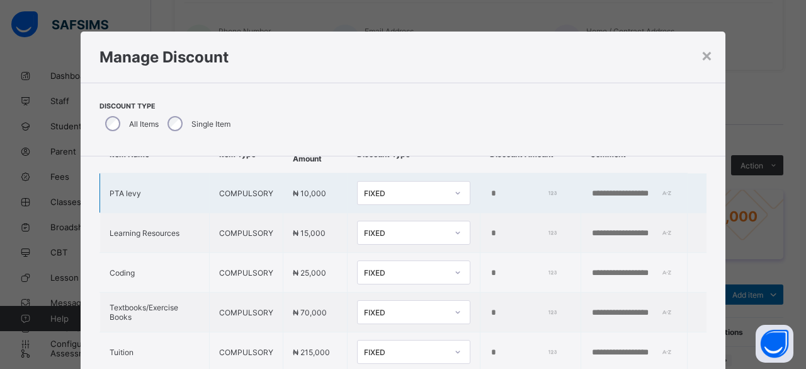
click at [490, 193] on input "*****" at bounding box center [523, 193] width 66 height 10
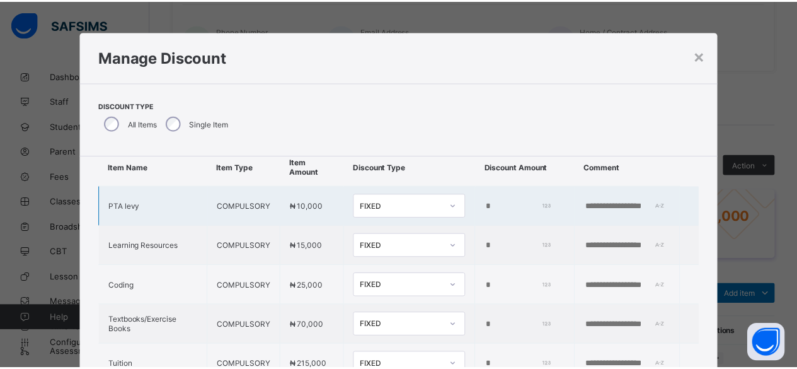
scroll to position [0, 0]
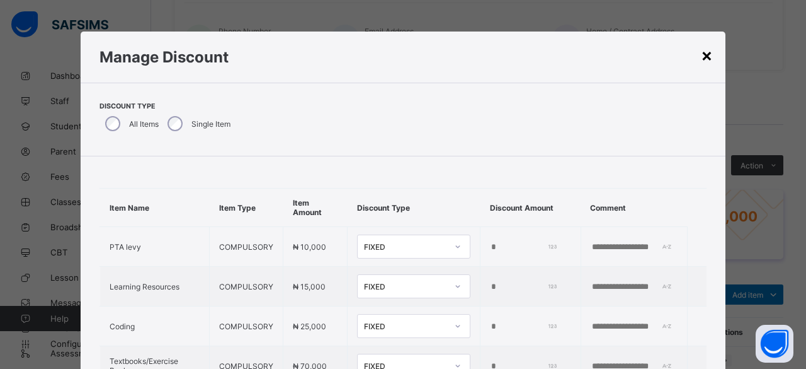
click at [709, 53] on div "×" at bounding box center [707, 54] width 12 height 21
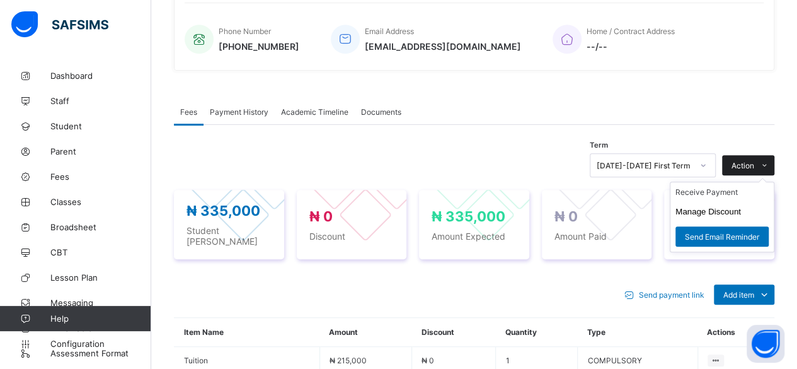
click at [754, 164] on span "Action" at bounding box center [742, 165] width 23 height 9
click at [719, 208] on button "Manage Discount" at bounding box center [708, 211] width 66 height 9
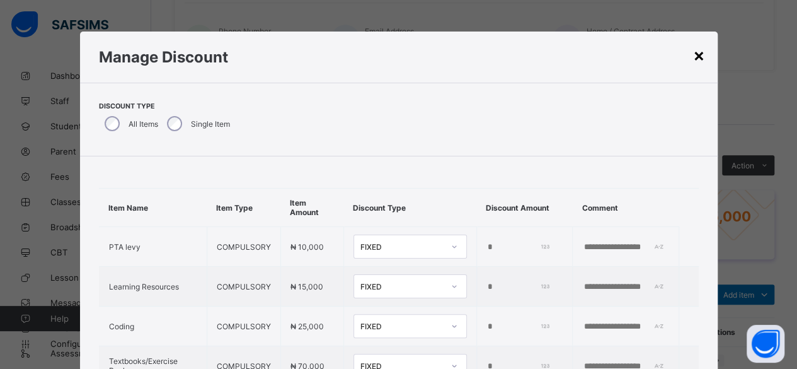
click at [703, 58] on div "×" at bounding box center [699, 54] width 12 height 21
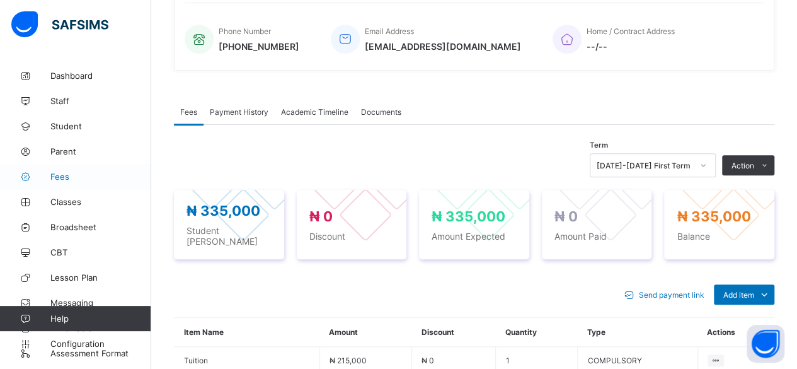
click at [78, 175] on span "Fees" at bounding box center [100, 176] width 101 height 10
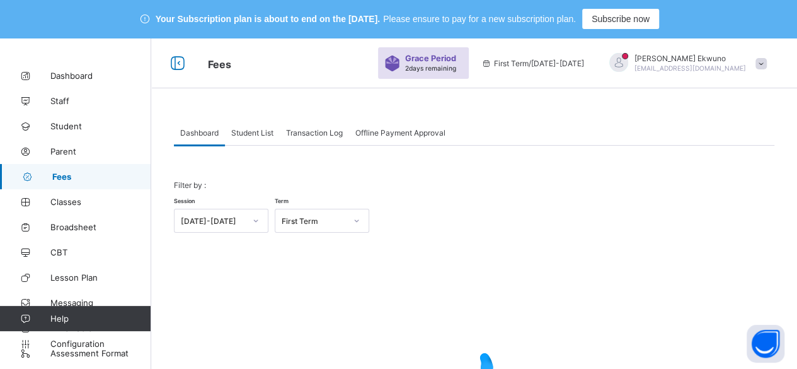
click at [256, 132] on span "Student List" at bounding box center [252, 132] width 42 height 9
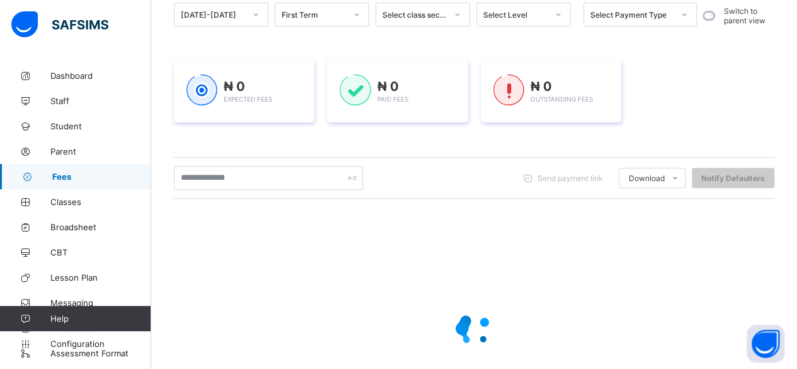
scroll to position [180, 0]
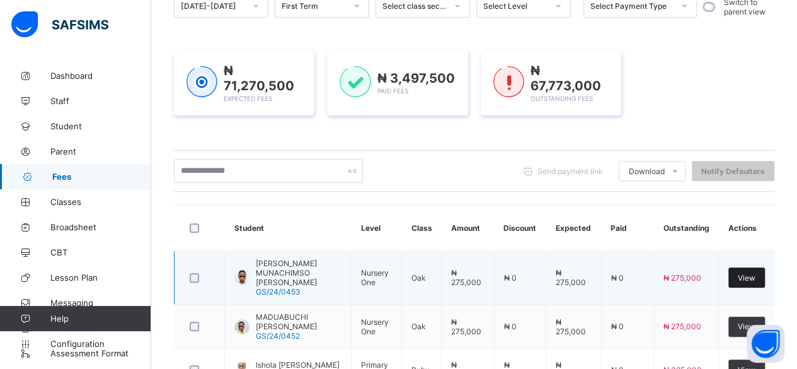
click at [752, 273] on span "View" at bounding box center [747, 277] width 18 height 9
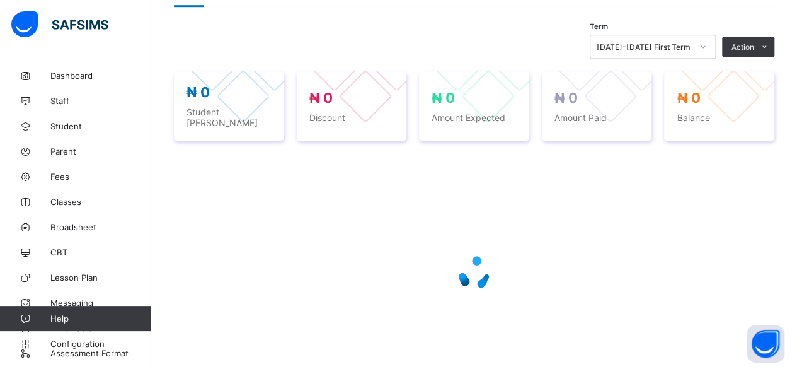
scroll to position [515, 0]
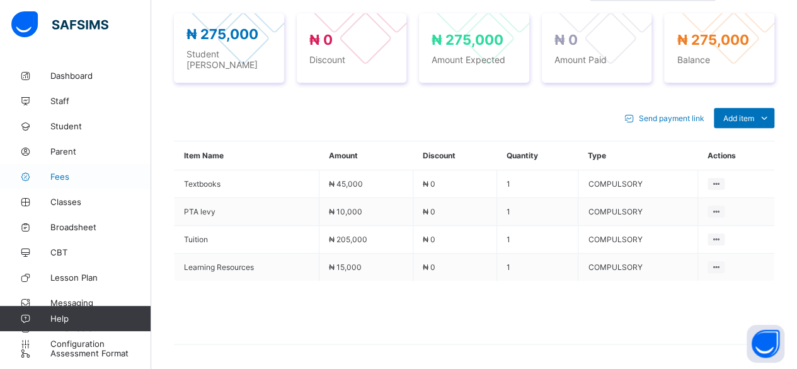
click at [55, 176] on span "Fees" at bounding box center [100, 176] width 101 height 10
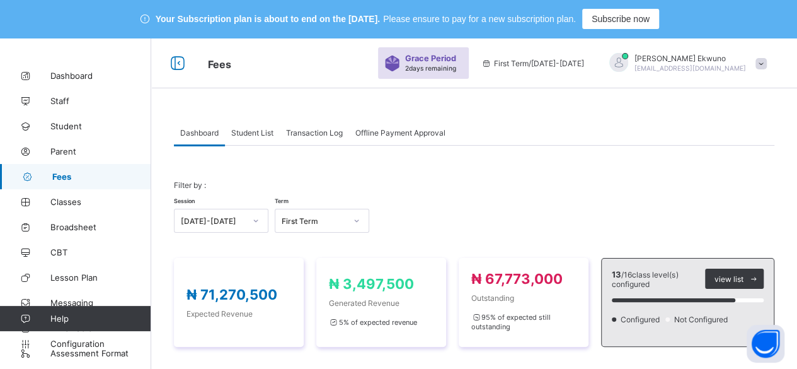
click at [257, 130] on span "Student List" at bounding box center [252, 132] width 42 height 9
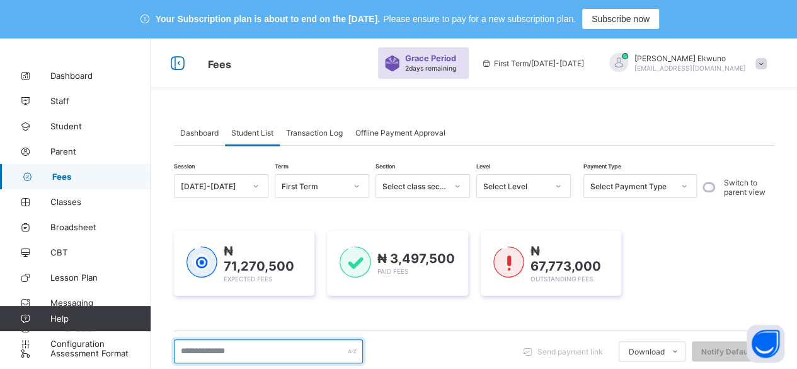
click at [215, 346] on input "text" at bounding box center [268, 351] width 189 height 24
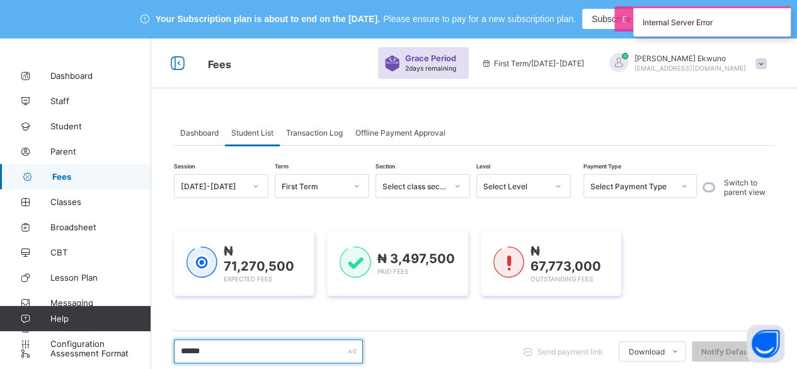
type input "******"
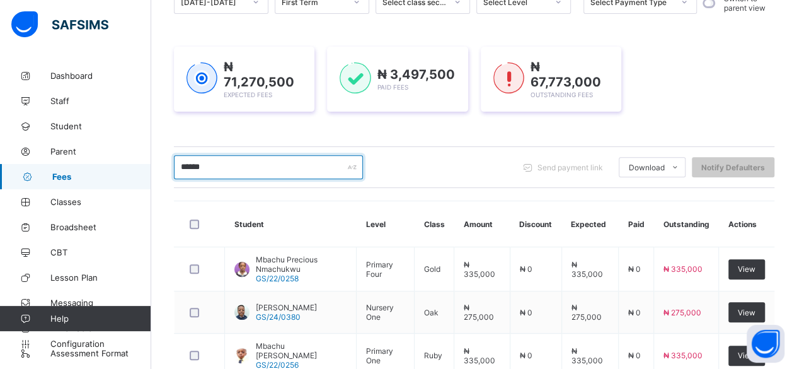
scroll to position [190, 0]
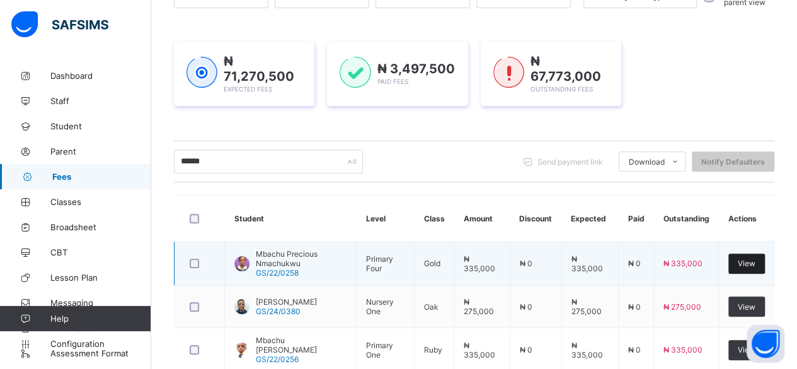
click at [746, 257] on div "View" at bounding box center [746, 263] width 37 height 20
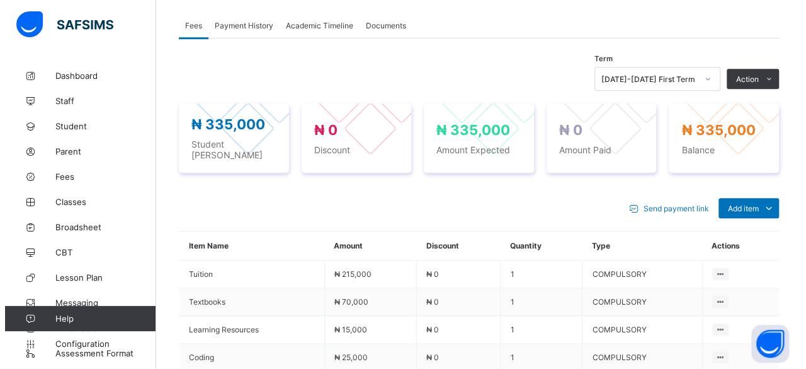
scroll to position [428, 0]
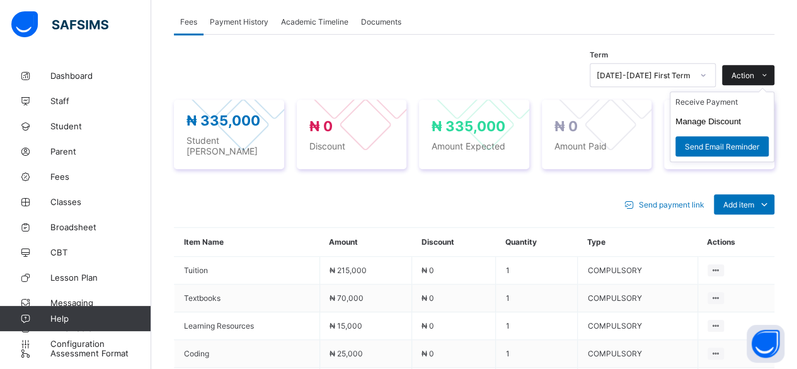
click at [769, 71] on icon at bounding box center [764, 75] width 9 height 8
click at [728, 117] on button "Manage Discount" at bounding box center [708, 121] width 66 height 9
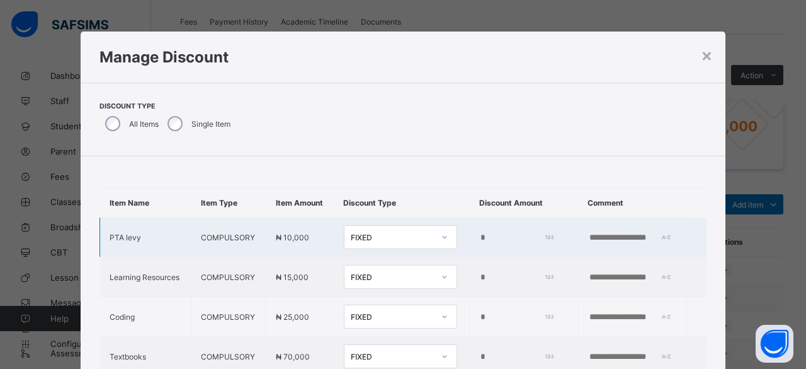
click at [479, 243] on input "*" at bounding box center [515, 237] width 72 height 10
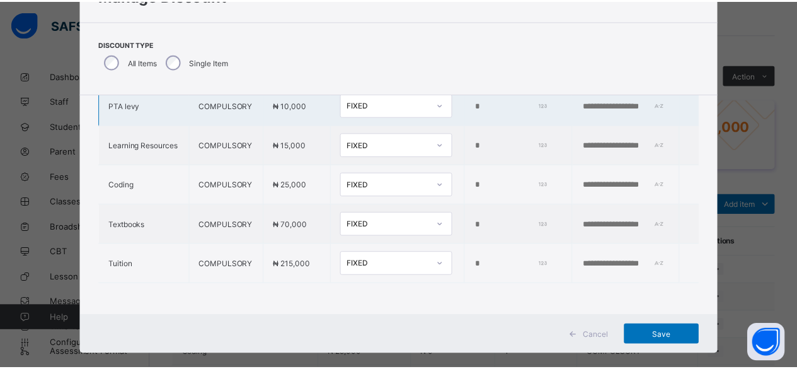
scroll to position [79, 0]
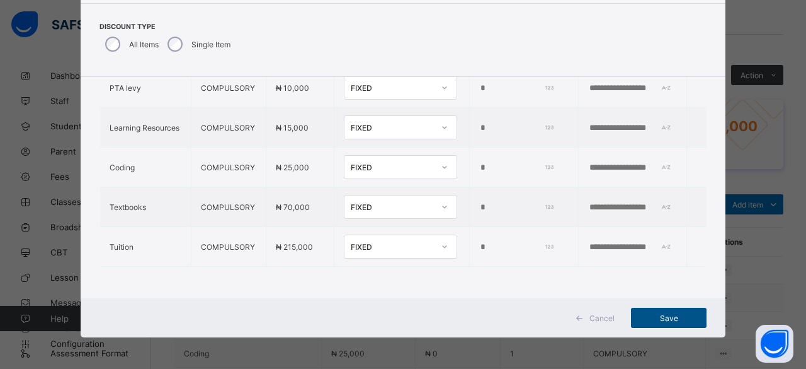
type input "*****"
click at [668, 319] on span "Save" at bounding box center [669, 317] width 57 height 9
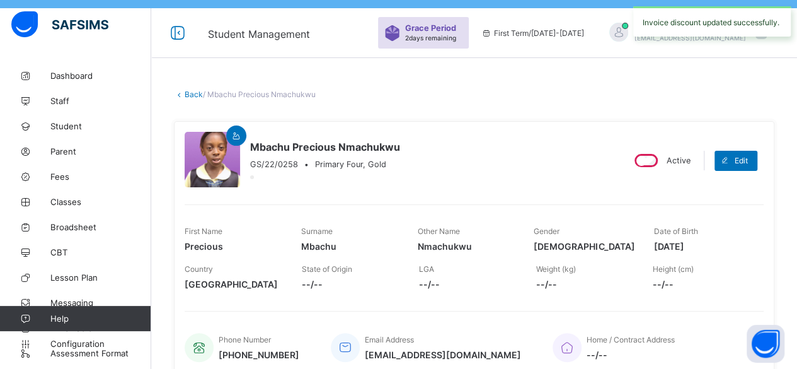
scroll to position [0, 0]
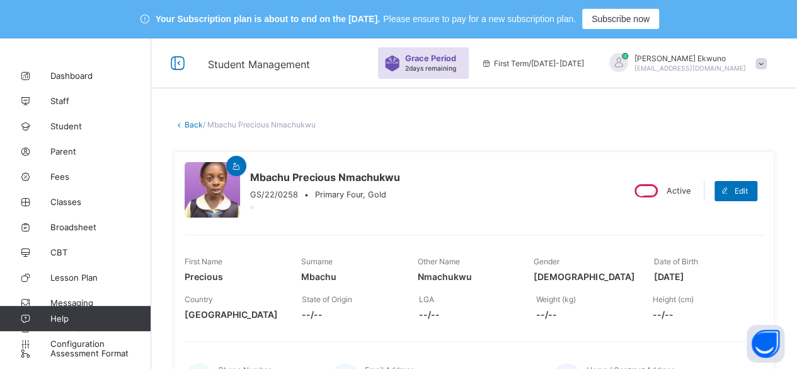
click at [192, 120] on link "Back" at bounding box center [194, 124] width 18 height 9
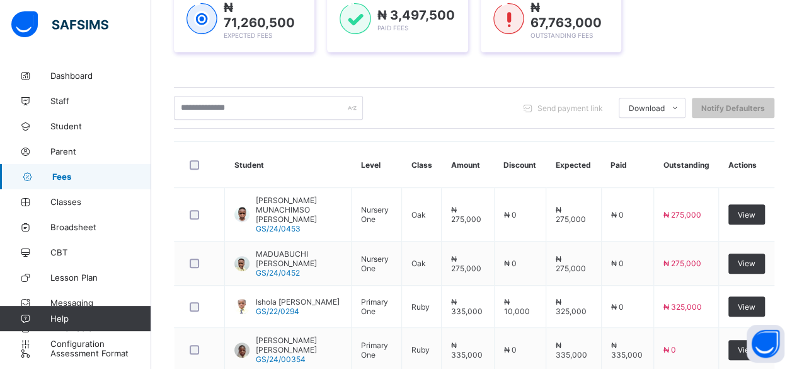
scroll to position [240, 0]
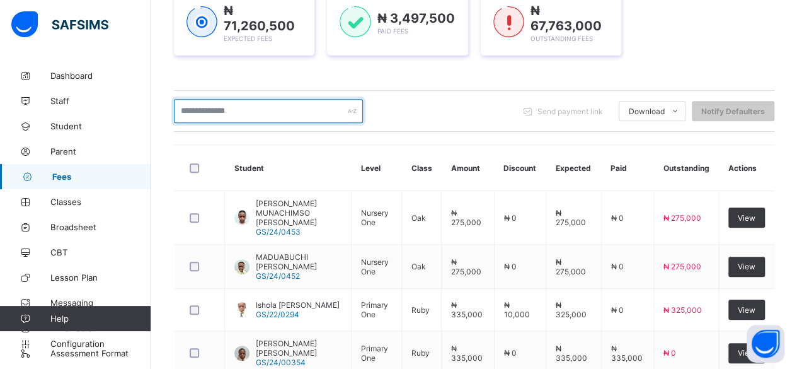
click at [264, 112] on input "text" at bounding box center [268, 111] width 189 height 24
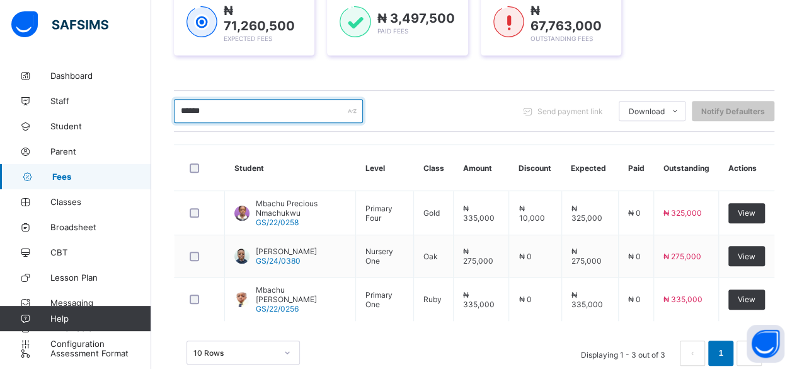
type input "******"
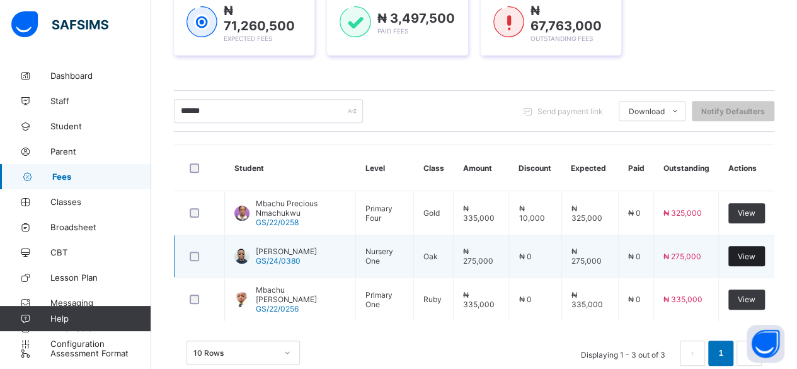
click at [755, 253] on span "View" at bounding box center [747, 255] width 18 height 9
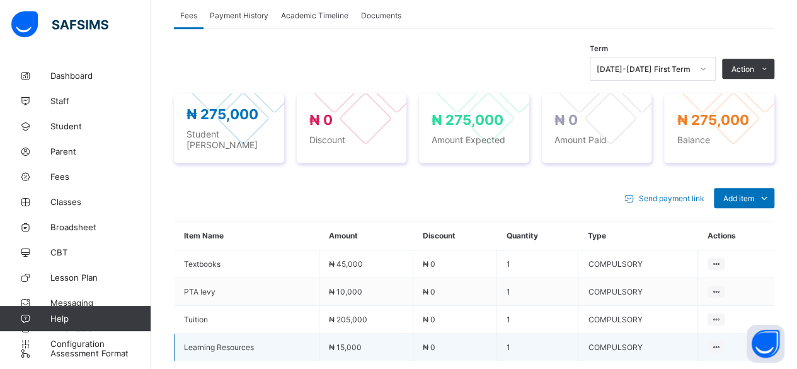
scroll to position [430, 0]
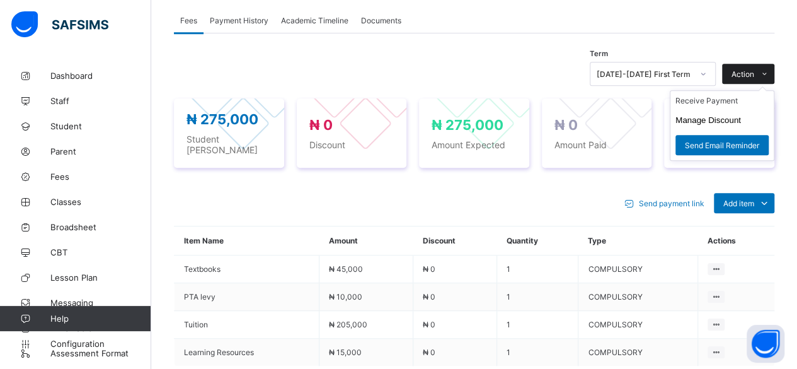
click at [754, 71] on span "Action" at bounding box center [742, 73] width 23 height 9
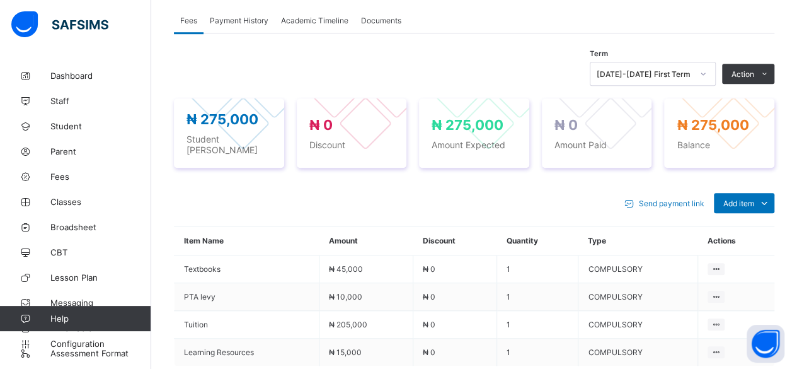
click at [627, 193] on span at bounding box center [629, 203] width 20 height 20
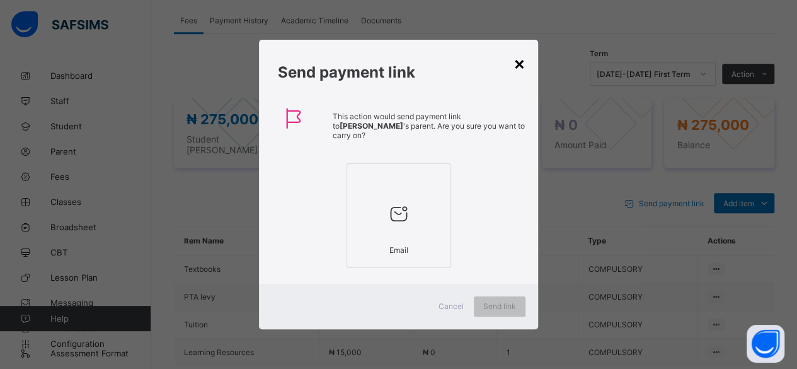
click at [525, 64] on div "×" at bounding box center [519, 62] width 12 height 21
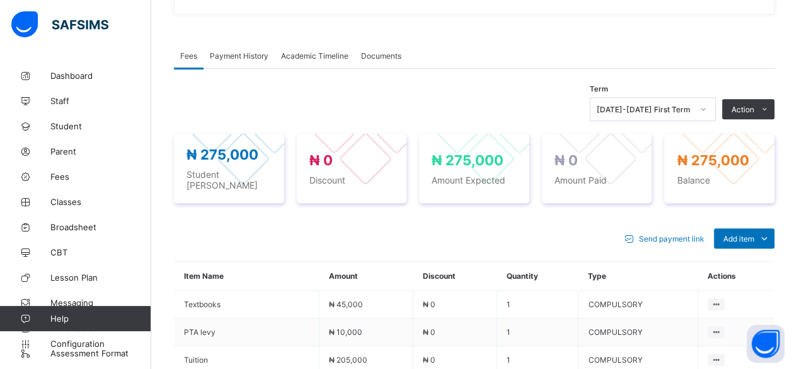
scroll to position [396, 0]
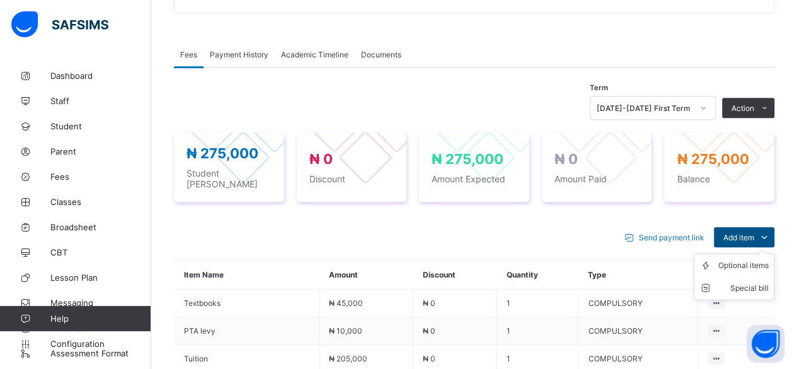
click at [752, 232] on span "Add item" at bounding box center [738, 236] width 31 height 9
click at [754, 259] on div "Optional items" at bounding box center [743, 265] width 50 height 13
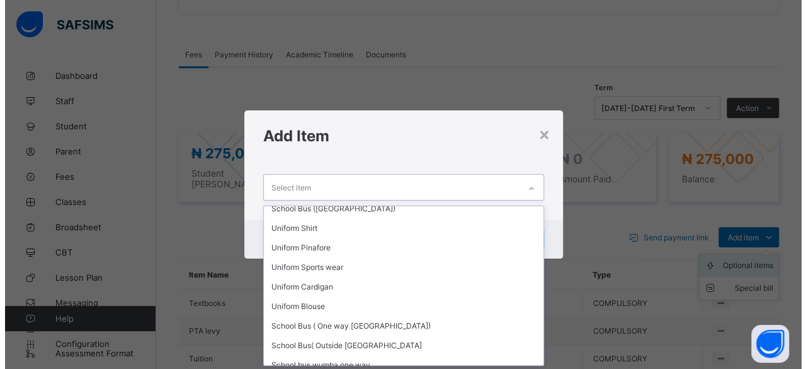
scroll to position [0, 0]
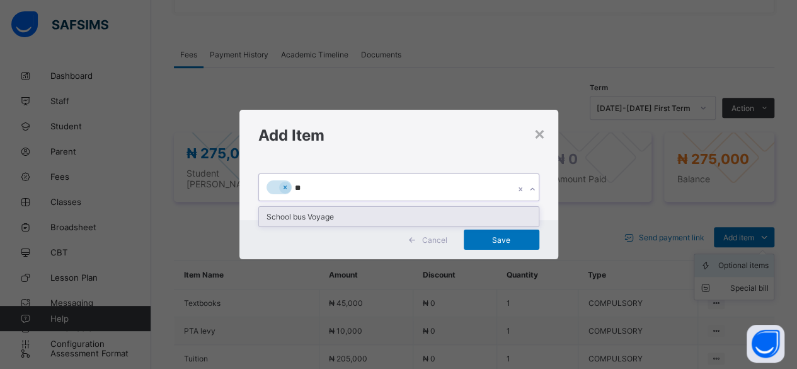
type input "***"
click at [350, 220] on div "School bus Voyage" at bounding box center [399, 217] width 280 height 20
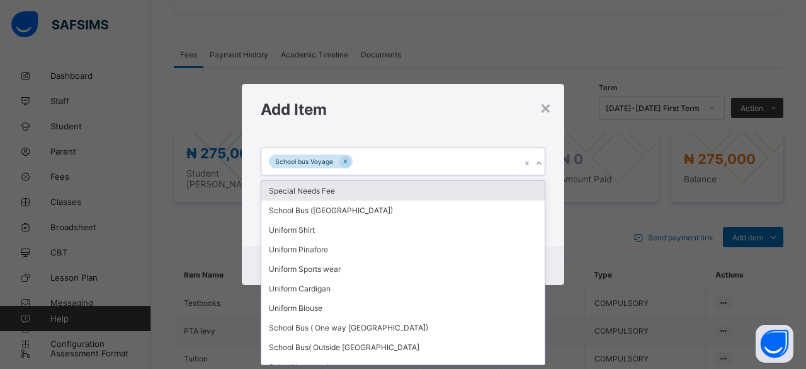
click at [538, 164] on icon at bounding box center [539, 163] width 4 height 3
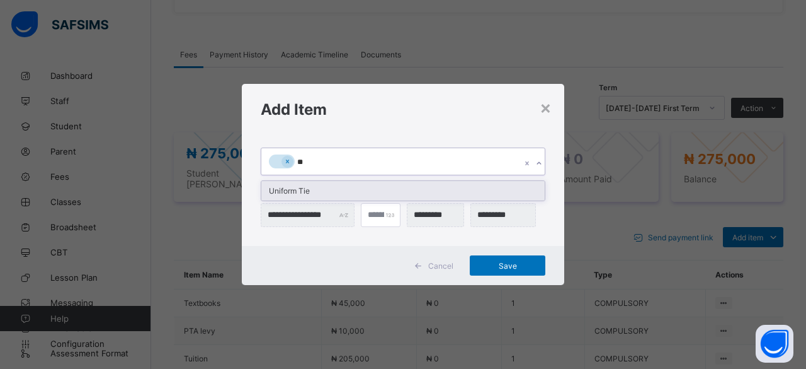
type input "***"
click at [307, 195] on div "Uniform Tie" at bounding box center [402, 191] width 283 height 20
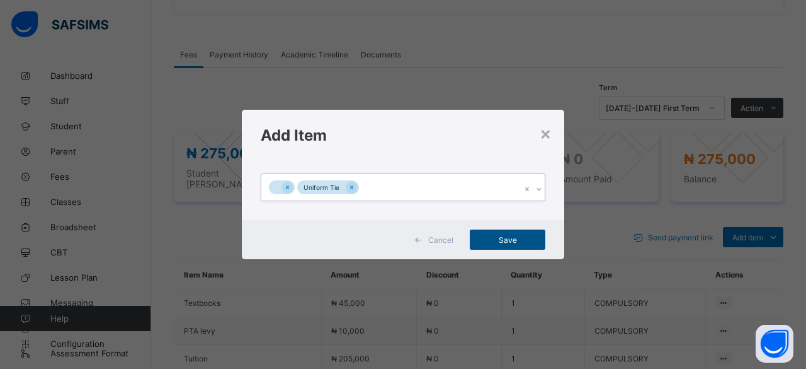
click at [501, 243] on span "Save" at bounding box center [507, 239] width 57 height 9
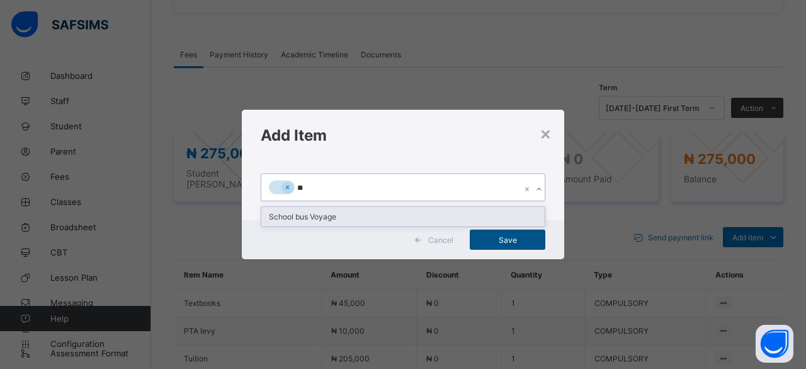
type input "***"
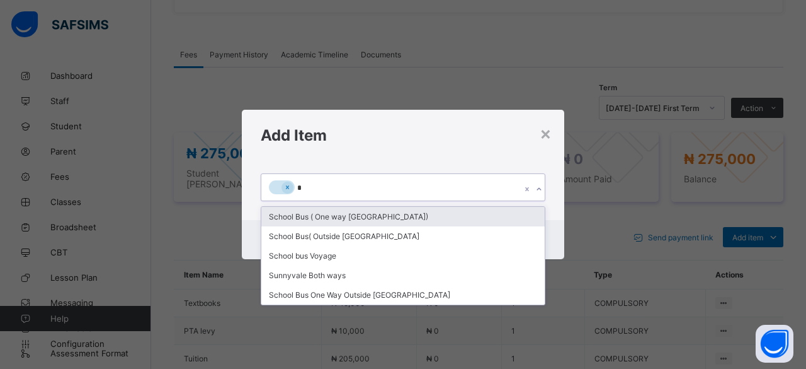
type input "**"
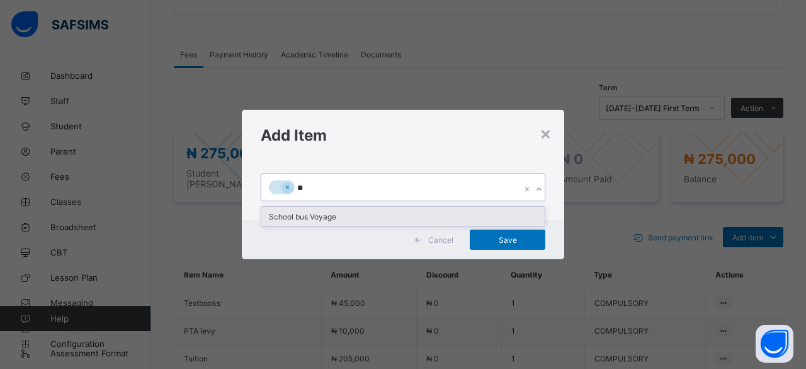
click at [359, 214] on div "School bus Voyage" at bounding box center [402, 217] width 283 height 20
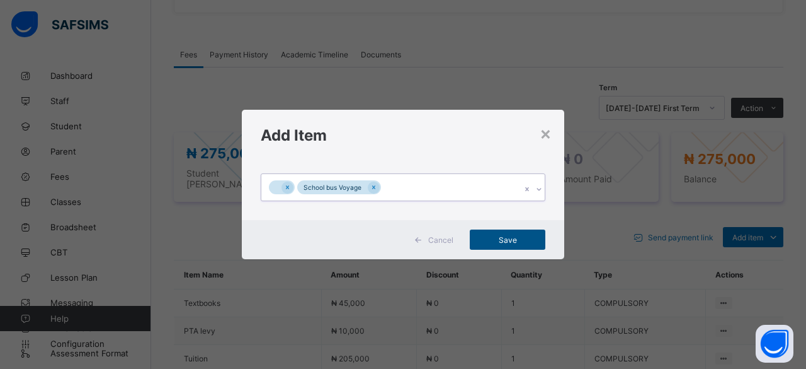
click at [505, 242] on span "Save" at bounding box center [507, 239] width 57 height 9
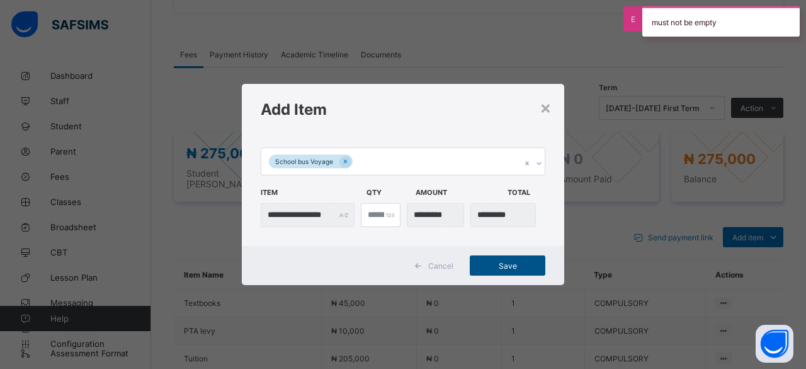
click at [517, 266] on span "Save" at bounding box center [507, 265] width 57 height 9
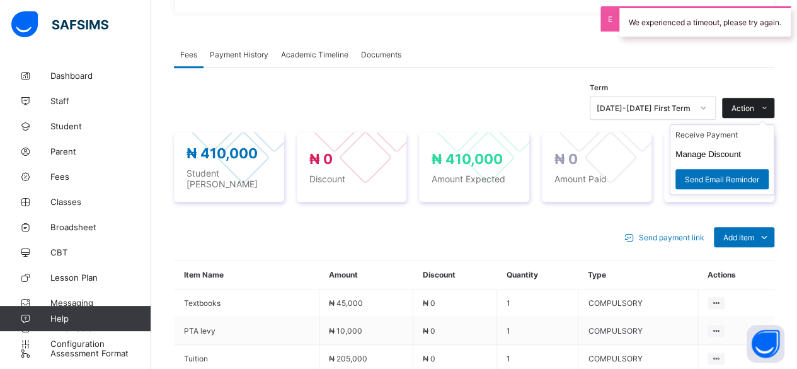
click at [754, 106] on span "Action" at bounding box center [742, 107] width 23 height 9
click at [714, 151] on button "Manage Discount" at bounding box center [708, 153] width 66 height 9
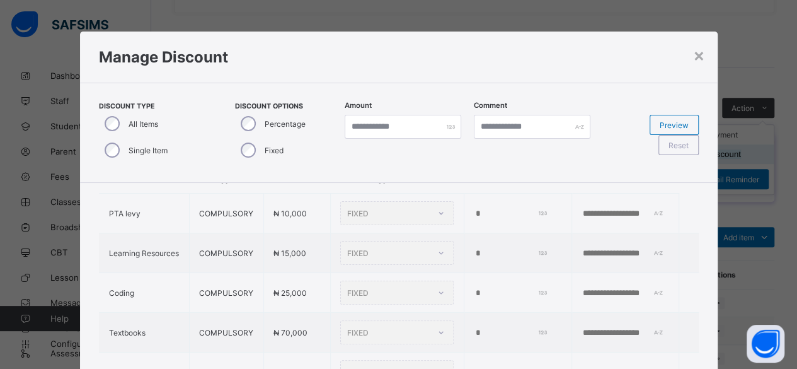
type input "*"
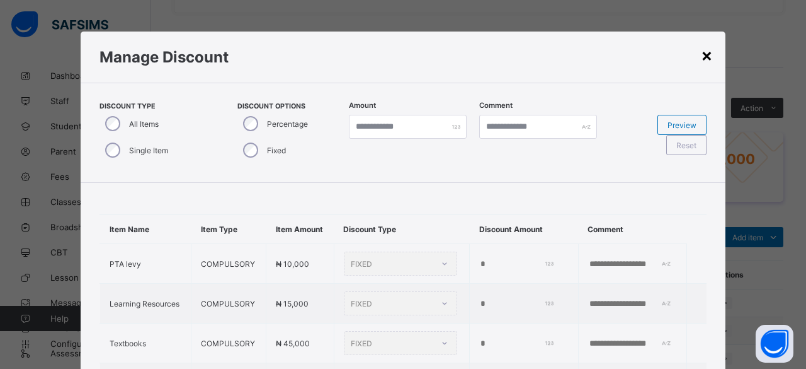
click at [704, 57] on div "×" at bounding box center [707, 54] width 12 height 21
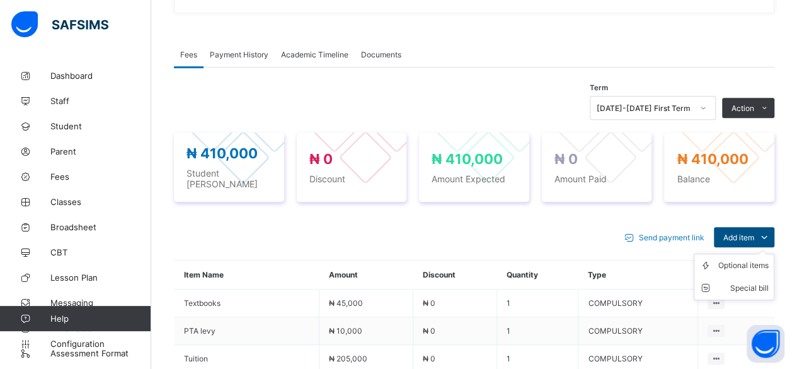
click at [743, 232] on span "Add item" at bounding box center [738, 236] width 31 height 9
click at [753, 259] on div "Optional items" at bounding box center [743, 265] width 50 height 13
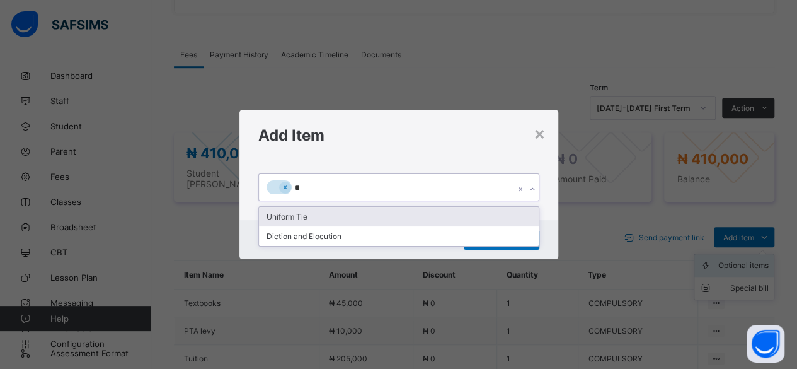
type input "***"
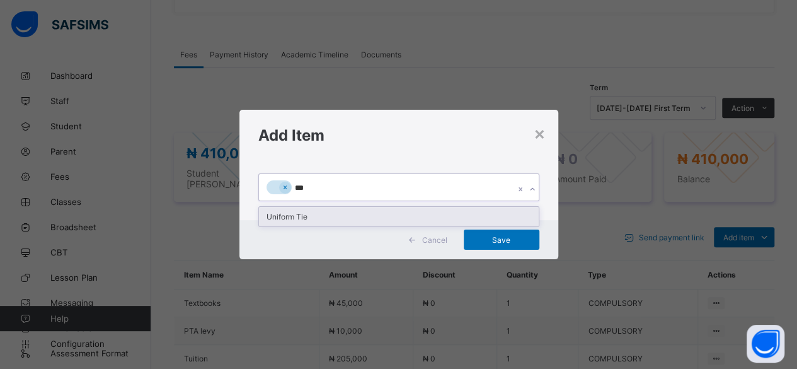
click at [321, 225] on div "Uniform Tie" at bounding box center [399, 217] width 280 height 20
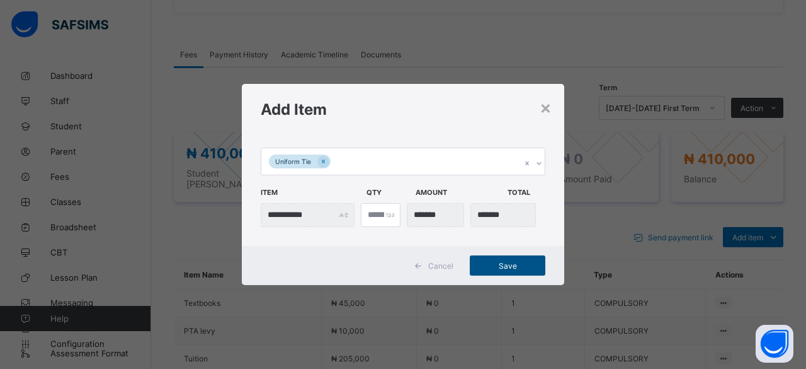
click at [500, 268] on span "Save" at bounding box center [507, 265] width 57 height 9
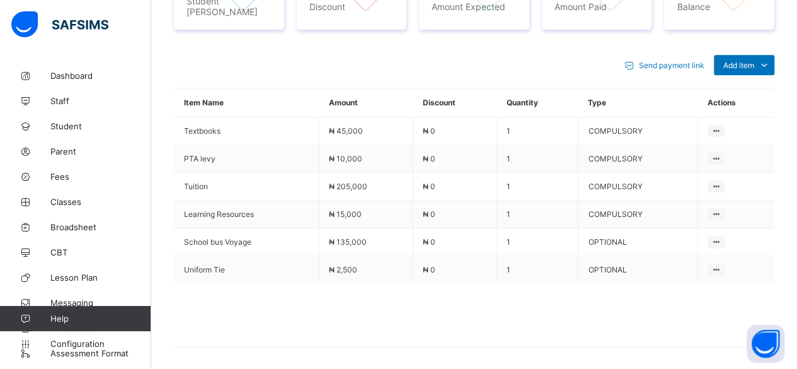
scroll to position [569, 0]
click at [770, 57] on icon at bounding box center [764, 63] width 14 height 13
click at [763, 86] on div "Optional items" at bounding box center [743, 92] width 50 height 13
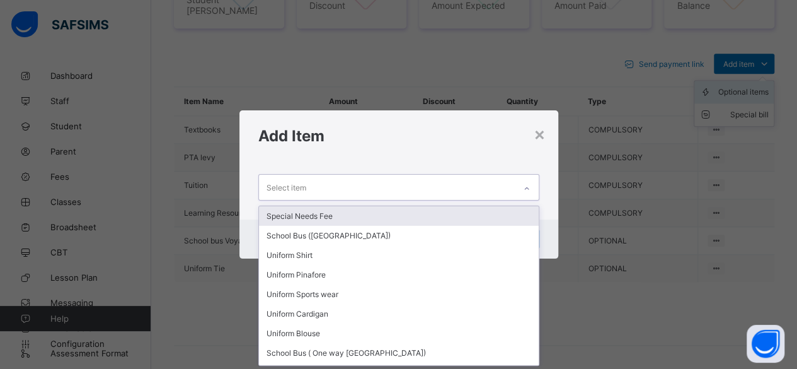
scroll to position [0, 0]
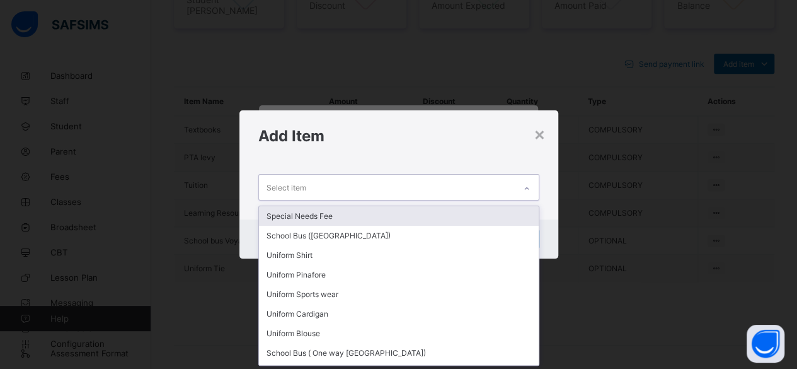
click at [411, 188] on div "Select item" at bounding box center [387, 186] width 256 height 25
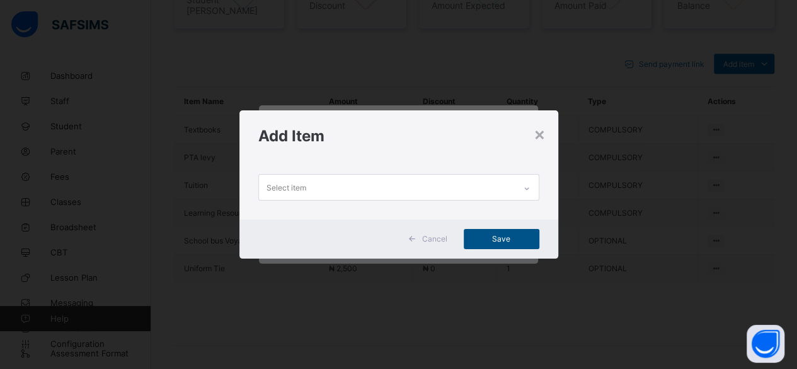
click at [515, 236] on span "Save" at bounding box center [501, 238] width 57 height 9
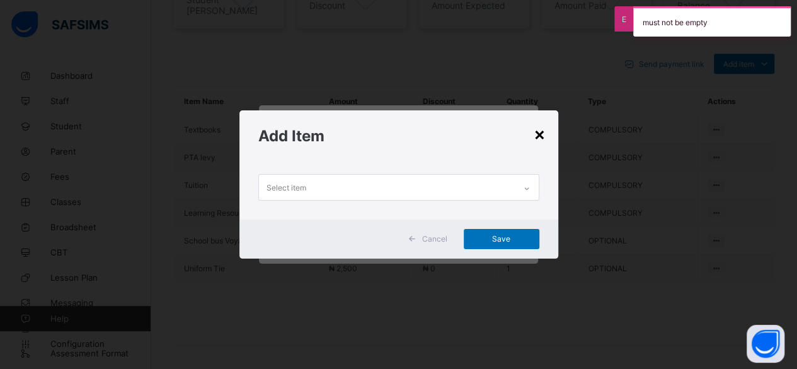
click at [541, 136] on div "×" at bounding box center [540, 133] width 12 height 21
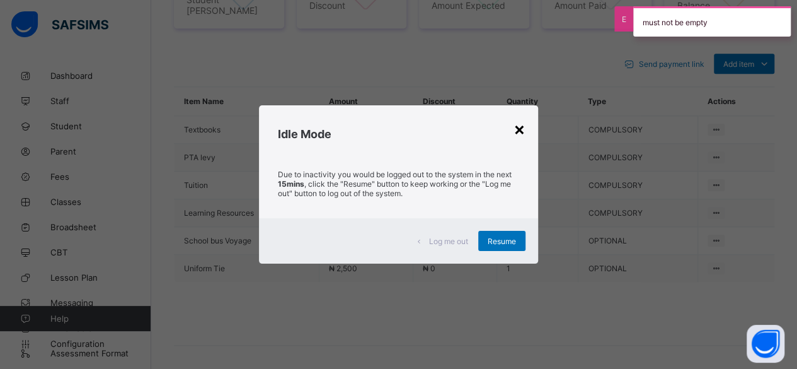
click at [517, 127] on div "×" at bounding box center [519, 128] width 12 height 21
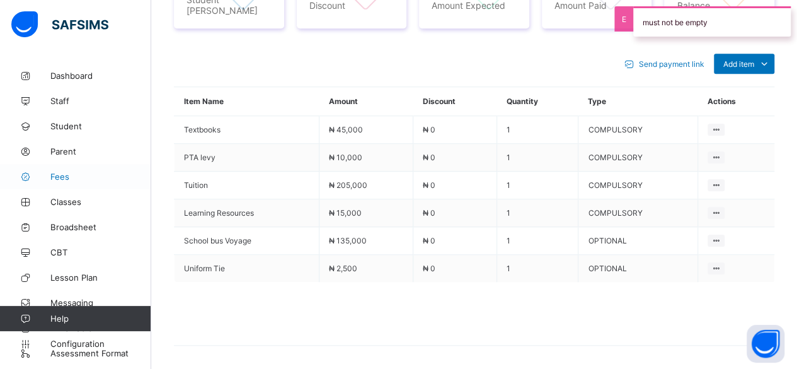
click at [64, 180] on span "Fees" at bounding box center [100, 176] width 101 height 10
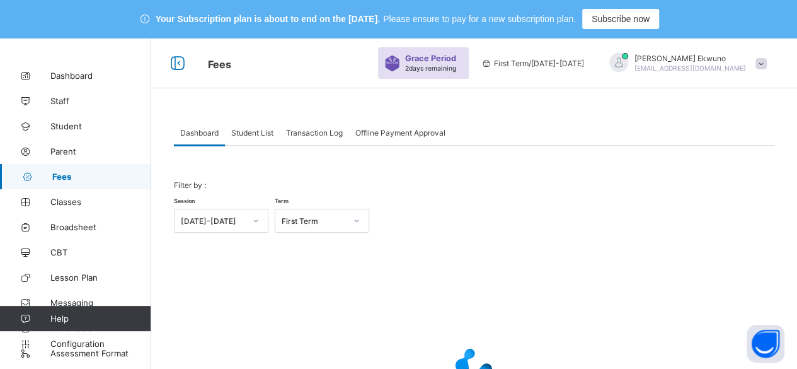
click at [254, 135] on span "Student List" at bounding box center [252, 132] width 42 height 9
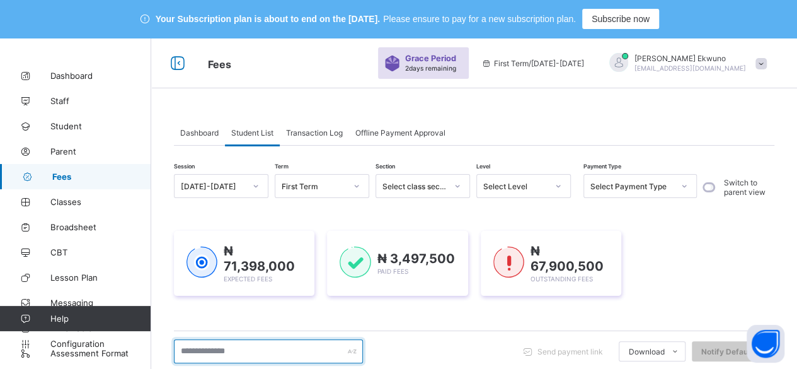
click at [227, 346] on input "text" at bounding box center [268, 351] width 189 height 24
click at [559, 125] on div "Dashboard Student List Transaction Log Offline Payment Approval" at bounding box center [474, 133] width 600 height 26
click at [246, 355] on input "text" at bounding box center [268, 351] width 189 height 24
click at [262, 353] on input "text" at bounding box center [268, 351] width 189 height 24
type input "*****"
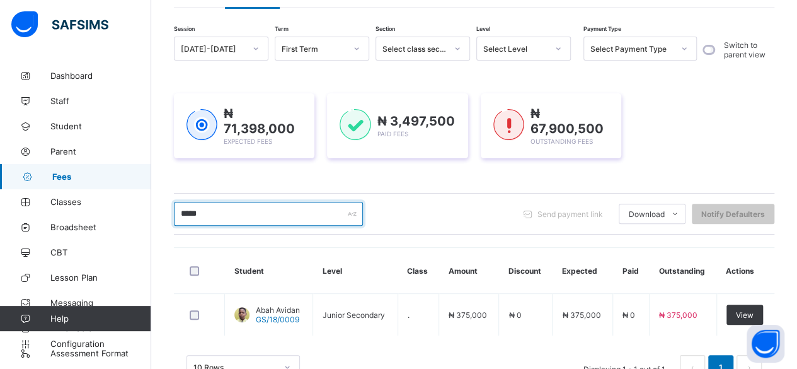
scroll to position [178, 0]
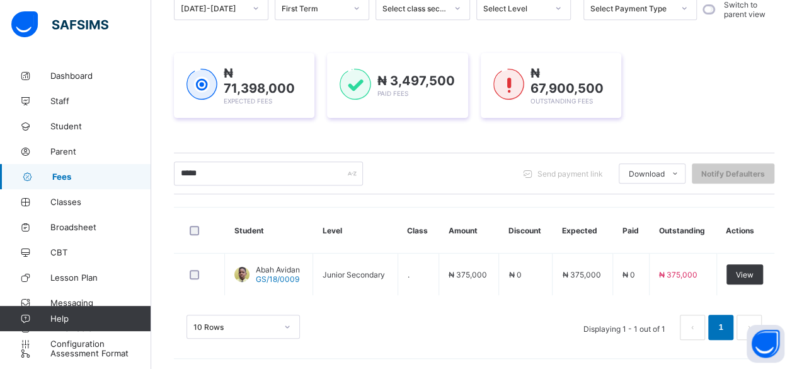
click at [791, 63] on div "Dashboard Student List Transaction Log Offline Payment Approval Student List Mo…" at bounding box center [474, 147] width 646 height 448
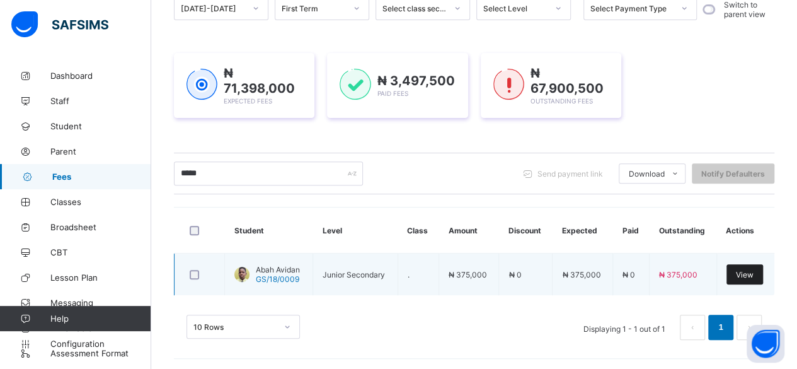
click at [750, 277] on div "View" at bounding box center [744, 274] width 37 height 20
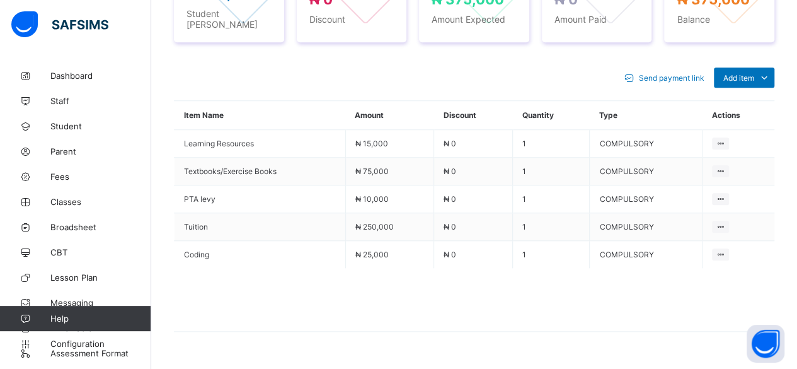
scroll to position [572, 0]
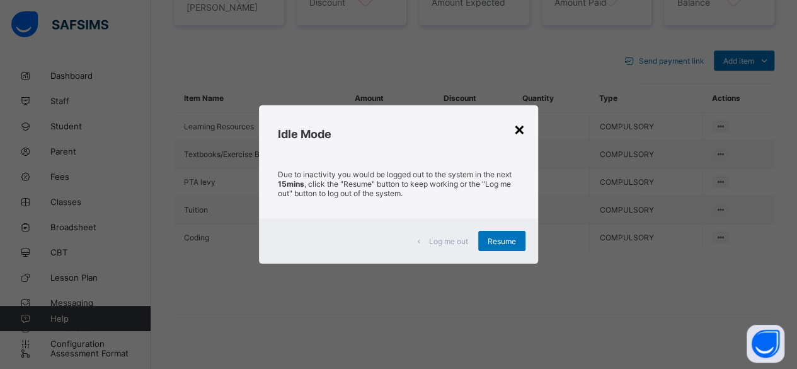
click at [522, 128] on div "×" at bounding box center [519, 128] width 12 height 21
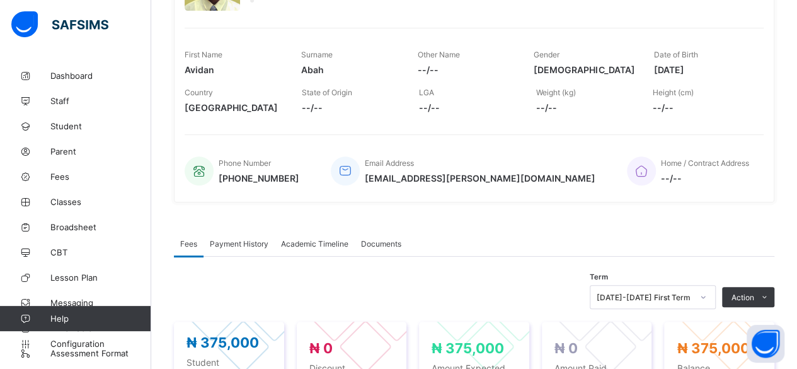
scroll to position [207, 0]
click at [69, 185] on link "Fees" at bounding box center [75, 176] width 151 height 25
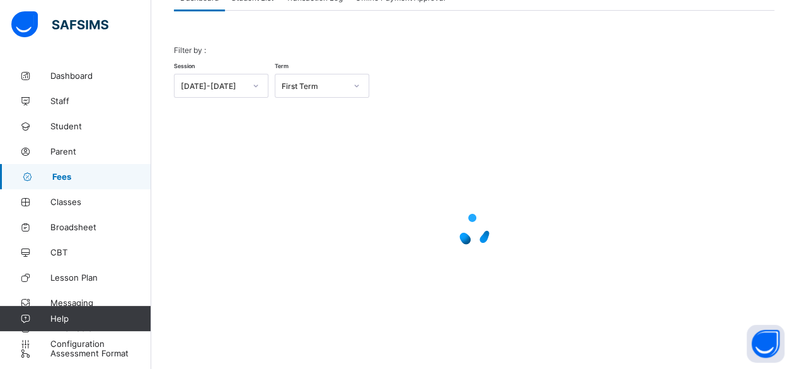
scroll to position [134, 0]
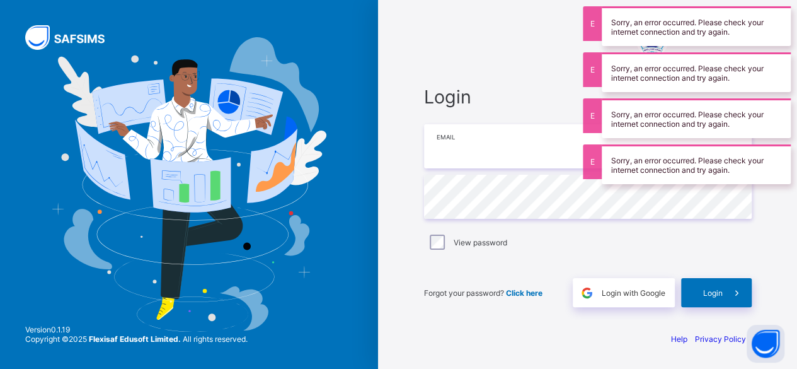
type input "**********"
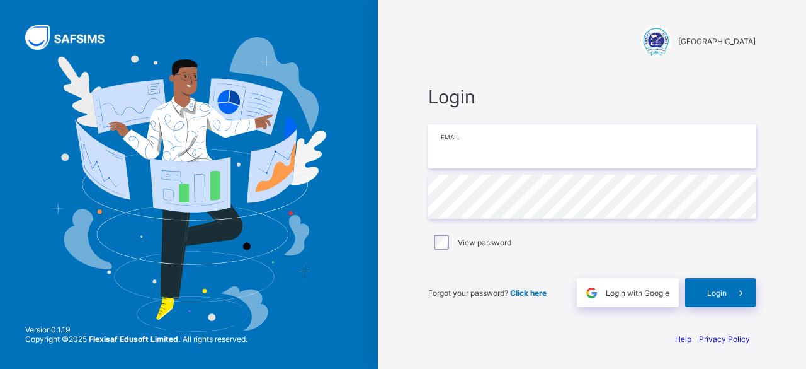
type input "**********"
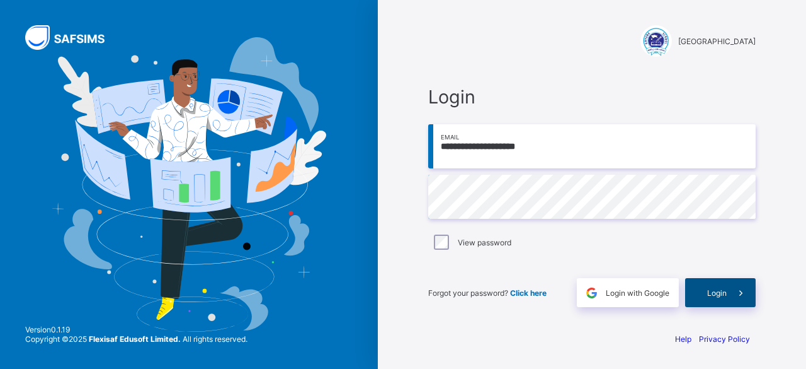
click at [716, 297] on div "Login" at bounding box center [720, 292] width 71 height 29
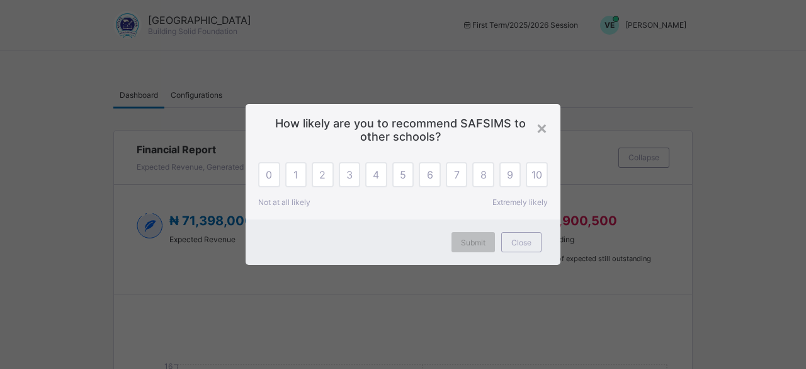
click at [267, 180] on div "0" at bounding box center [269, 174] width 22 height 25
click at [296, 176] on span "1" at bounding box center [296, 174] width 4 height 13
click at [323, 181] on span "2" at bounding box center [322, 174] width 6 height 13
click at [349, 176] on span "3" at bounding box center [349, 174] width 6 height 13
click at [377, 180] on span "4" at bounding box center [376, 174] width 6 height 13
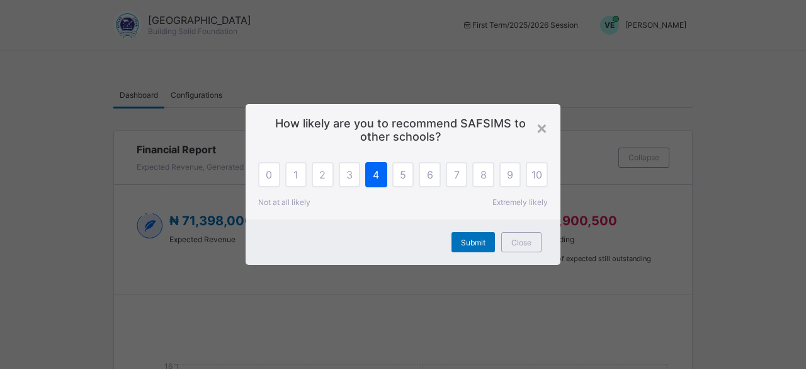
click at [403, 176] on span "5" at bounding box center [403, 174] width 6 height 13
click at [465, 244] on span "Submit" at bounding box center [473, 241] width 25 height 9
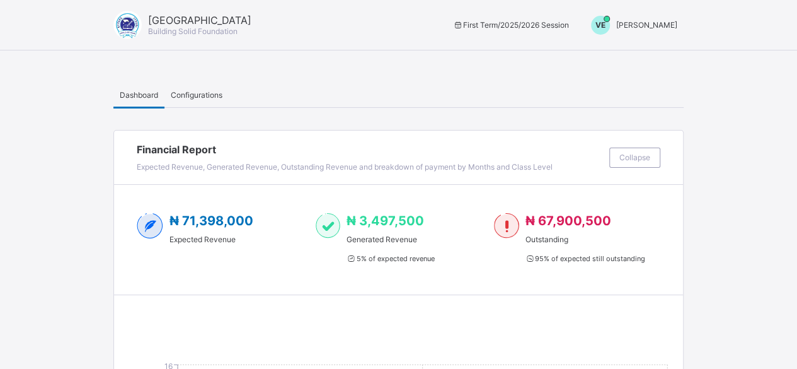
click at [458, 193] on div "₦ 71,398,000 Expected Revenue ₦ 3,497,500 Generated Revenue 5 % of expected rev…" at bounding box center [398, 240] width 569 height 110
click at [669, 29] on span "[PERSON_NAME]" at bounding box center [646, 24] width 61 height 9
click at [661, 53] on span "Switch to Admin View" at bounding box center [630, 54] width 96 height 14
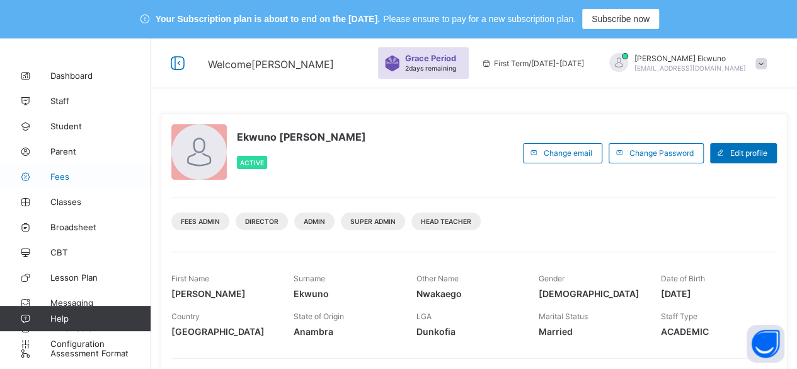
click at [72, 177] on span "Fees" at bounding box center [100, 176] width 101 height 10
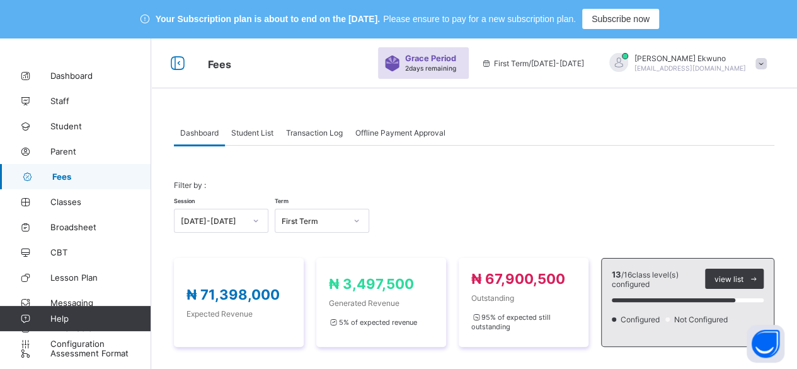
click at [257, 134] on span "Student List" at bounding box center [252, 132] width 42 height 9
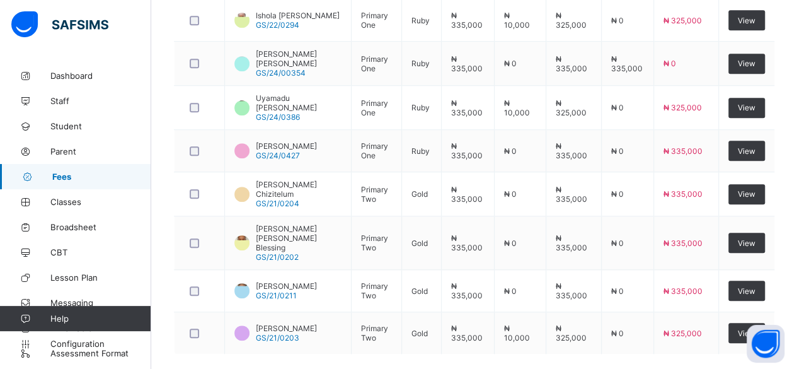
scroll to position [530, 0]
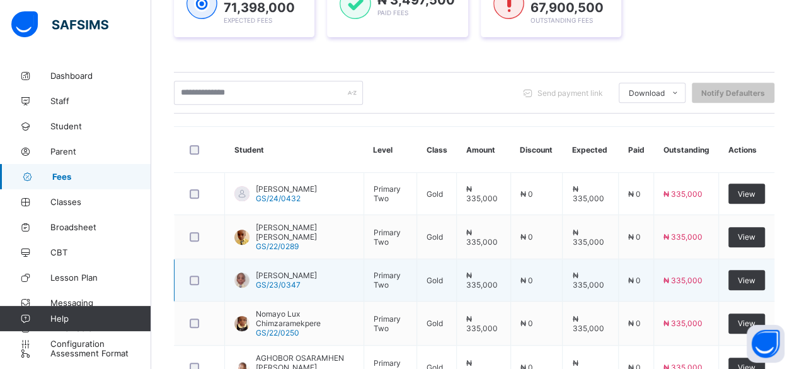
click at [718, 261] on td "₦ 335,000" at bounding box center [685, 280] width 65 height 42
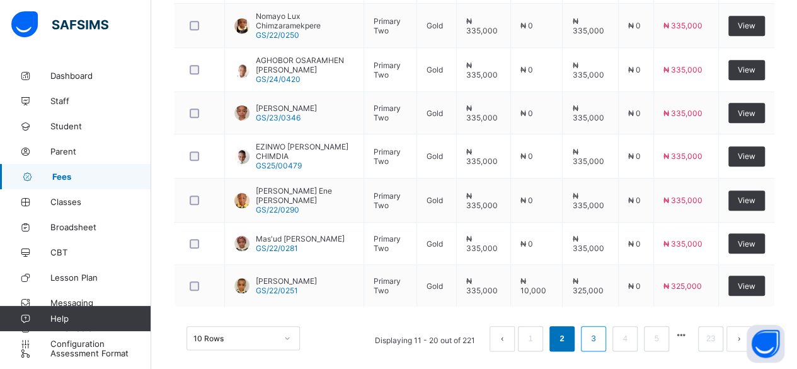
click at [599, 330] on link "3" at bounding box center [593, 338] width 12 height 16
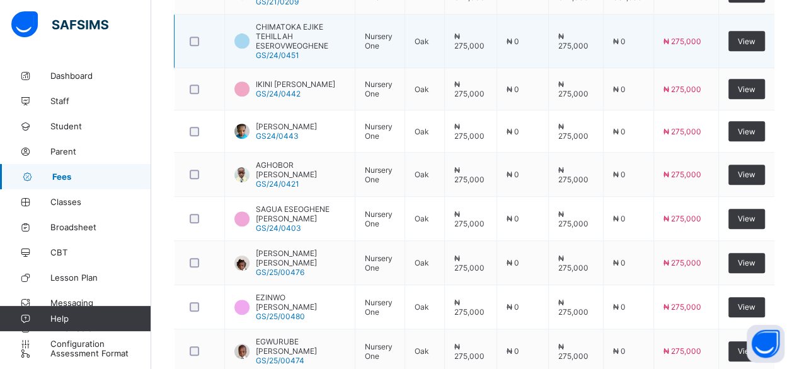
scroll to position [503, 0]
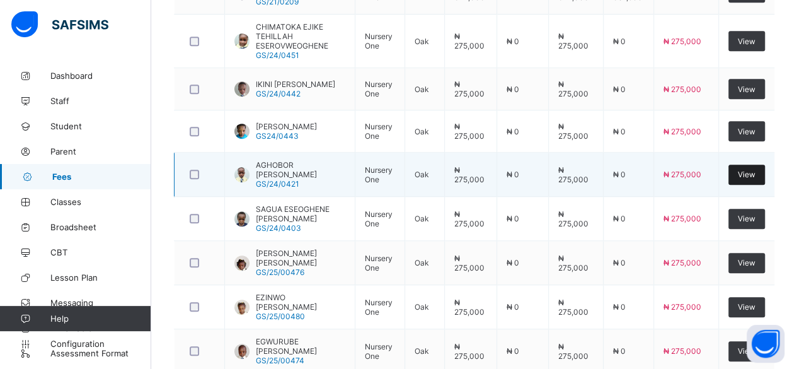
click at [754, 164] on div "View" at bounding box center [746, 174] width 37 height 20
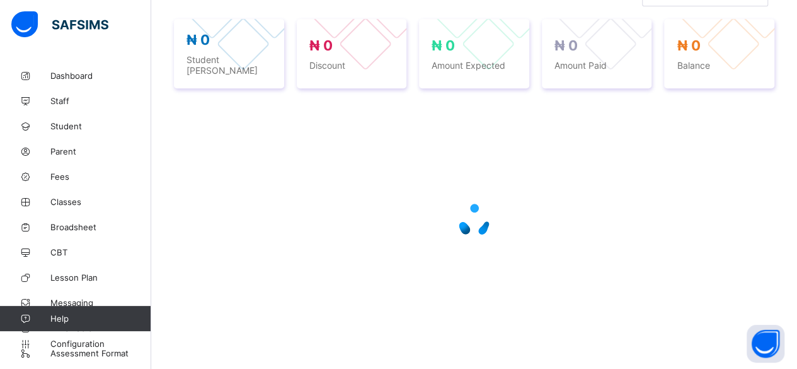
scroll to position [354, 0]
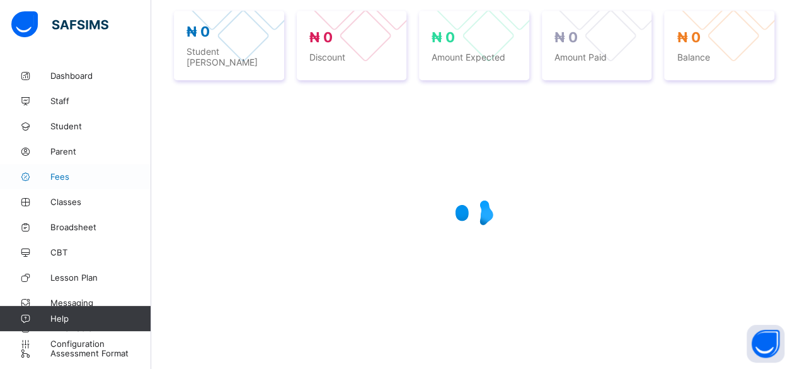
click at [62, 169] on link "Fees" at bounding box center [75, 176] width 151 height 25
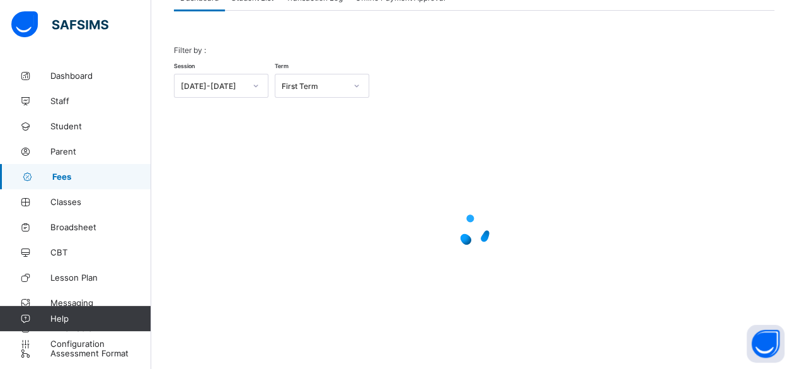
scroll to position [134, 0]
click at [754, 159] on div at bounding box center [474, 231] width 600 height 239
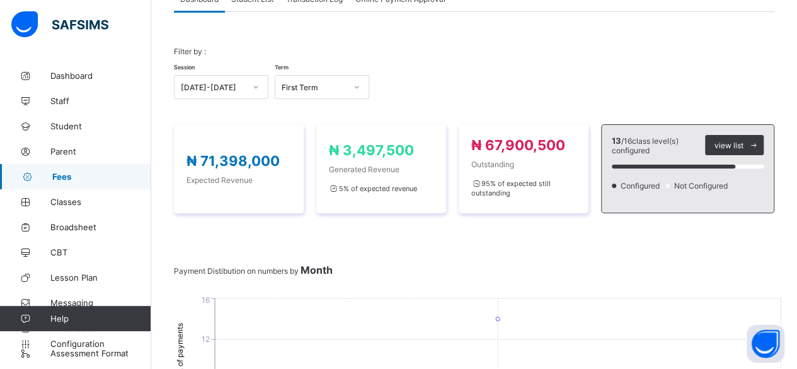
scroll to position [0, 0]
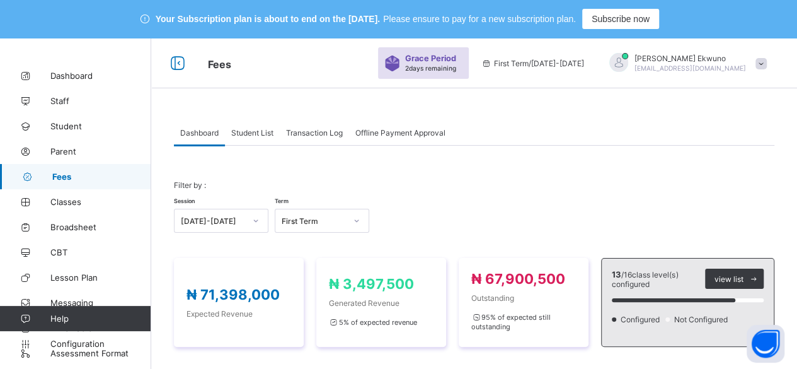
click at [253, 140] on div "Student List" at bounding box center [252, 132] width 55 height 25
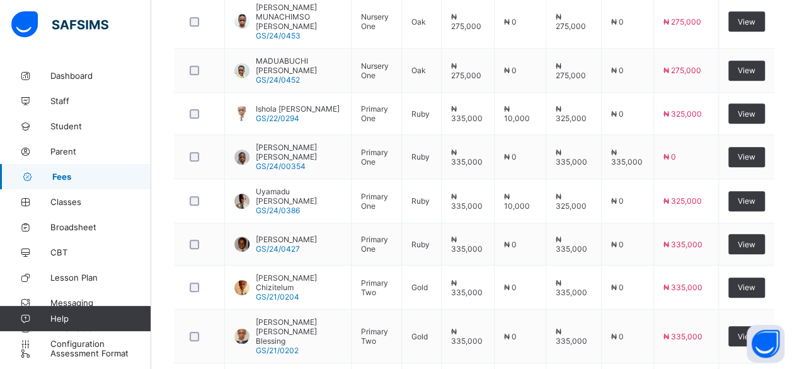
scroll to position [556, 0]
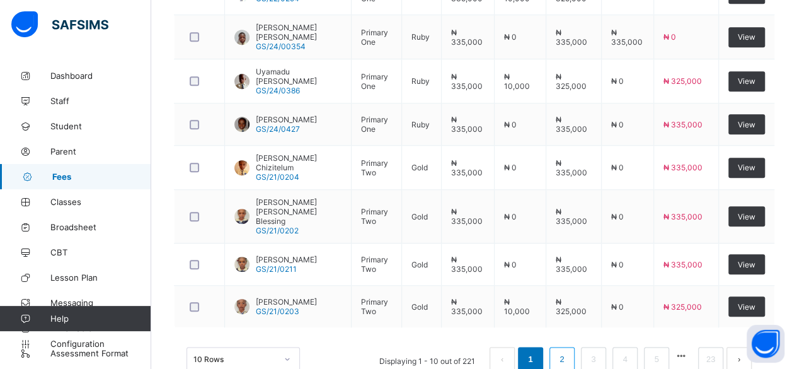
click at [568, 351] on link "2" at bounding box center [562, 359] width 12 height 16
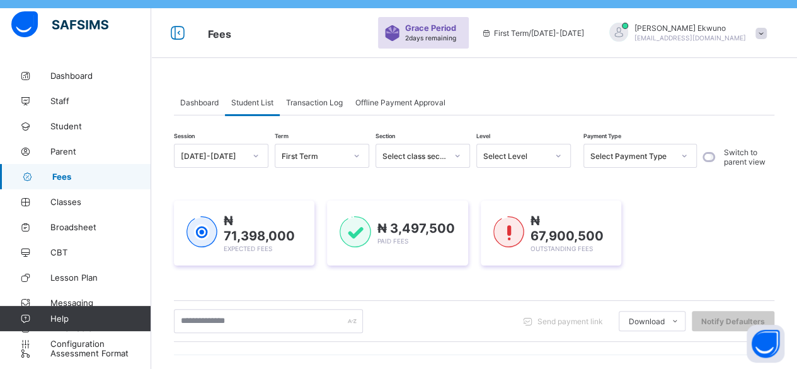
scroll to position [0, 0]
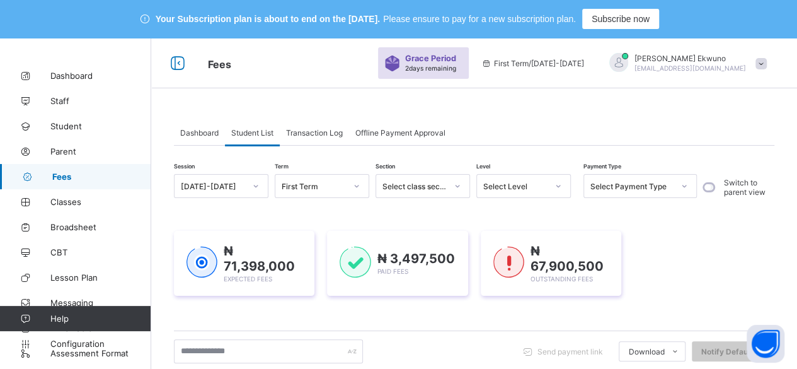
click at [254, 132] on span "Student List" at bounding box center [252, 132] width 42 height 9
click at [255, 132] on span "Student List" at bounding box center [252, 132] width 42 height 9
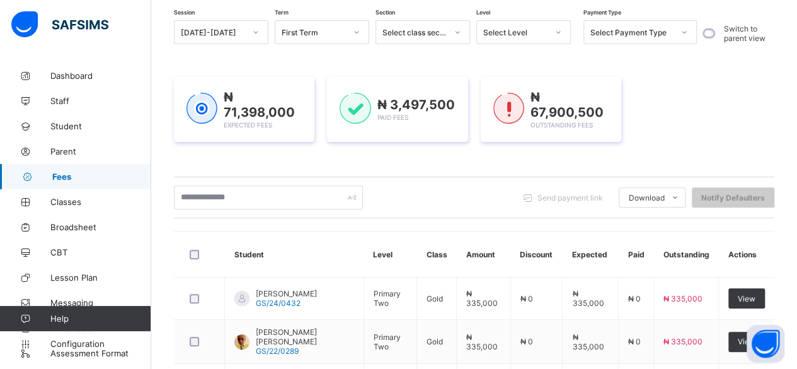
scroll to position [155, 0]
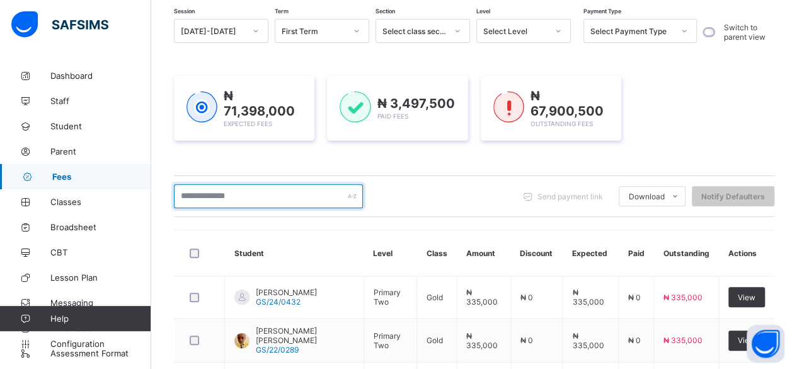
click at [214, 194] on input "text" at bounding box center [268, 196] width 189 height 24
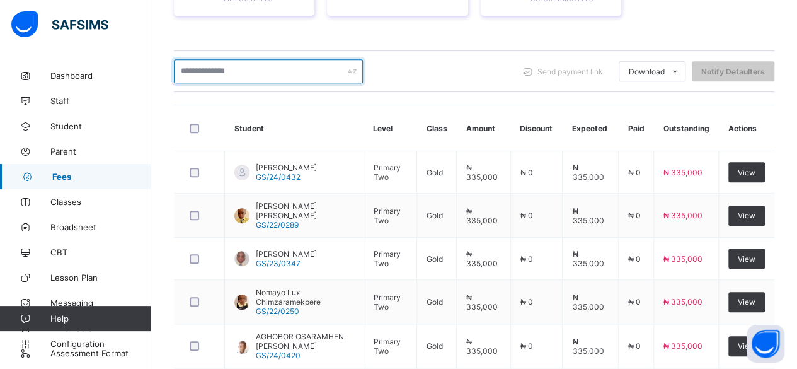
scroll to position [280, 0]
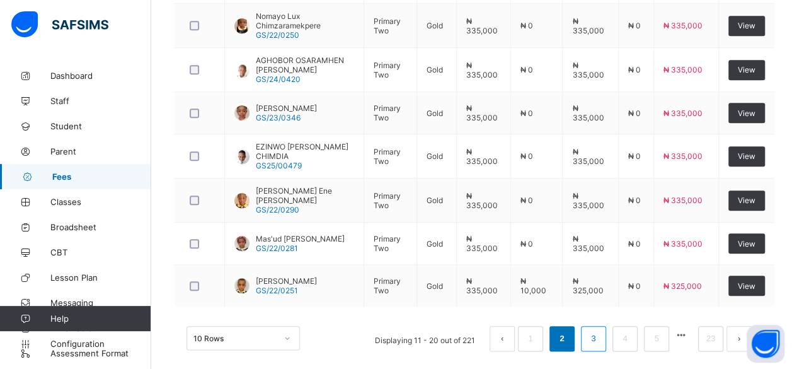
click at [599, 330] on link "3" at bounding box center [593, 338] width 12 height 16
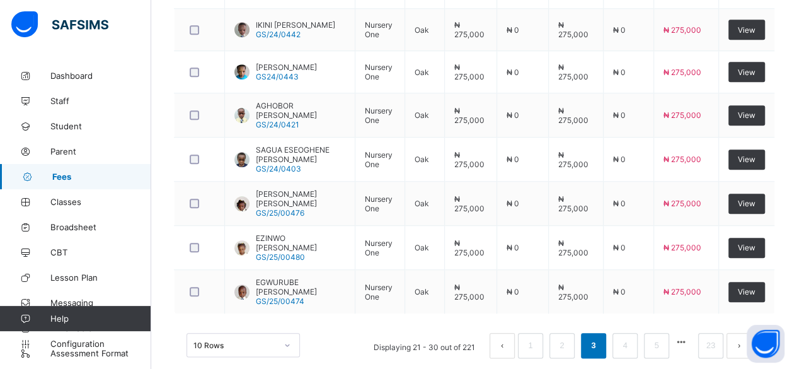
scroll to position [564, 0]
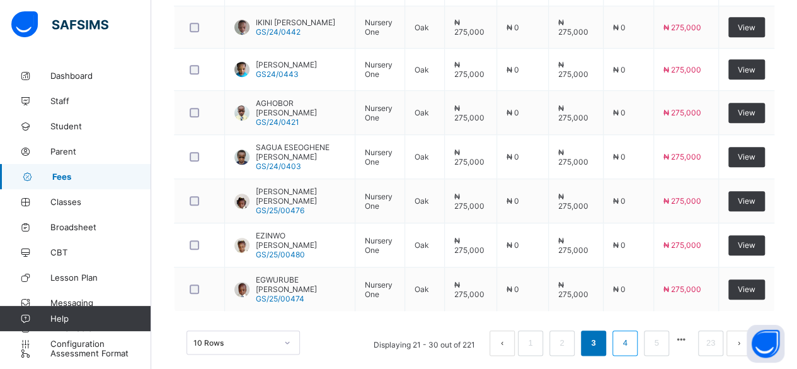
click at [631, 335] on link "4" at bounding box center [625, 343] width 12 height 16
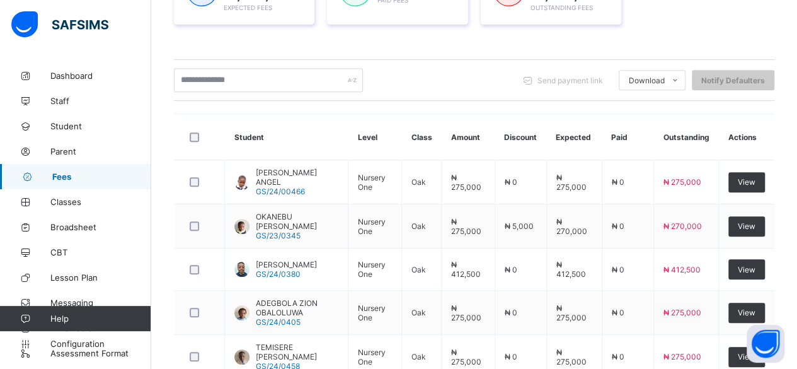
scroll to position [556, 0]
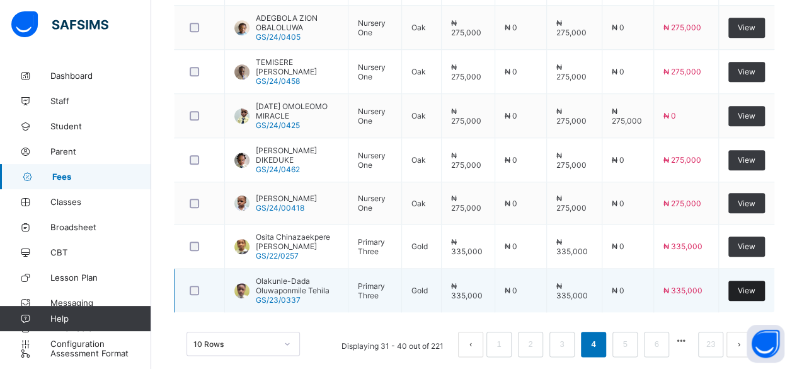
click at [755, 285] on span "View" at bounding box center [747, 289] width 18 height 9
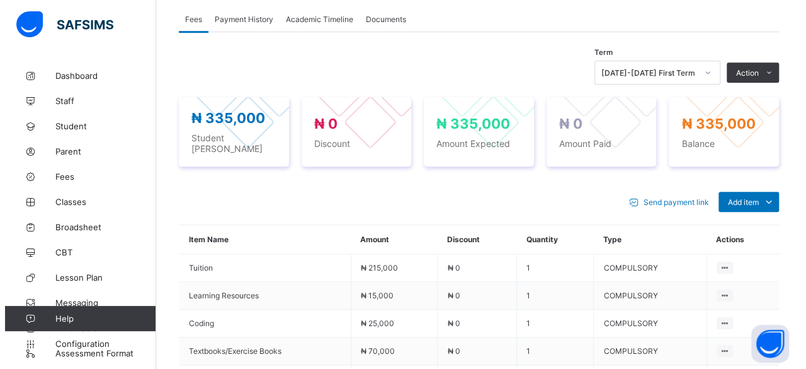
scroll to position [429, 0]
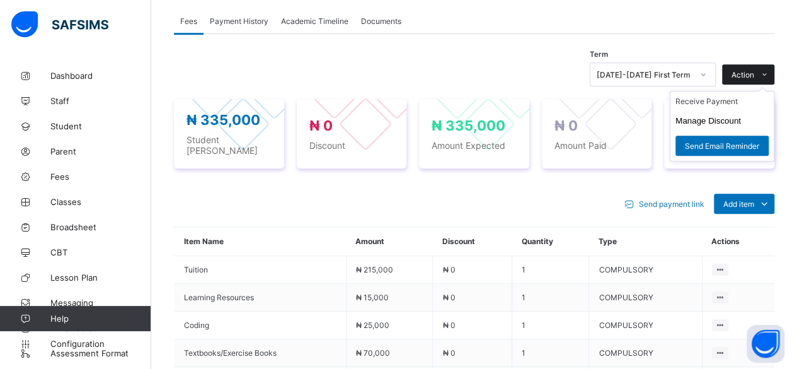
click at [769, 74] on icon at bounding box center [764, 75] width 9 height 8
click at [741, 117] on button "Manage Discount" at bounding box center [708, 120] width 66 height 9
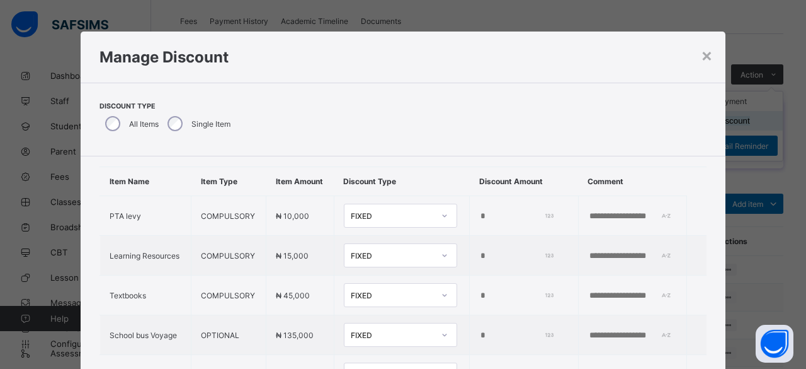
scroll to position [21, 0]
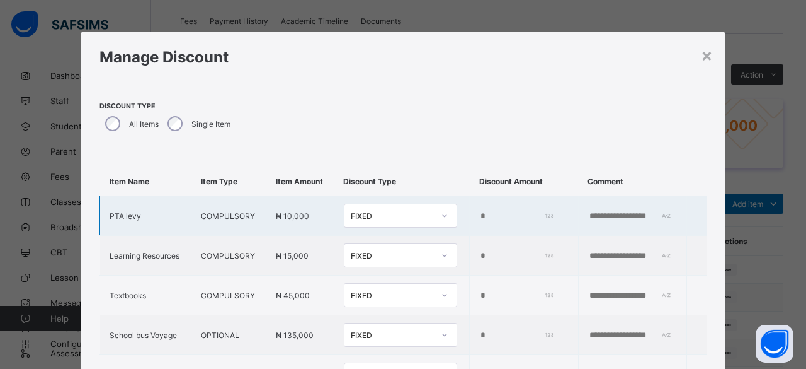
click at [479, 221] on input "*" at bounding box center [515, 216] width 72 height 10
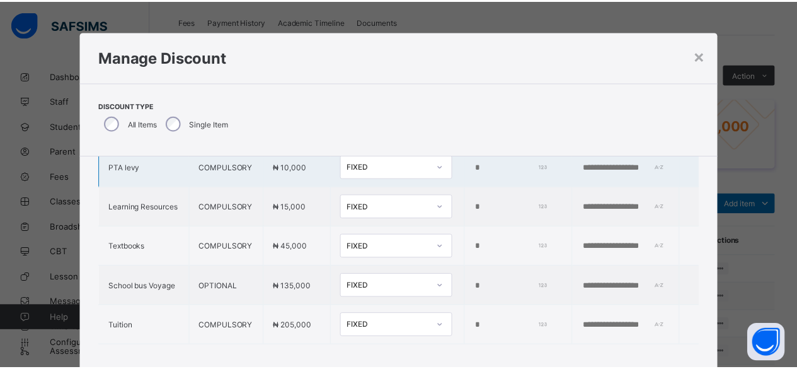
scroll to position [79, 0]
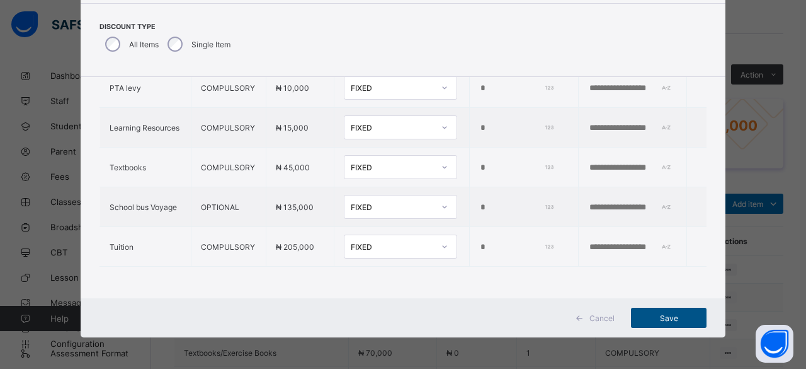
click at [669, 321] on span "Save" at bounding box center [669, 317] width 57 height 9
type input "*"
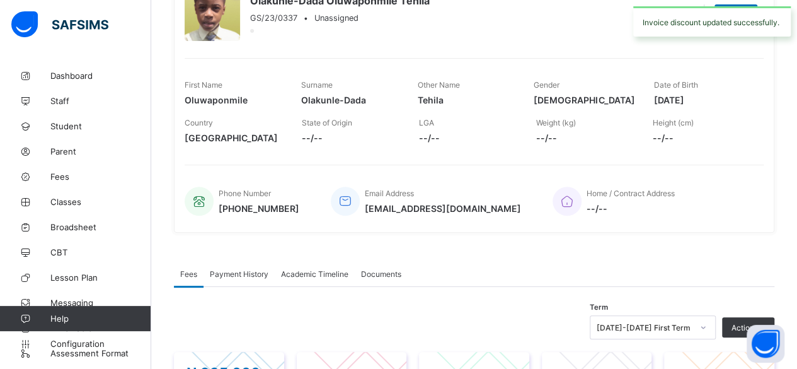
scroll to position [0, 0]
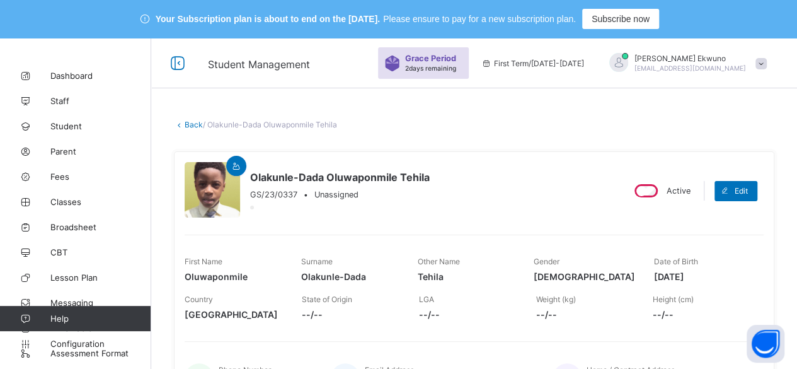
click at [188, 122] on link "Back" at bounding box center [194, 124] width 18 height 9
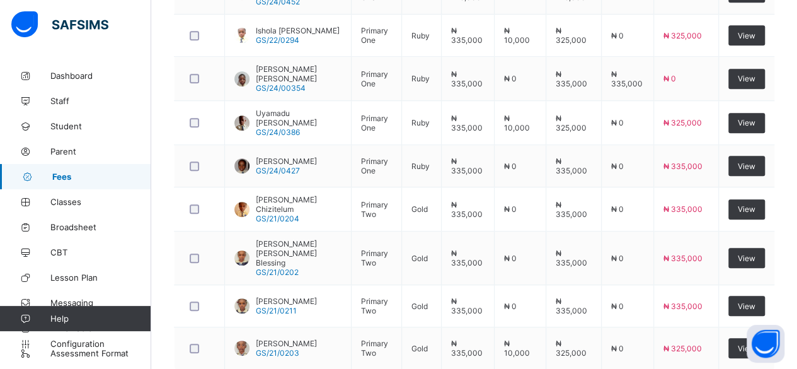
scroll to position [556, 0]
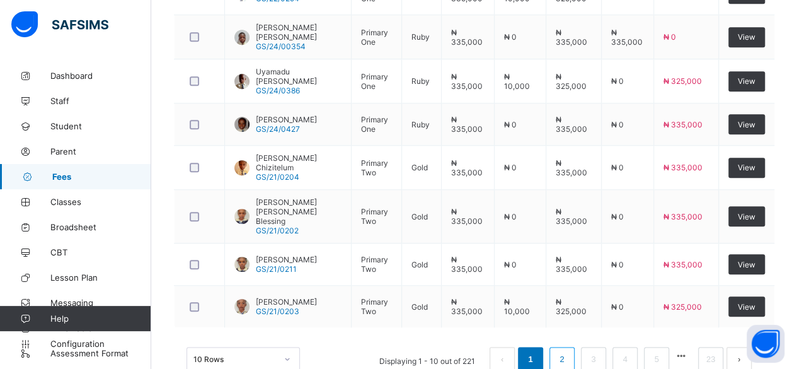
click at [568, 351] on link "2" at bounding box center [562, 359] width 12 height 16
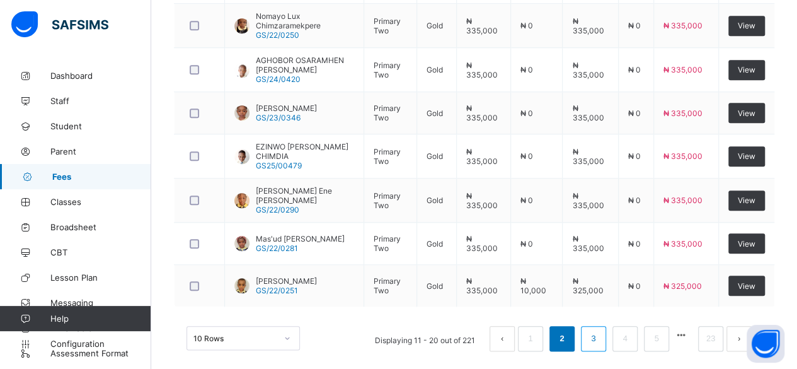
click at [599, 330] on link "3" at bounding box center [593, 338] width 12 height 16
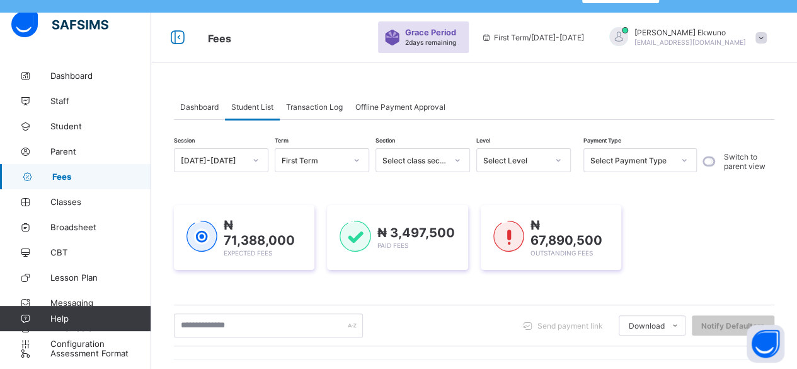
scroll to position [25, 0]
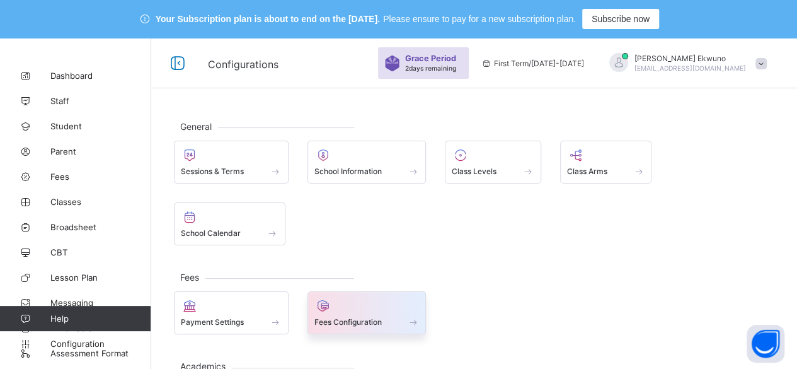
click at [348, 298] on div at bounding box center [366, 305] width 105 height 15
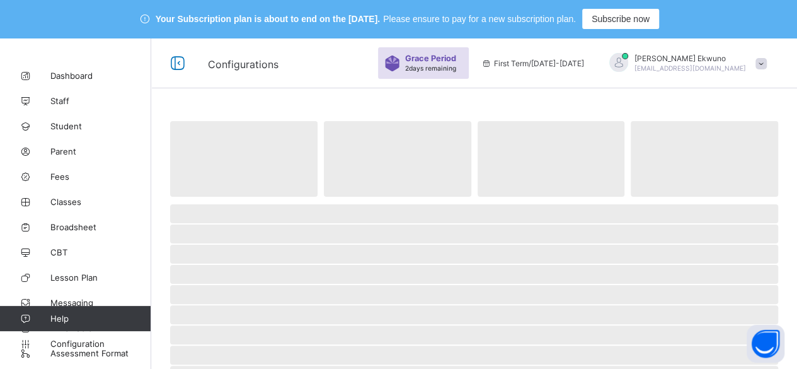
click at [348, 246] on span "‌" at bounding box center [474, 253] width 608 height 19
